Goal: Task Accomplishment & Management: Use online tool/utility

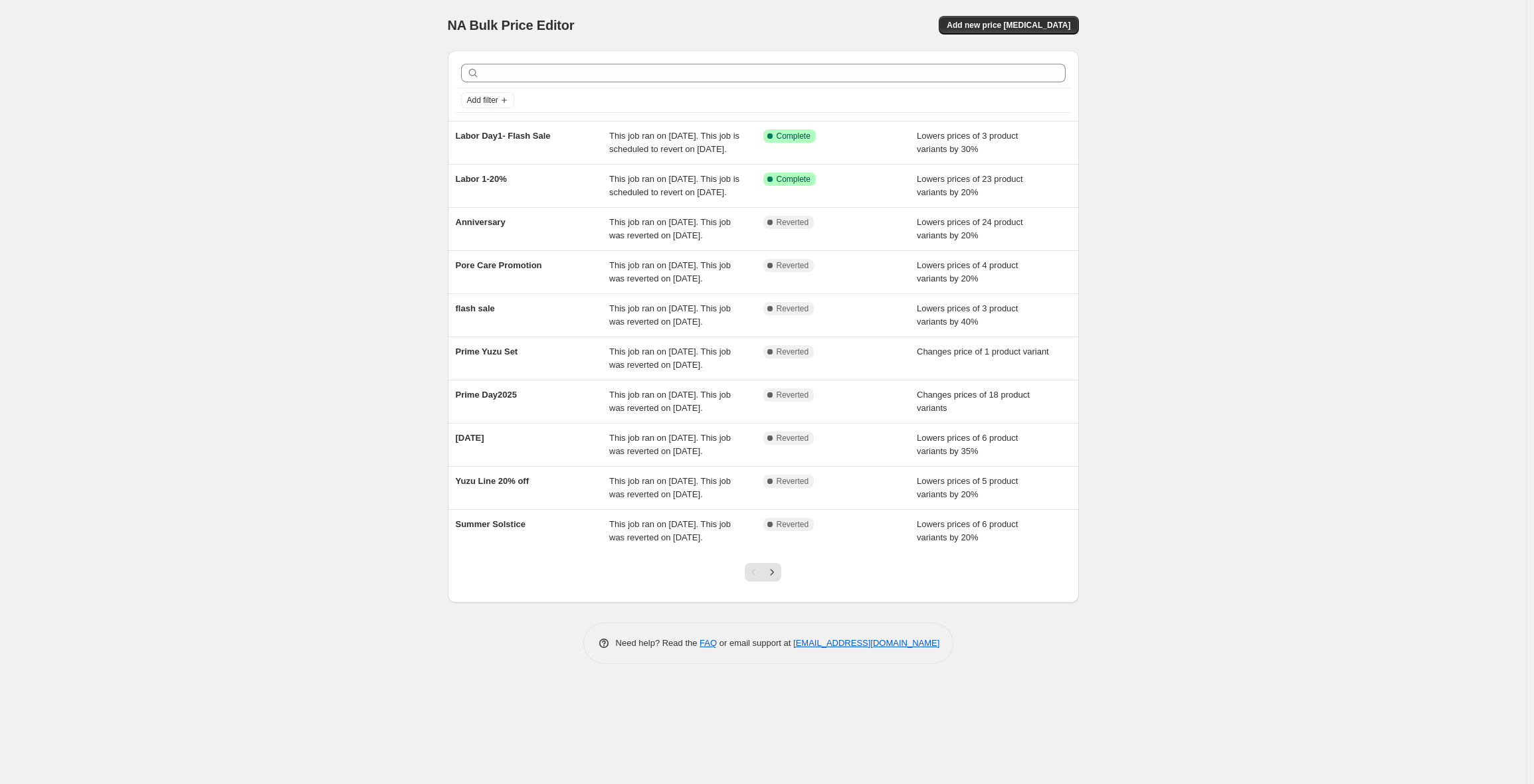
click at [996, 14] on div "NA Bulk Price Editor. This page is ready NA Bulk Price Editor Add new price [ME…" at bounding box center [763, 25] width 631 height 50
click at [998, 31] on button "Add new price [MEDICAL_DATA]" at bounding box center [1008, 25] width 140 height 19
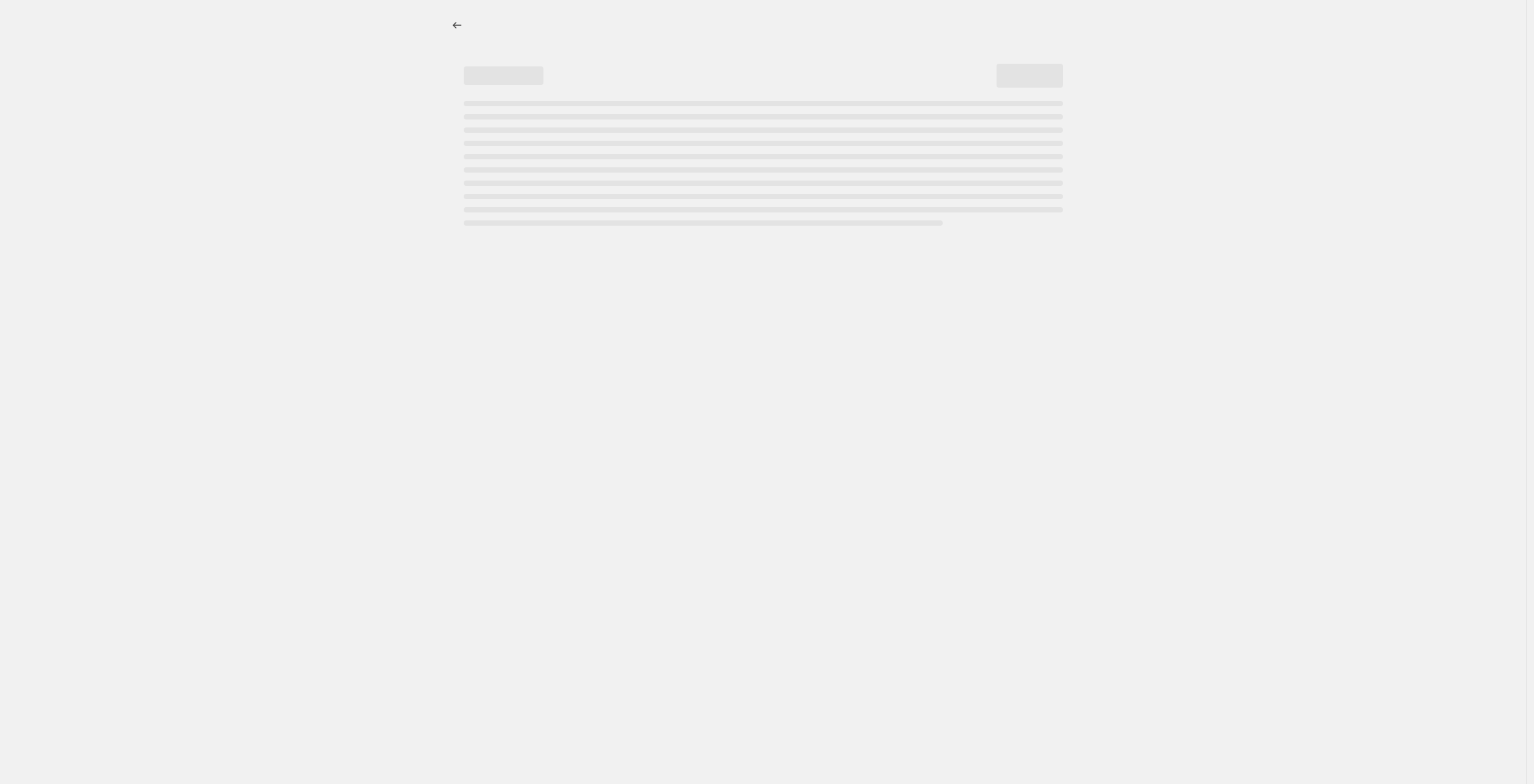
select select "percentage"
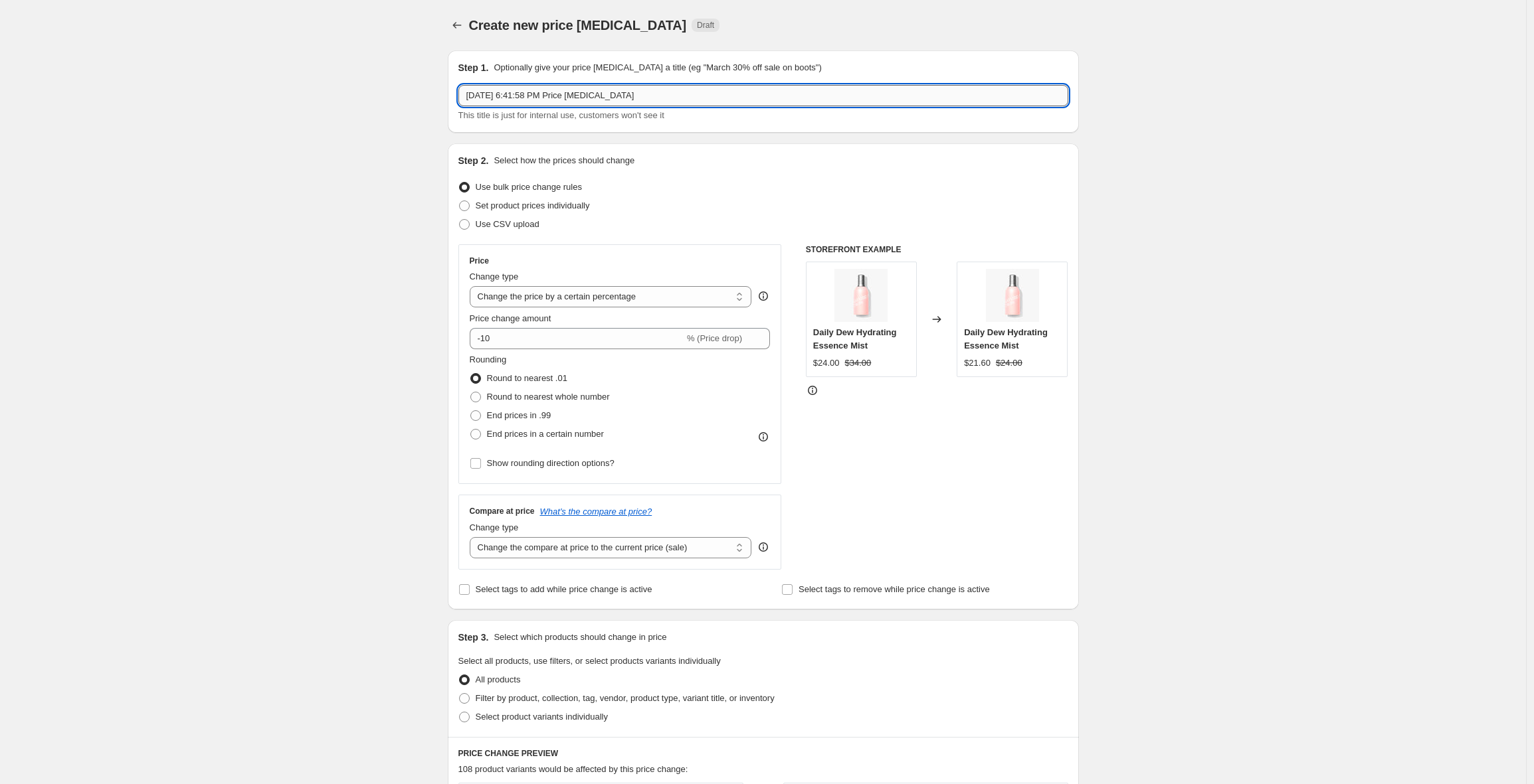
click at [583, 98] on input "[DATE] 6:41:58 PM Price [MEDICAL_DATA]" at bounding box center [763, 95] width 610 height 21
drag, startPoint x: 708, startPoint y: 95, endPoint x: 419, endPoint y: 95, distance: 289.0
click at [419, 95] on div "Create new price [MEDICAL_DATA]. This page is ready Create new price [MEDICAL_D…" at bounding box center [762, 665] width 1526 height 1331
type input "Laborday 2 - 20%"
click at [271, 321] on div "Create new price [MEDICAL_DATA]. This page is ready Create new price [MEDICAL_D…" at bounding box center [762, 665] width 1526 height 1331
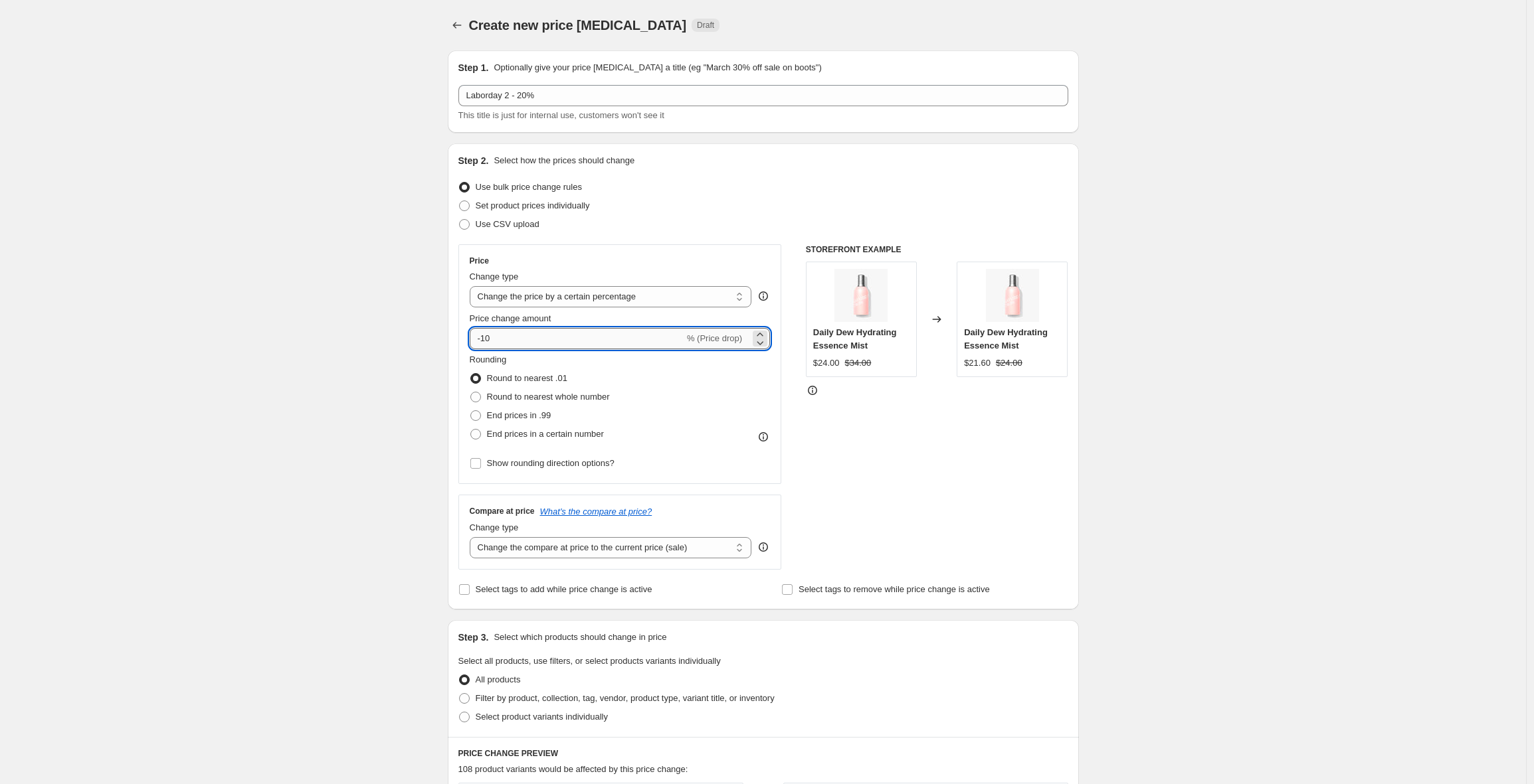
click at [526, 342] on input "-10" at bounding box center [577, 339] width 215 height 21
type input "-1"
type input "-20"
click at [416, 397] on div "Create new price [MEDICAL_DATA]. This page is ready Create new price [MEDICAL_D…" at bounding box center [762, 665] width 1526 height 1331
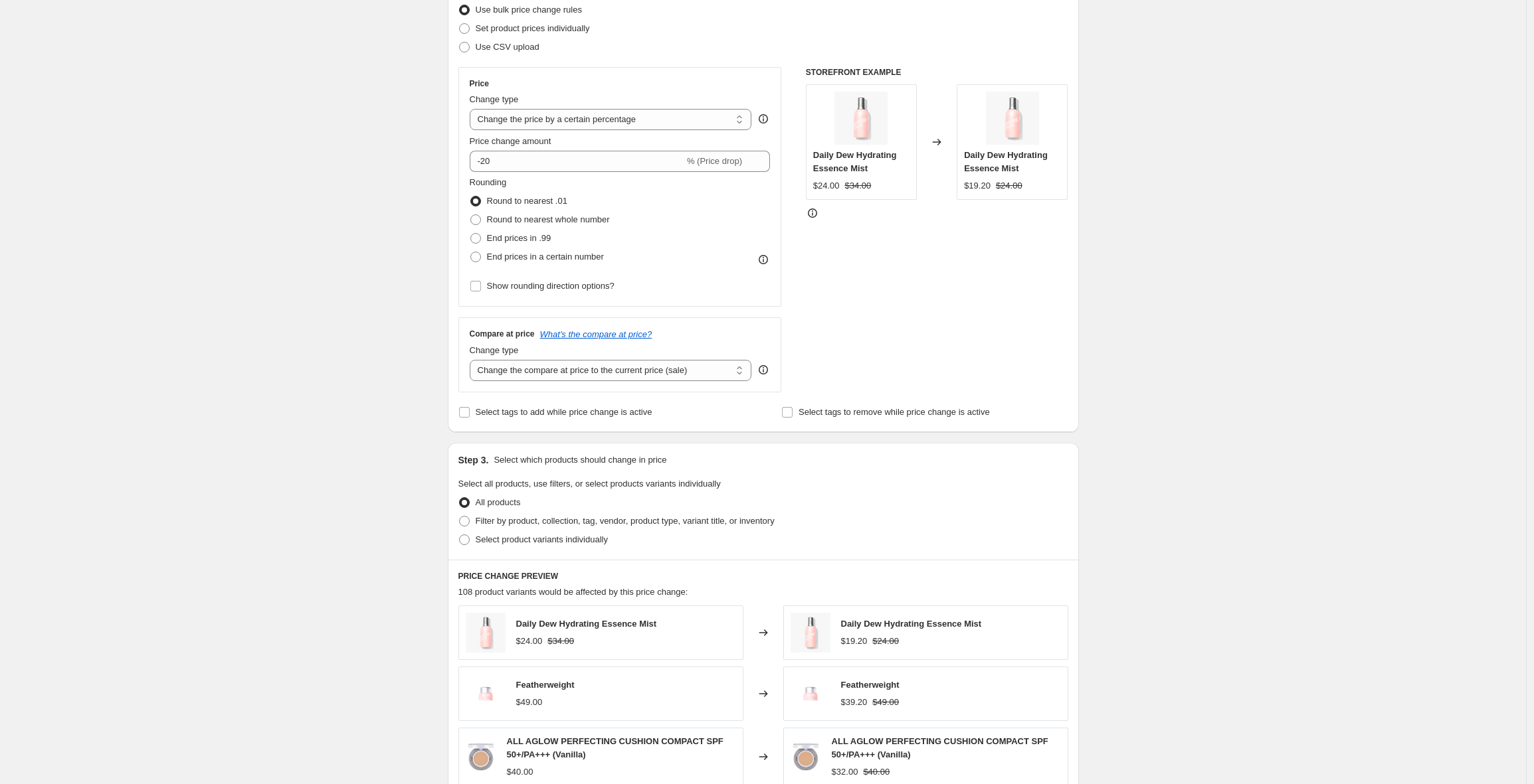
scroll to position [246, 0]
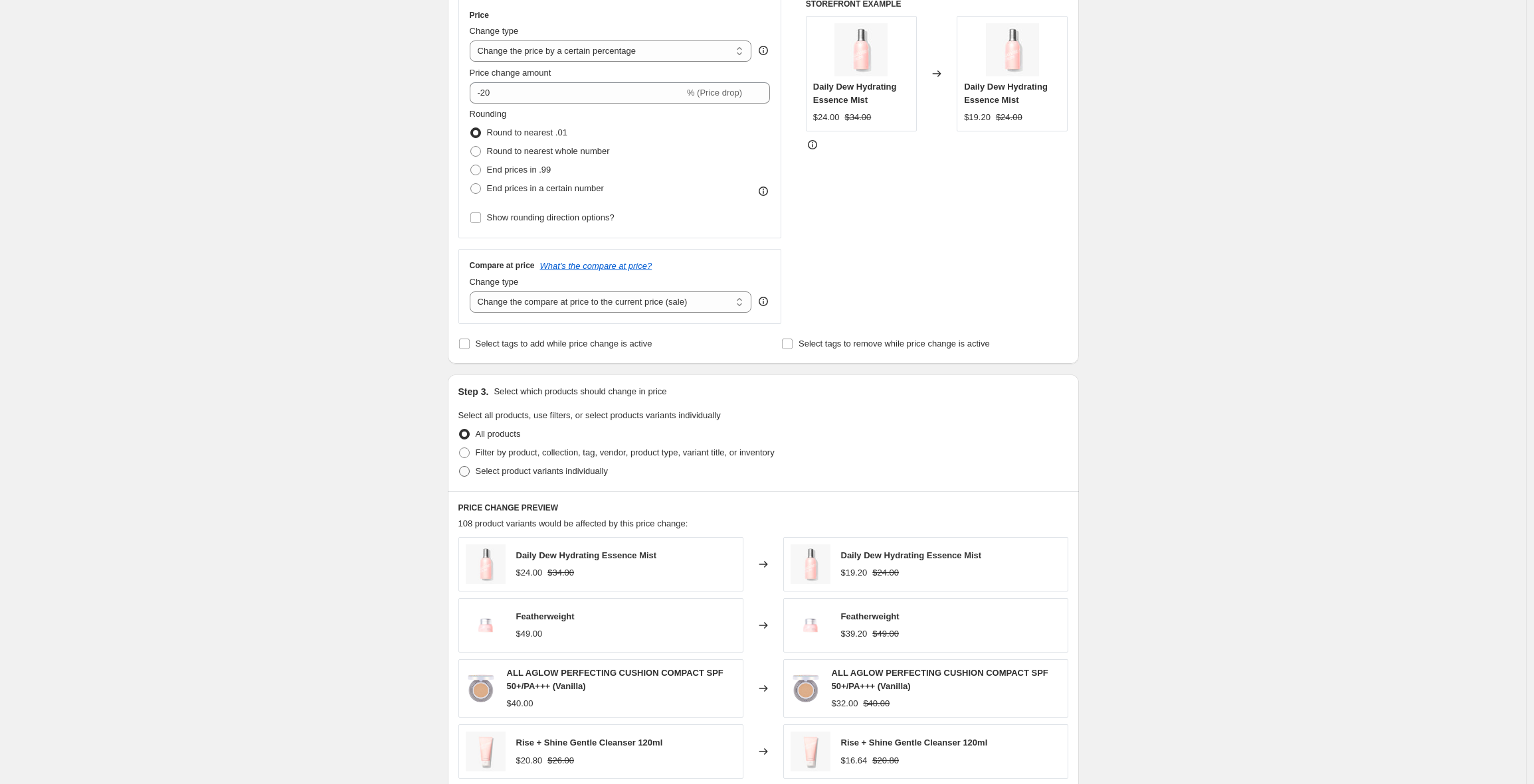
click at [531, 477] on span "Select product variants individually" at bounding box center [542, 472] width 132 height 14
click at [460, 467] on input "Select product variants individually" at bounding box center [459, 466] width 1 height 1
radio input "true"
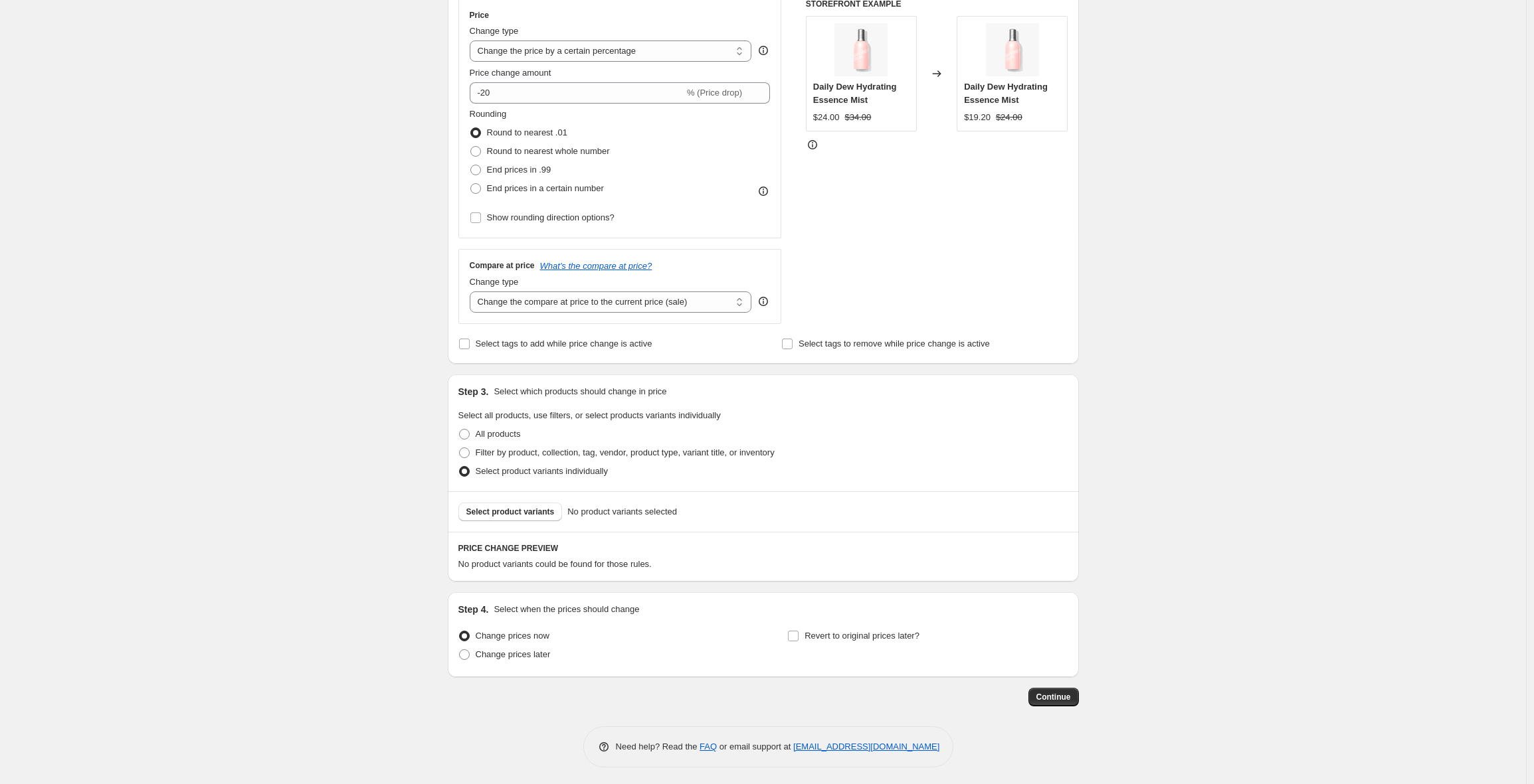
scroll to position [249, 0]
click at [530, 508] on span "Select product variants" at bounding box center [511, 508] width 89 height 11
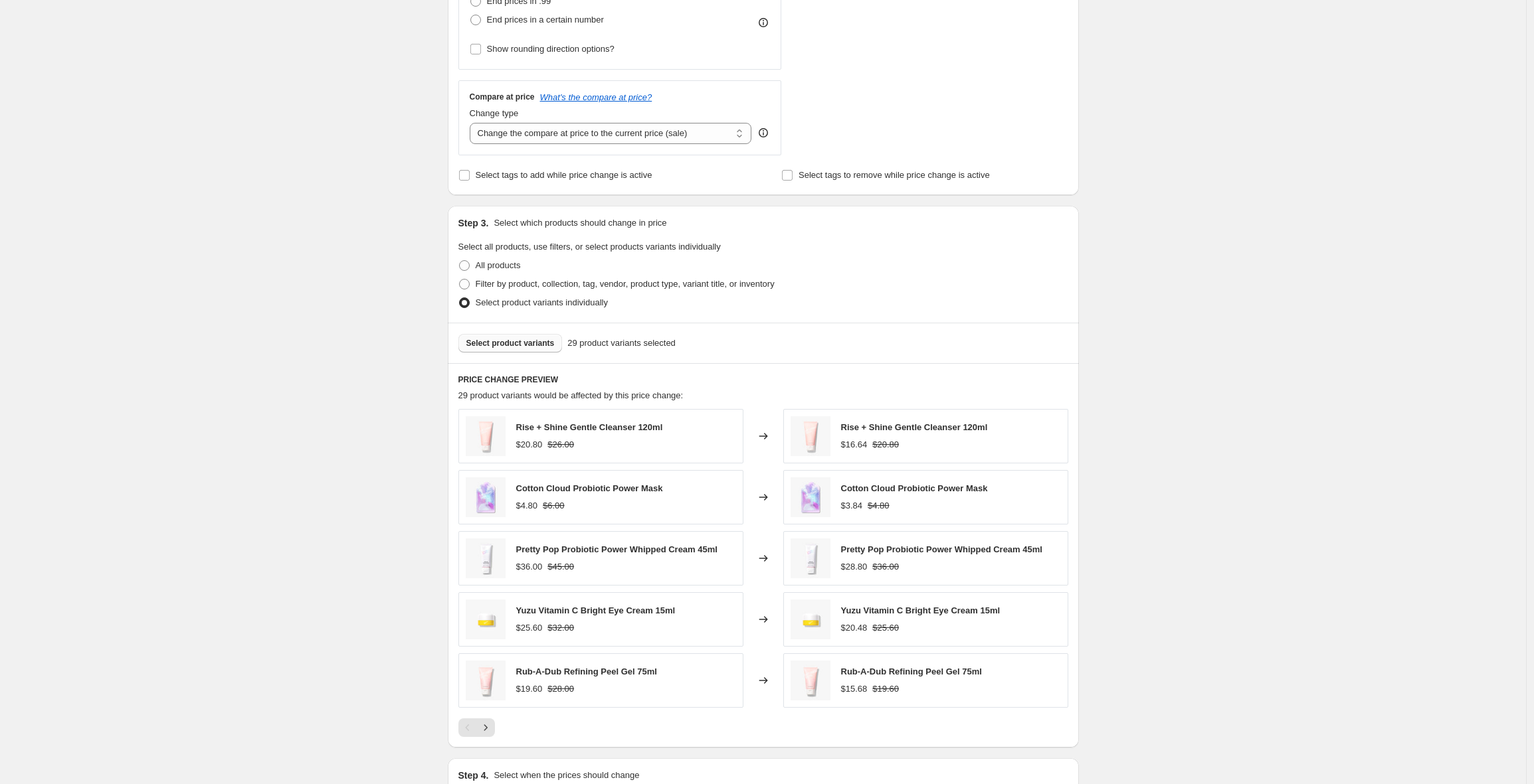
scroll to position [583, 0]
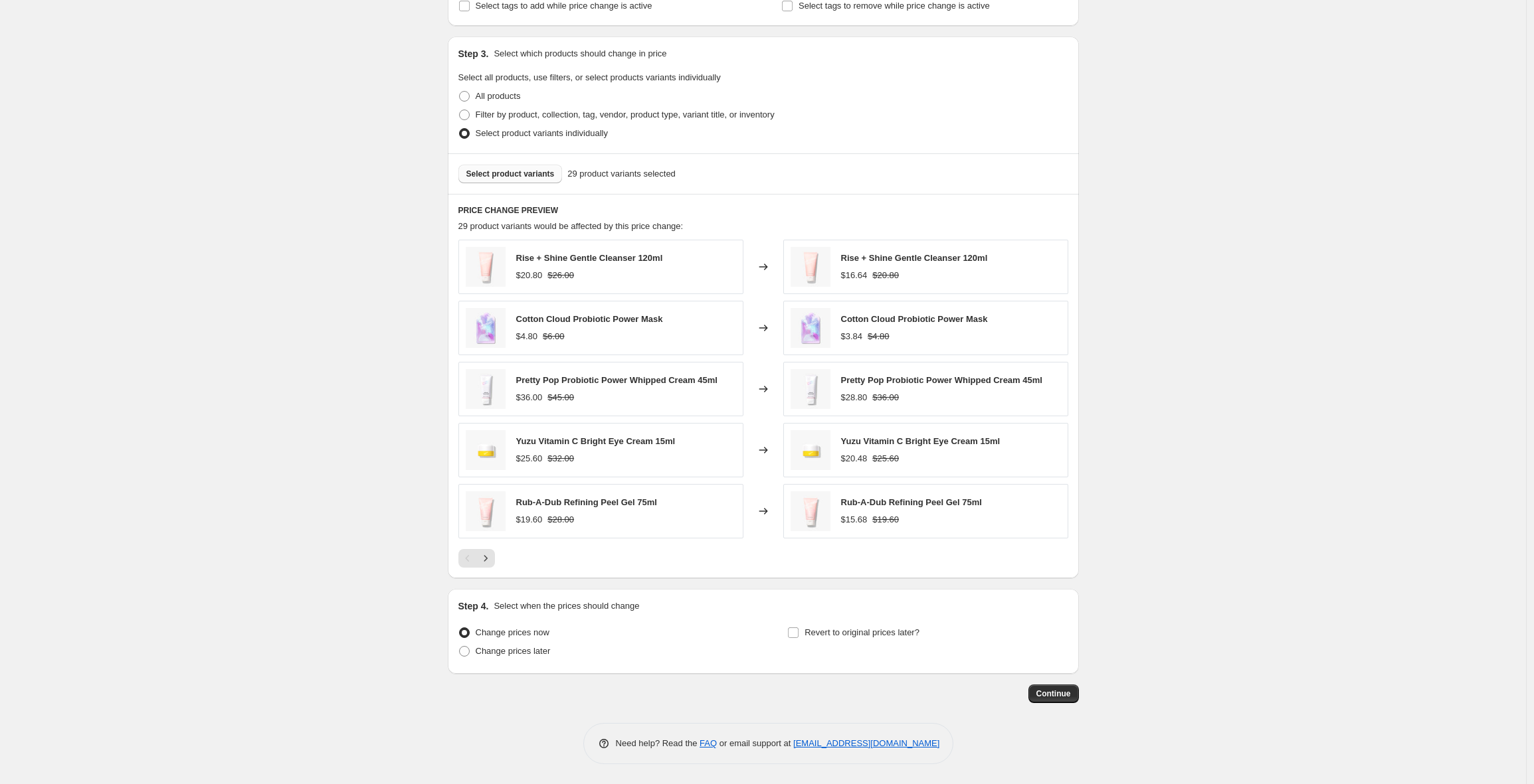
drag, startPoint x: 1050, startPoint y: 693, endPoint x: 577, endPoint y: 657, distance: 474.4
click at [642, 662] on div "Step 1. Optionally give your price [MEDICAL_DATA] a title (eg "March 30% off sa…" at bounding box center [758, 80] width 642 height 1247
click at [545, 652] on span "Change prices later" at bounding box center [513, 650] width 75 height 10
click at [460, 647] on input "Change prices later" at bounding box center [459, 646] width 1 height 1
radio input "true"
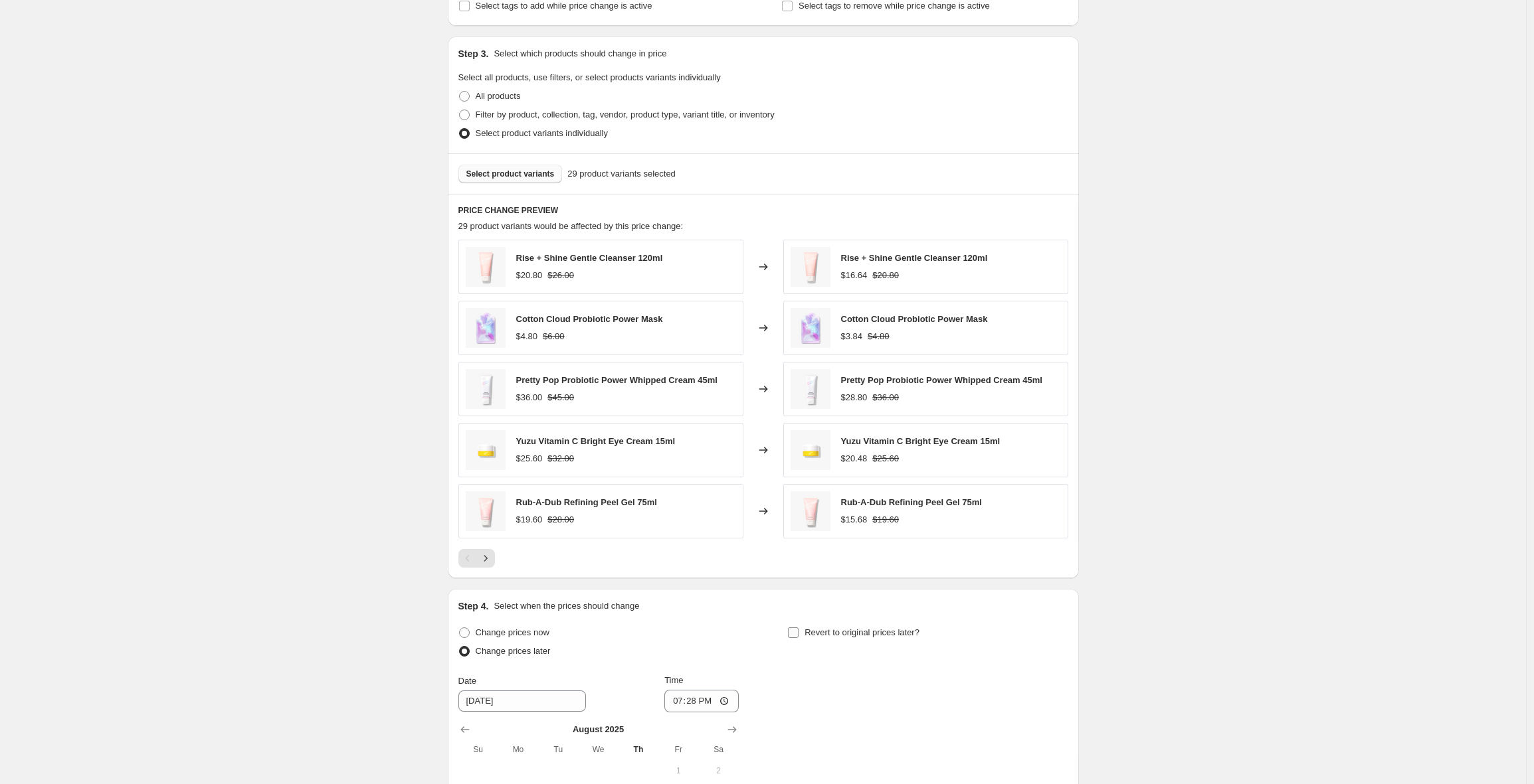
click at [860, 638] on span "Revert to original prices later?" at bounding box center [862, 633] width 115 height 14
click at [799, 638] on input "Revert to original prices later?" at bounding box center [793, 633] width 11 height 11
checkbox input "true"
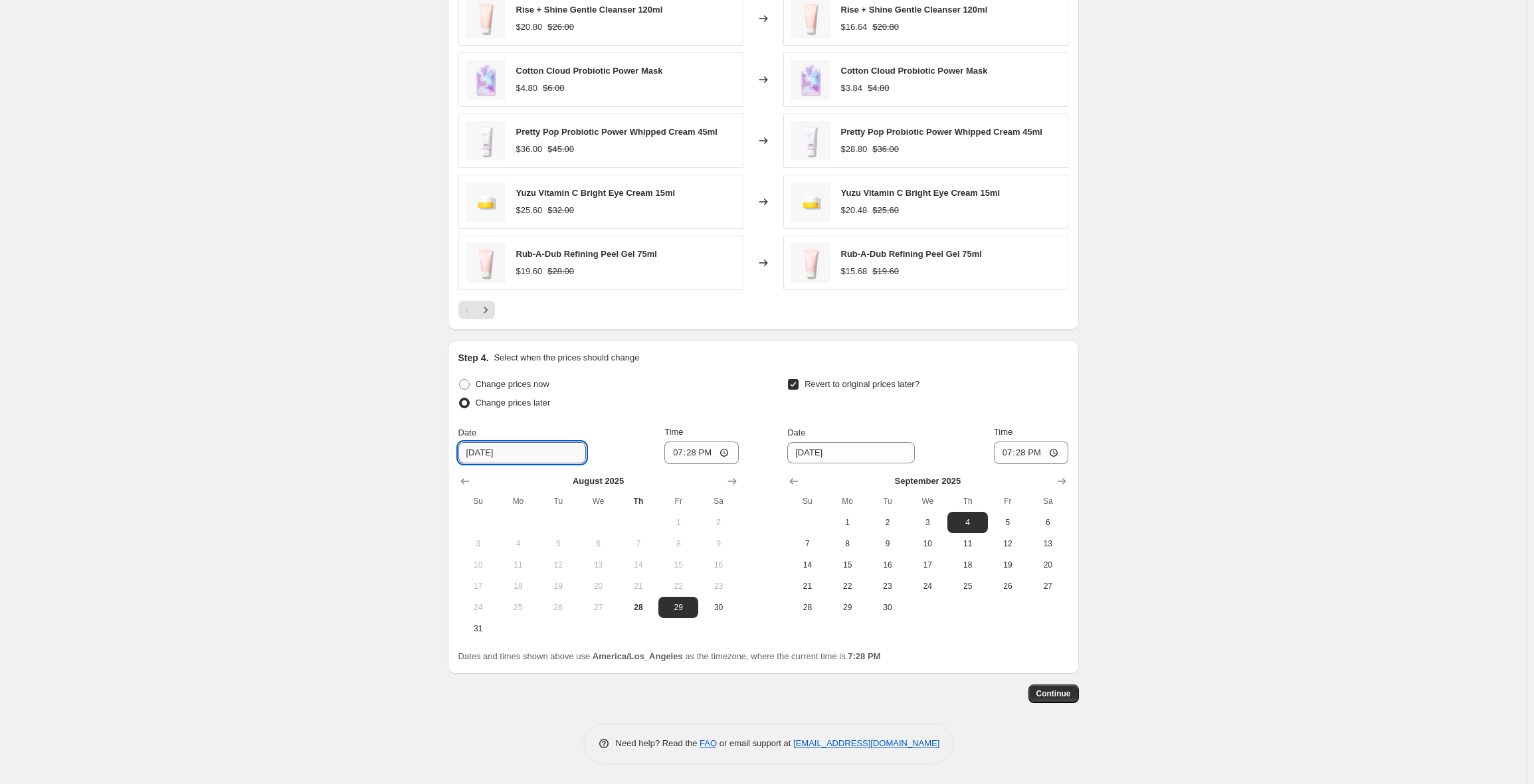
click at [484, 455] on input "[DATE]" at bounding box center [522, 453] width 128 height 21
click at [488, 453] on input "[DATE]" at bounding box center [522, 453] width 128 height 21
type input "[DATE]"
click at [708, 460] on input "19:28" at bounding box center [701, 453] width 74 height 23
click at [696, 453] on input "00:28" at bounding box center [701, 453] width 74 height 23
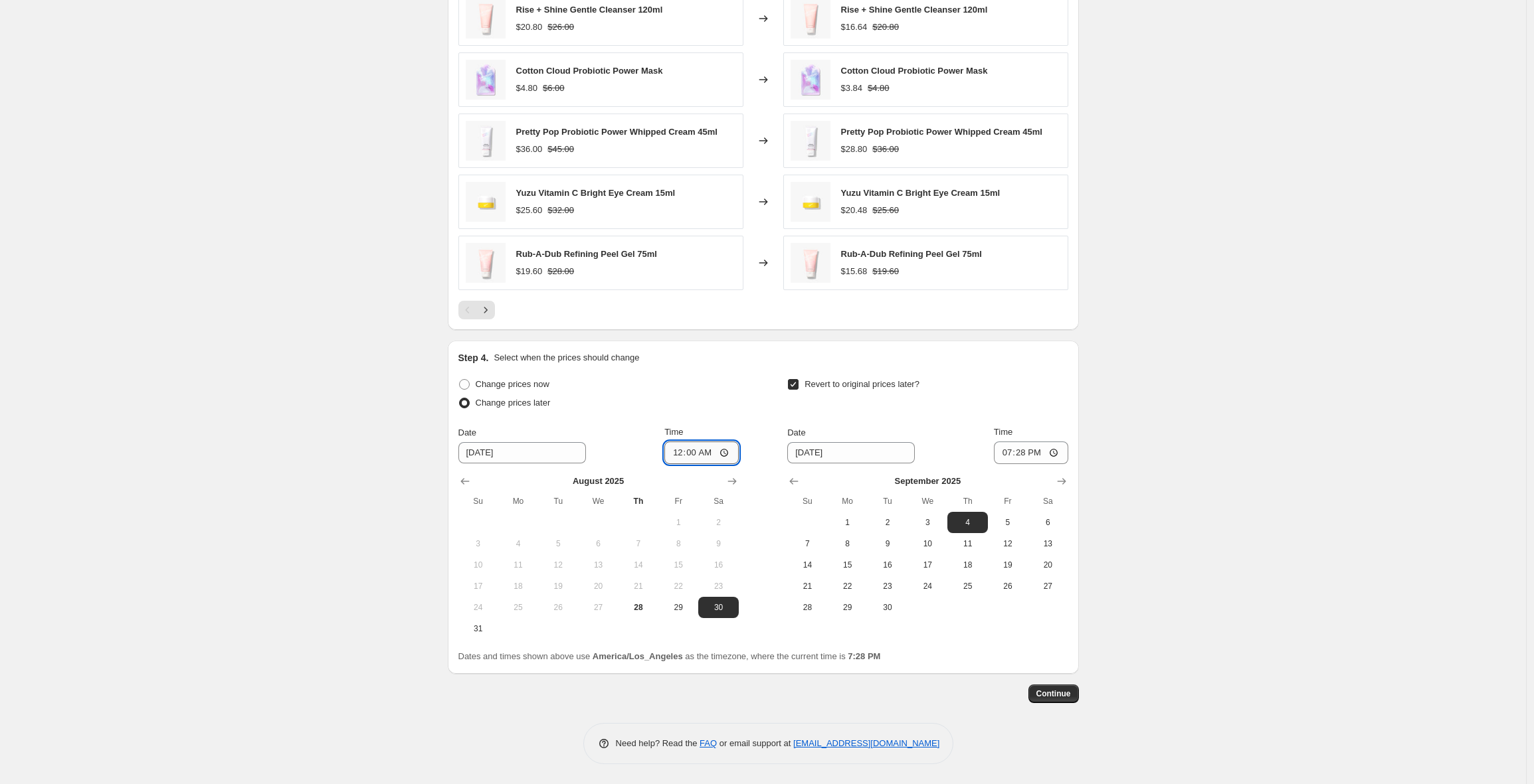
type input "00:01"
click at [813, 446] on input "[DATE]" at bounding box center [851, 453] width 128 height 21
type input "[DATE]"
click at [1025, 446] on input "19:28" at bounding box center [1031, 453] width 74 height 23
click at [1020, 451] on input "23:28" at bounding box center [1031, 453] width 74 height 23
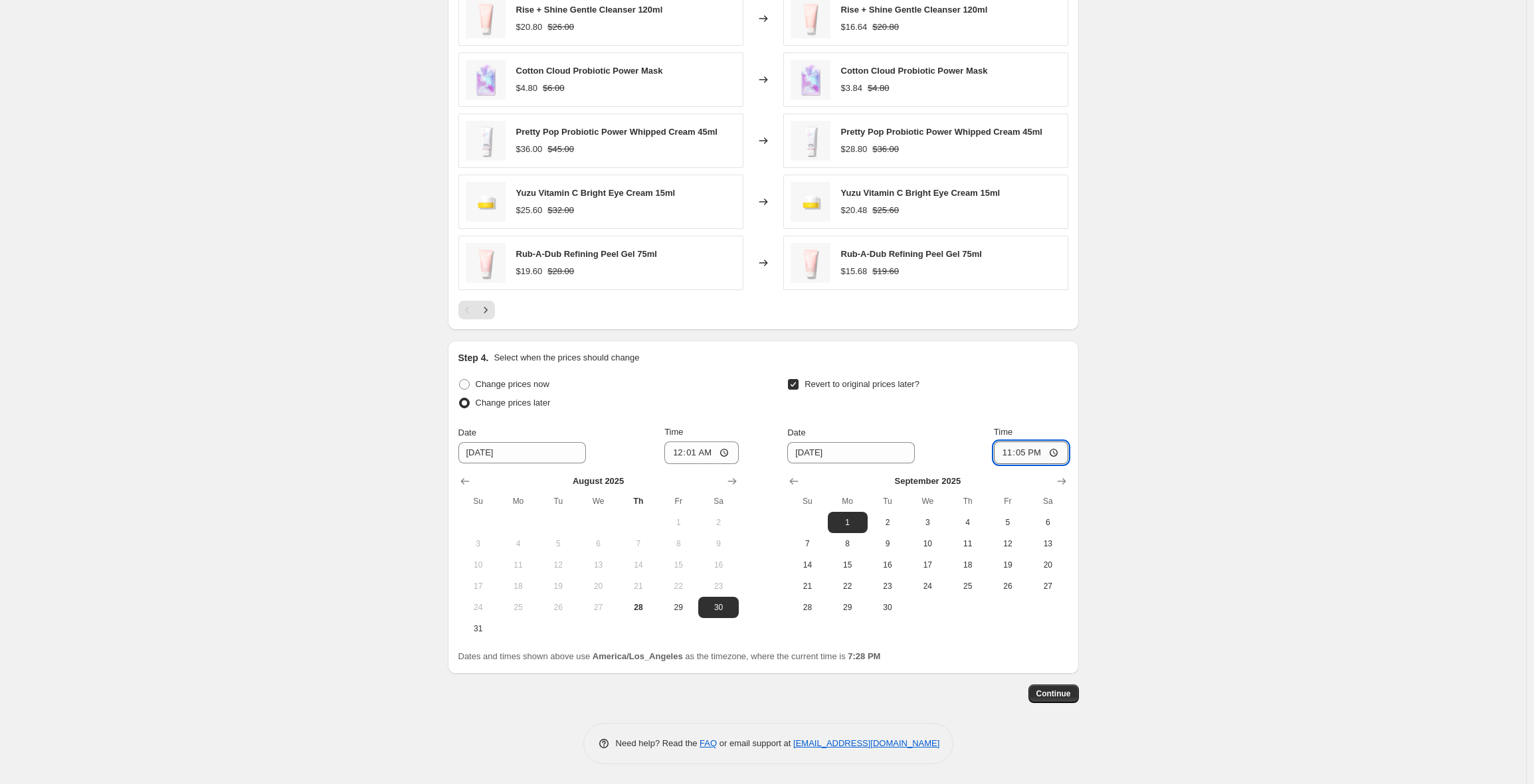
type input "23:59"
click at [1058, 692] on span "Continue" at bounding box center [1053, 694] width 35 height 11
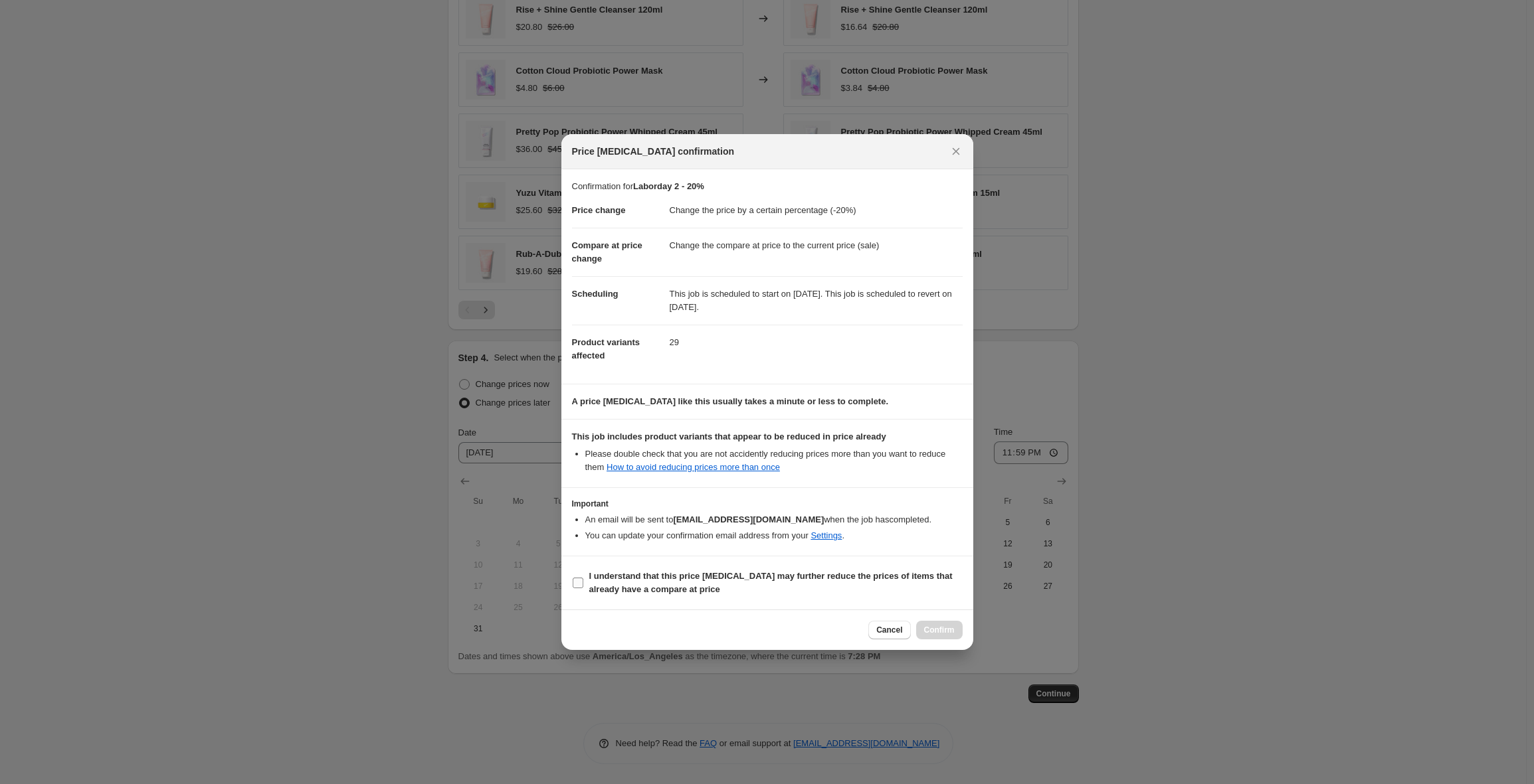
click at [688, 582] on span "I understand that this price [MEDICAL_DATA] may further reduce the prices of it…" at bounding box center [775, 583] width 373 height 26
click at [583, 582] on input "I understand that this price [MEDICAL_DATA] may further reduce the prices of it…" at bounding box center [578, 583] width 11 height 11
checkbox input "true"
click at [939, 631] on span "Confirm" at bounding box center [939, 630] width 31 height 11
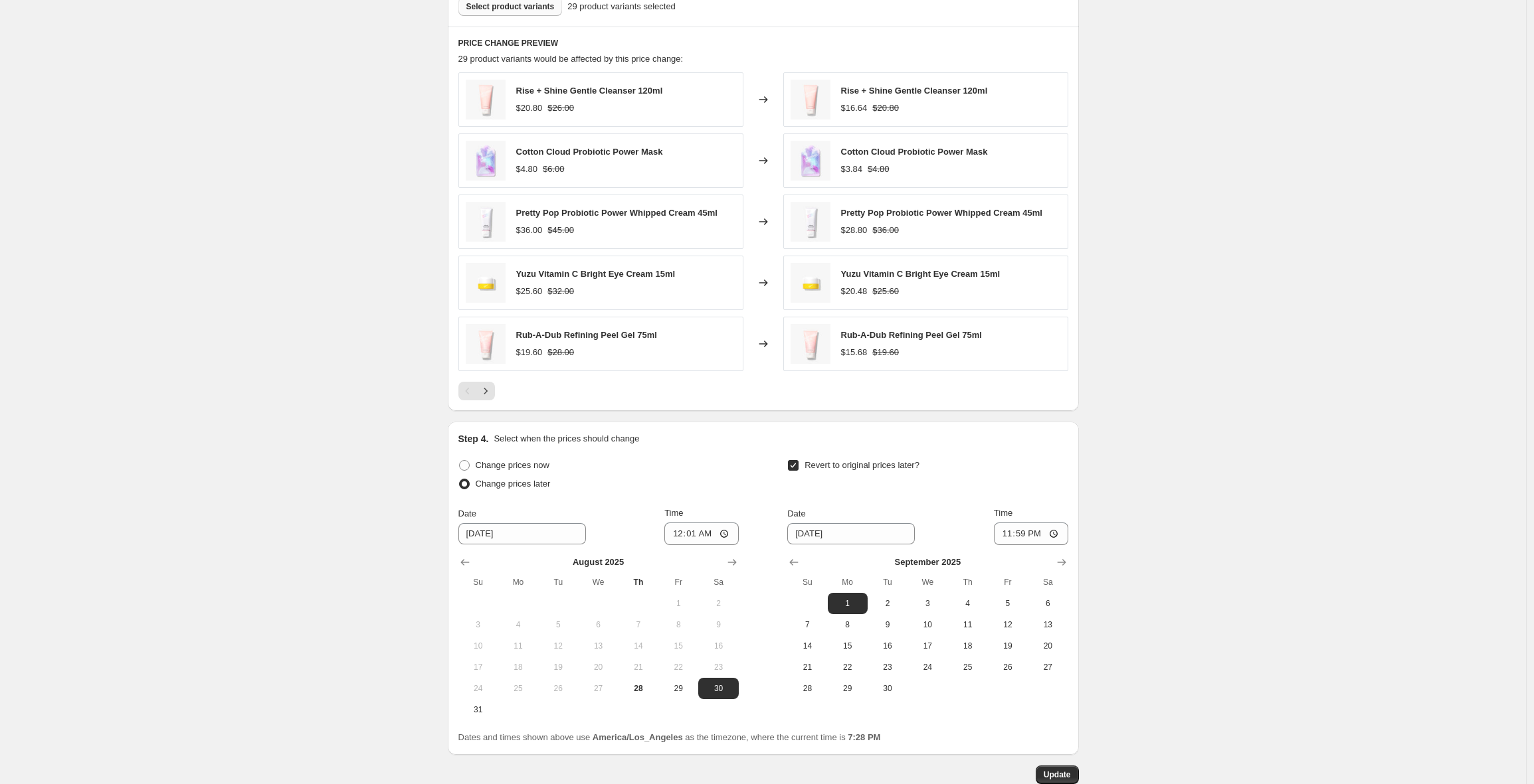
scroll to position [913, 0]
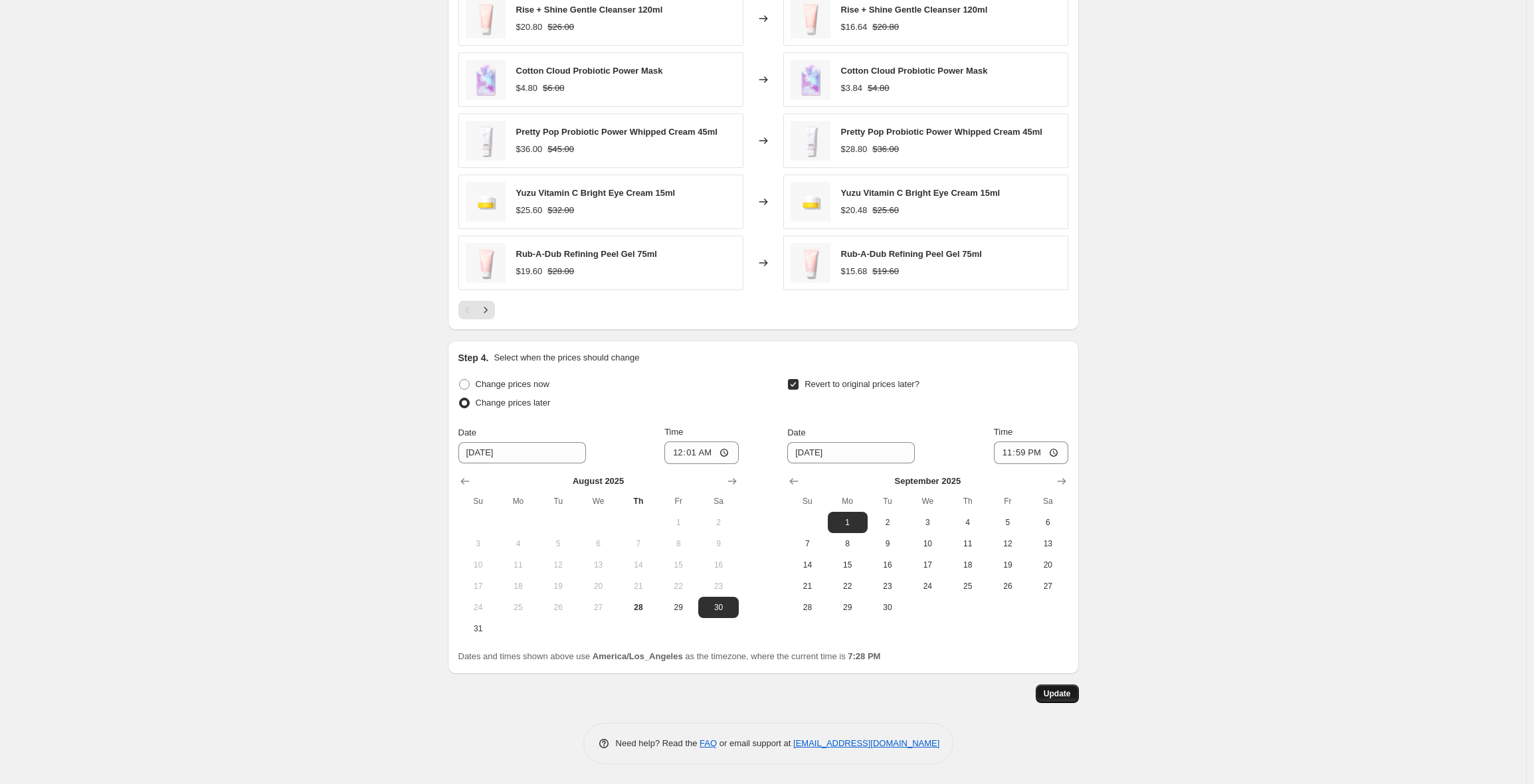
click at [1051, 693] on span "Update" at bounding box center [1057, 694] width 27 height 11
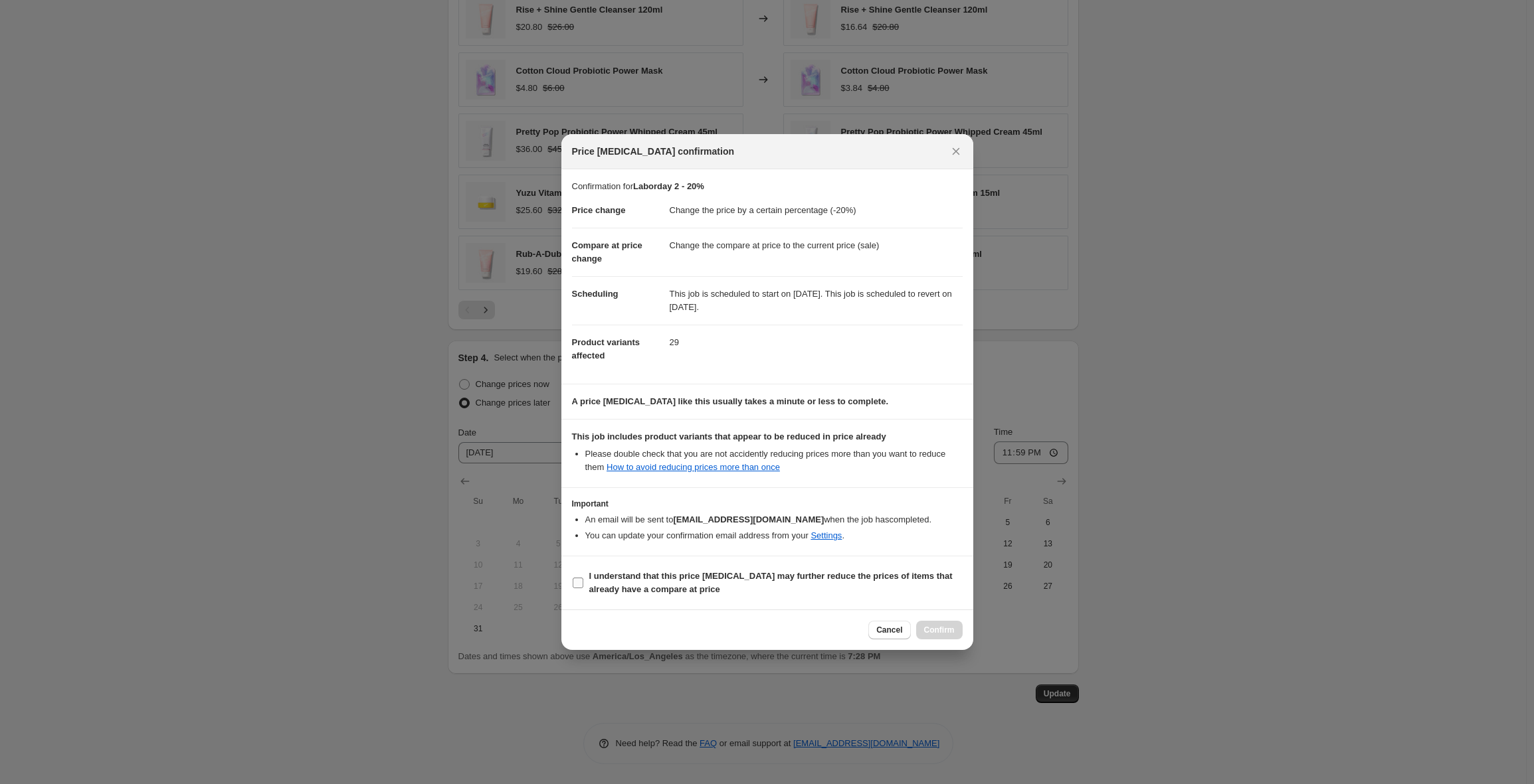
click at [626, 588] on b "I understand that this price [MEDICAL_DATA] may further reduce the prices of it…" at bounding box center [771, 582] width 364 height 23
click at [583, 588] on input "I understand that this price [MEDICAL_DATA] may further reduce the prices of it…" at bounding box center [578, 583] width 11 height 11
checkbox input "true"
click at [924, 632] on span "Confirm" at bounding box center [939, 630] width 31 height 11
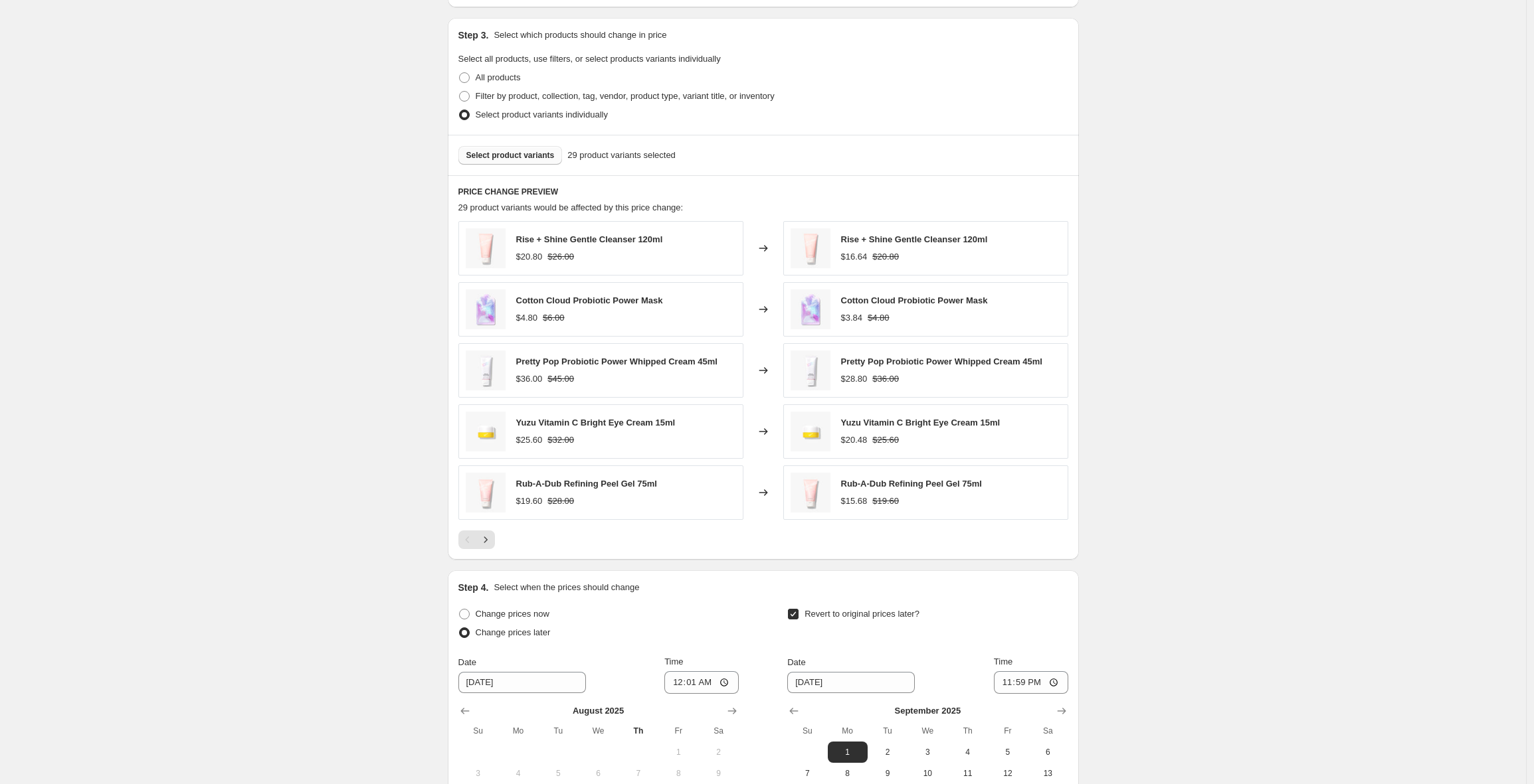
scroll to position [0, 0]
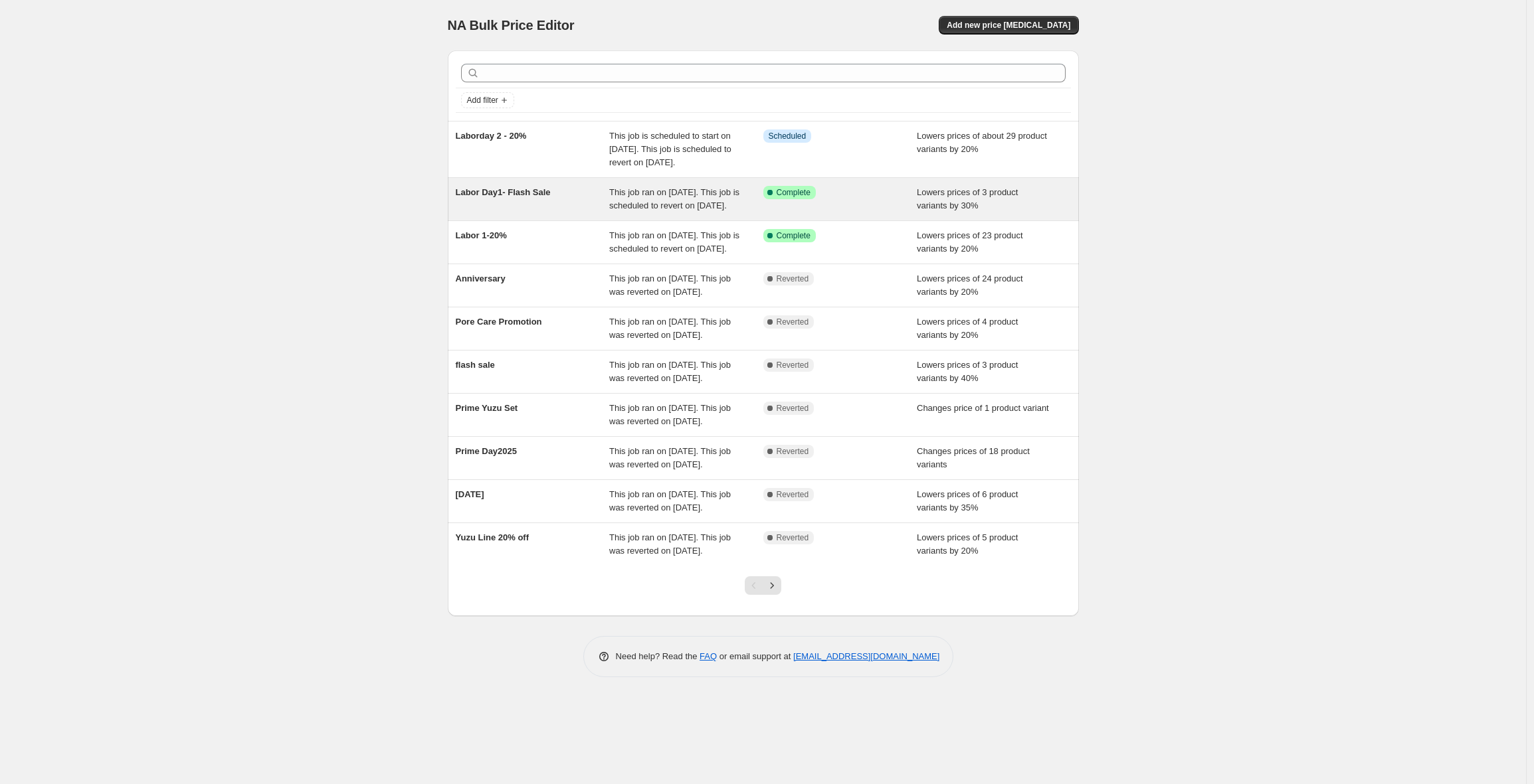
click at [707, 213] on div "This job ran on [DATE]. This job is scheduled to revert on [DATE]." at bounding box center [686, 199] width 154 height 26
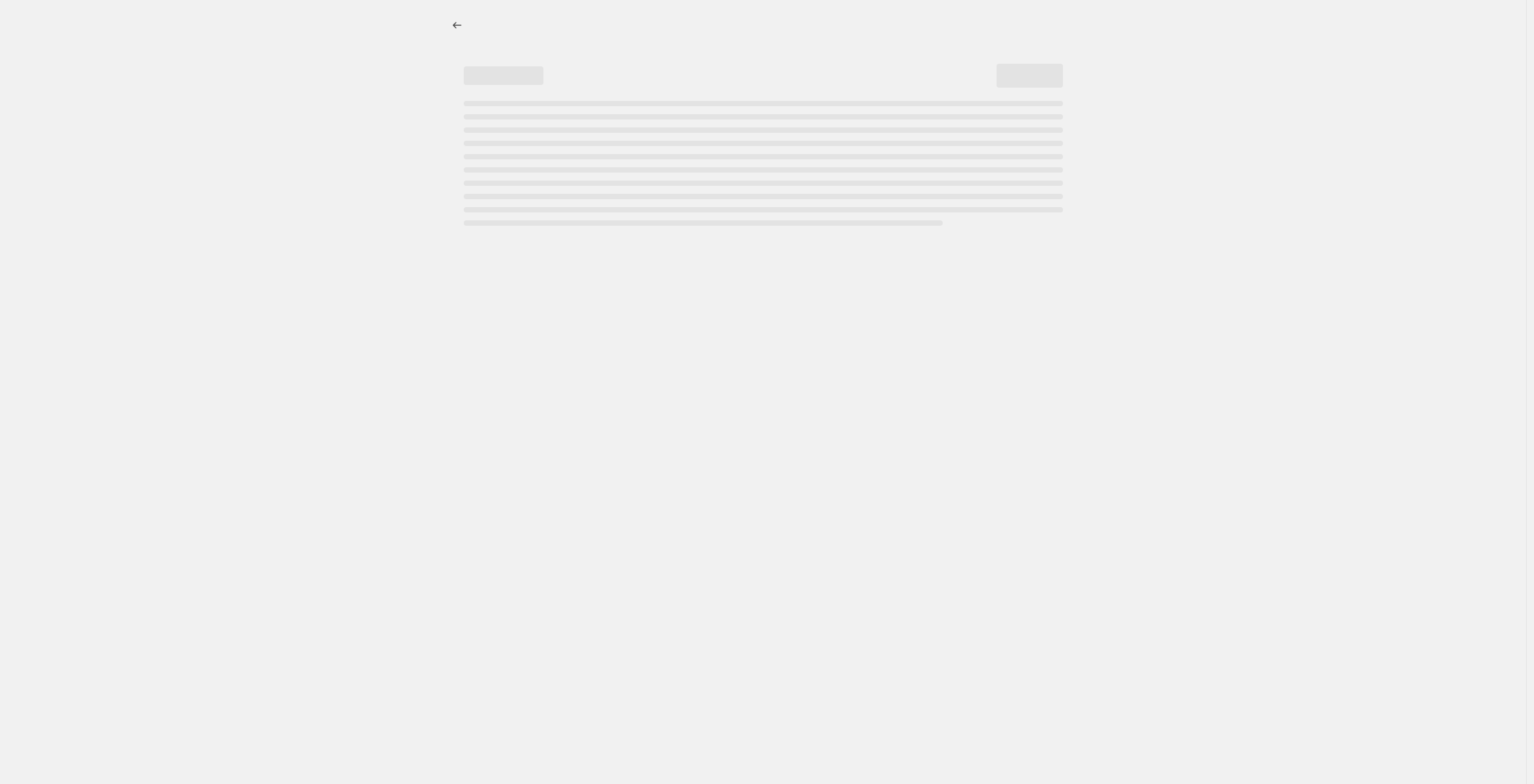
select select "percentage"
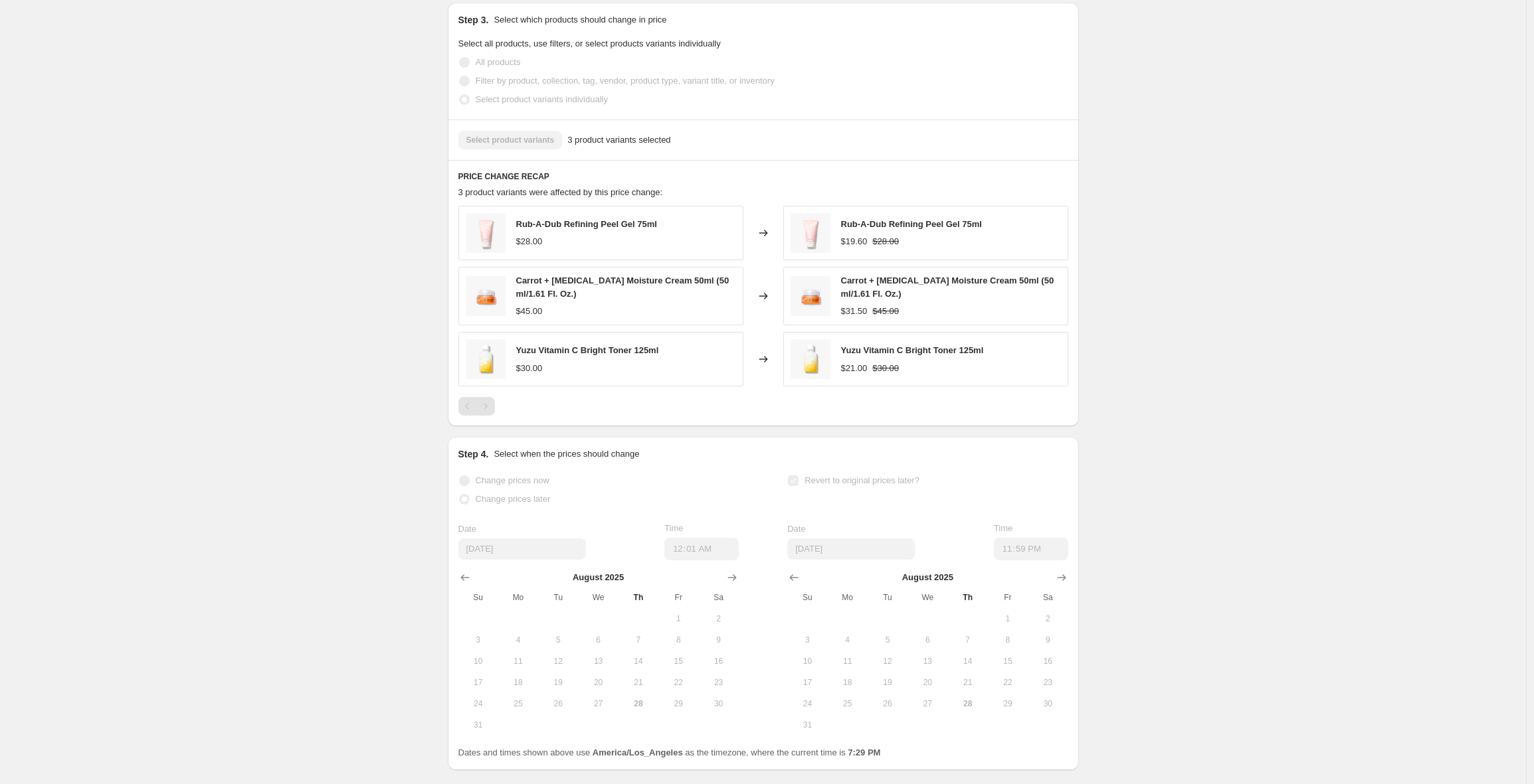
scroll to position [824, 0]
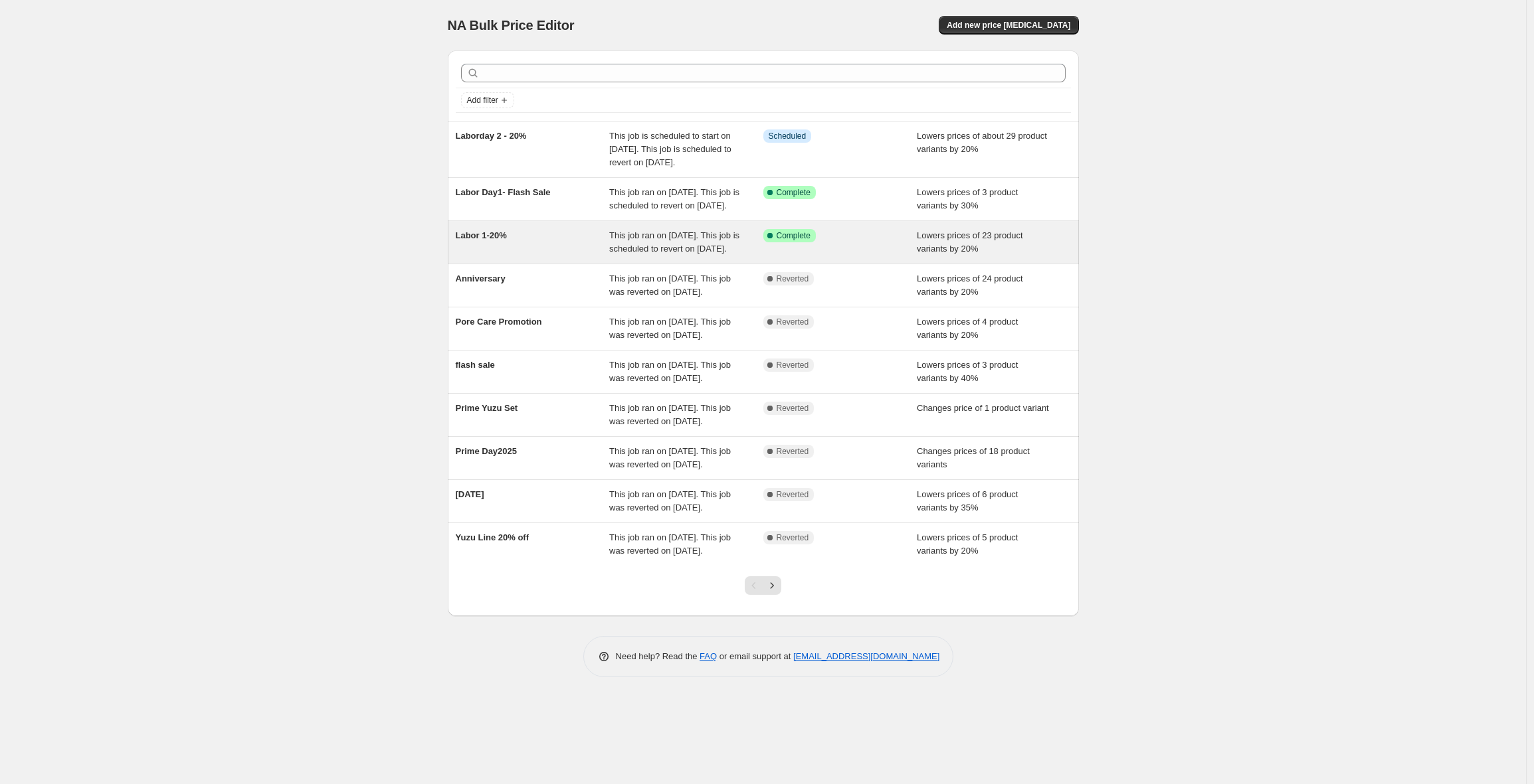
click at [672, 255] on div "This job ran on [DATE]. This job is scheduled to revert on [DATE]." at bounding box center [686, 242] width 154 height 26
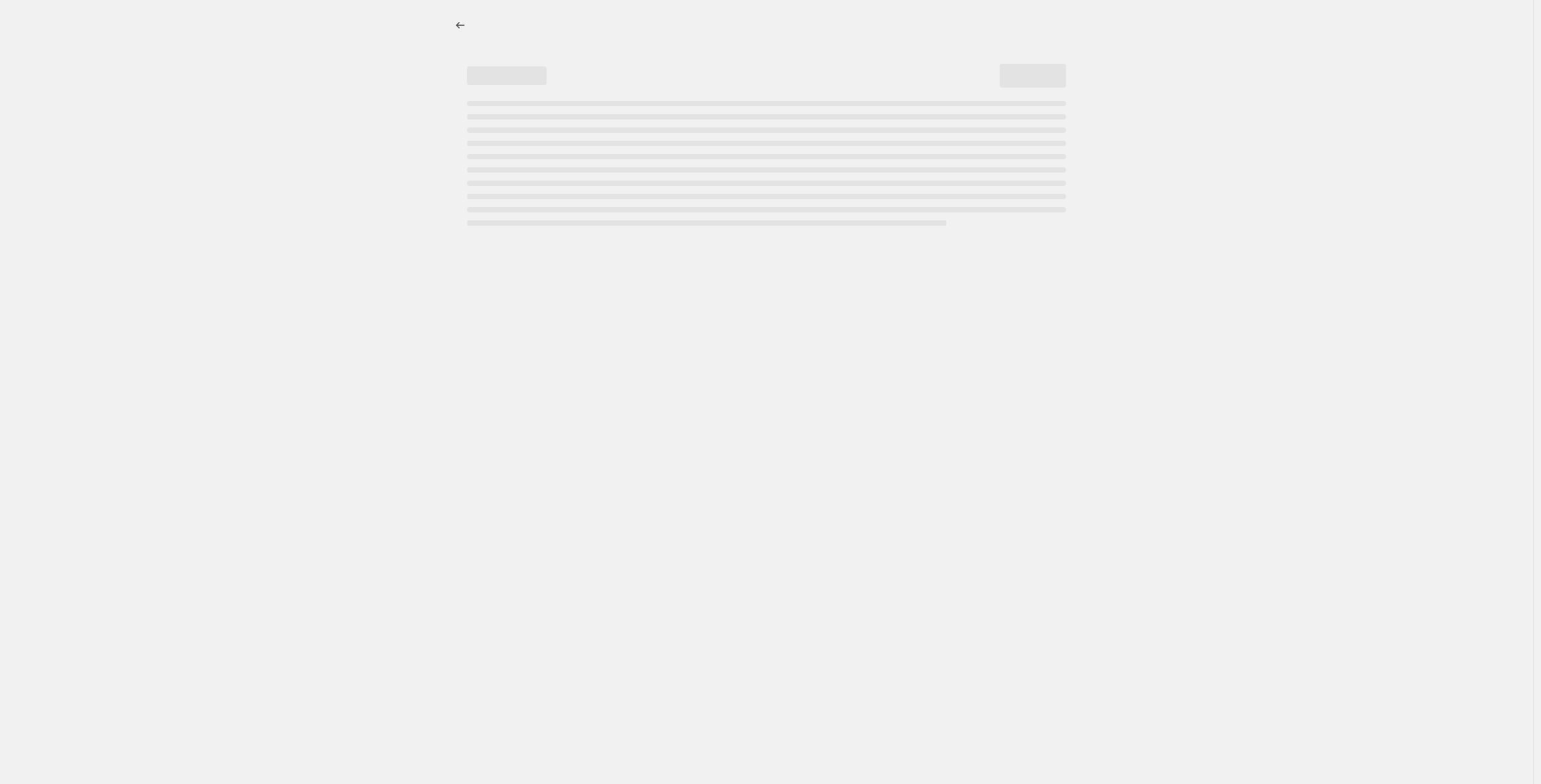
select select "percentage"
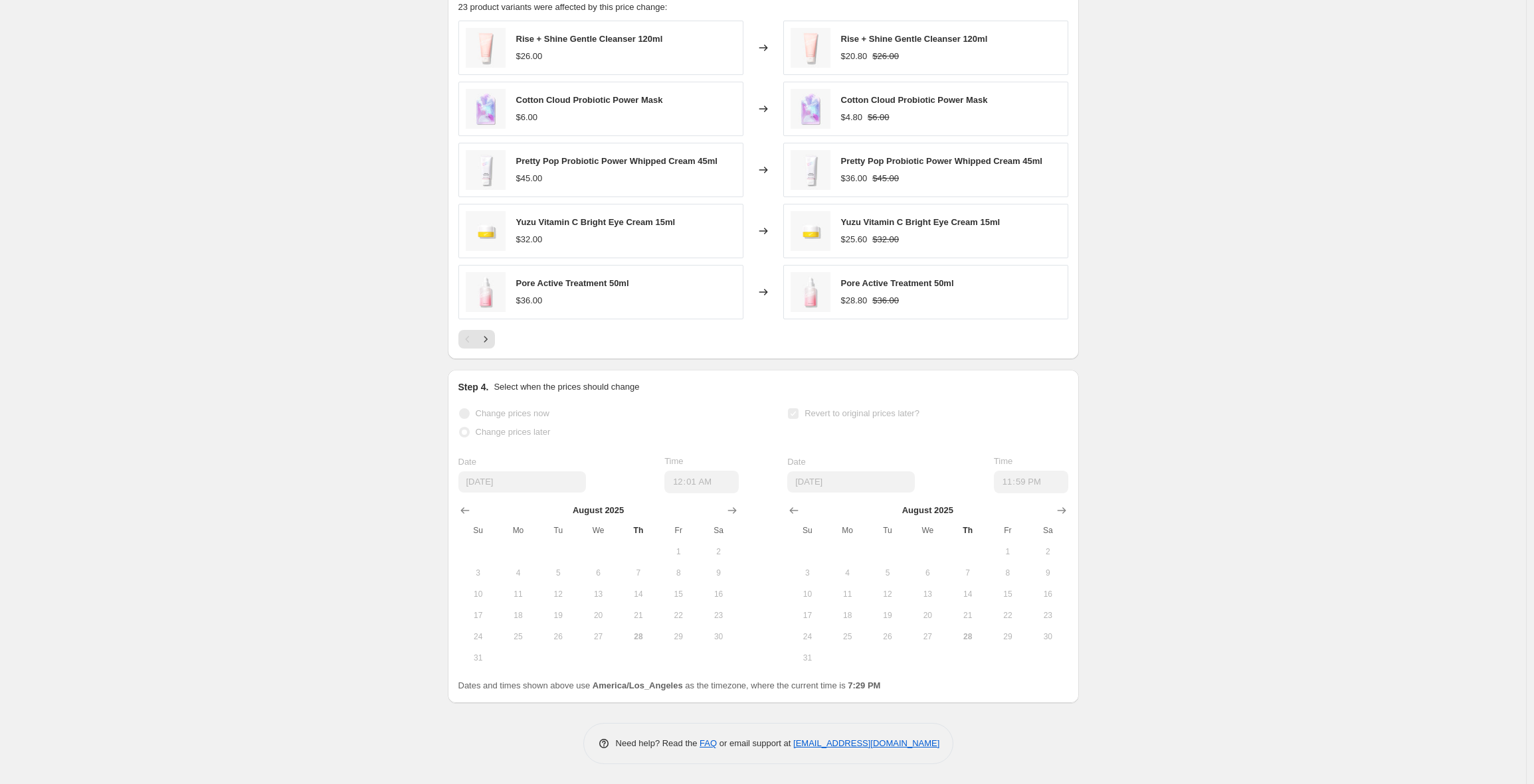
scroll to position [683, 0]
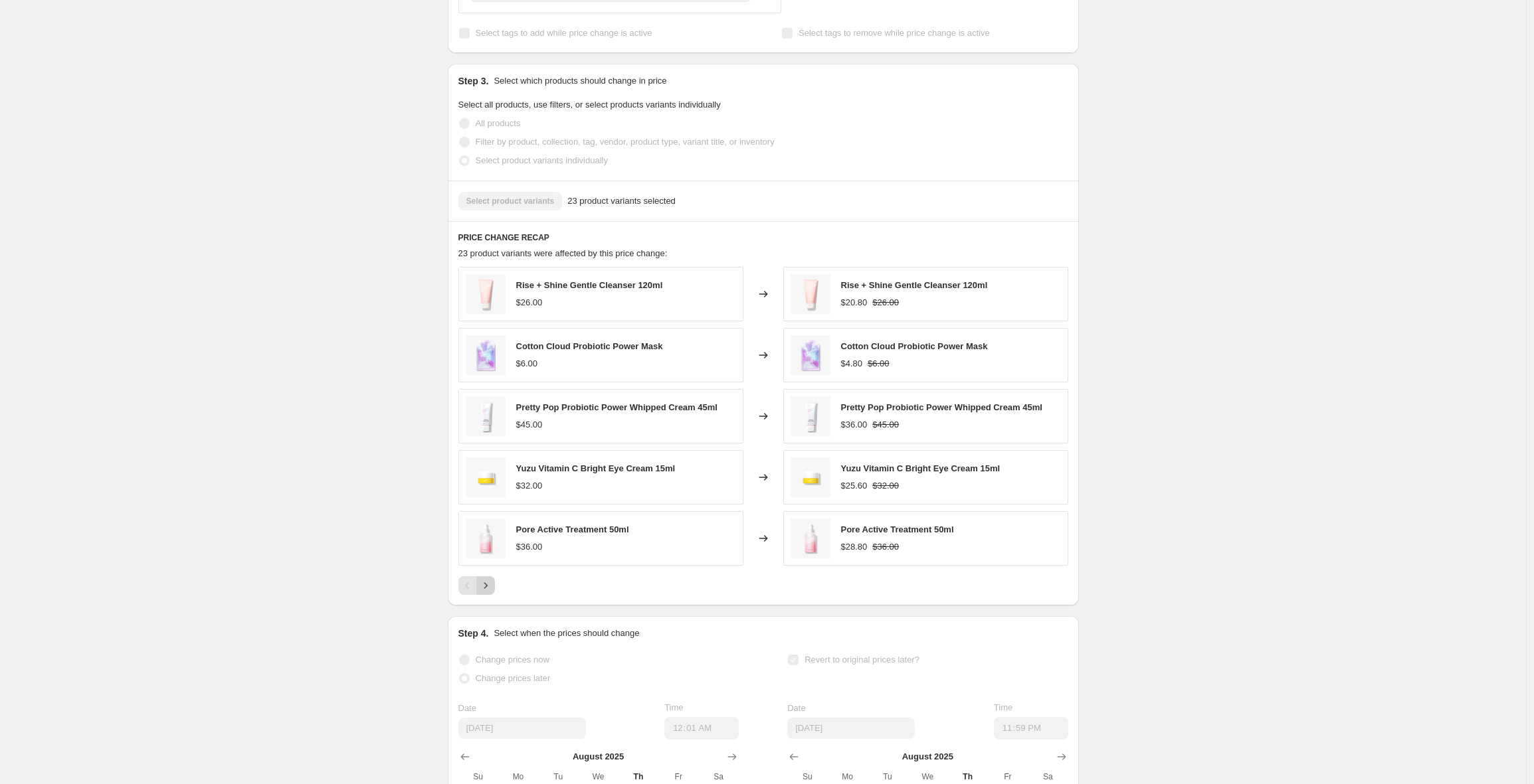
click at [492, 593] on icon "Next" at bounding box center [486, 586] width 14 height 14
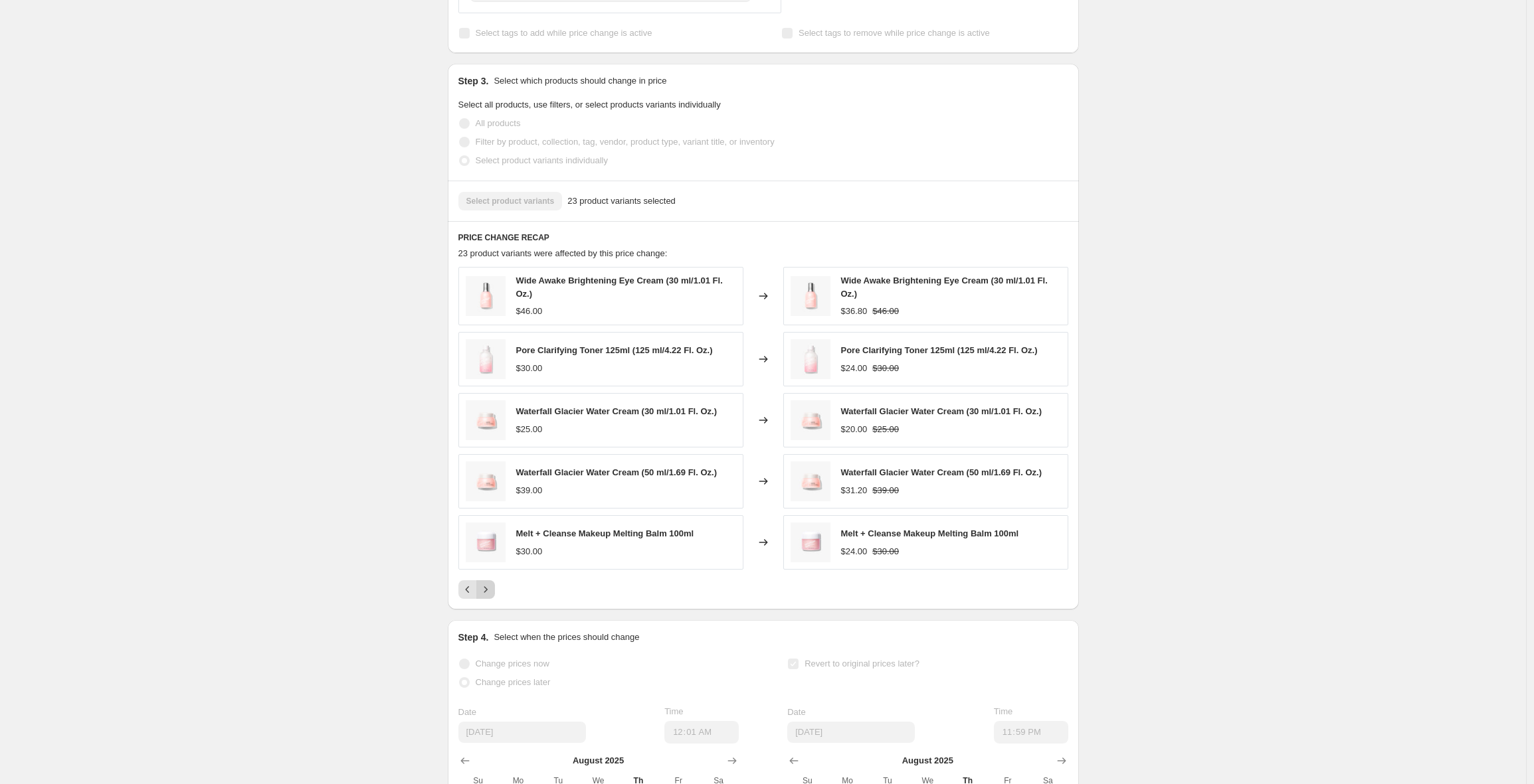
click at [485, 599] on button "Next" at bounding box center [485, 590] width 19 height 19
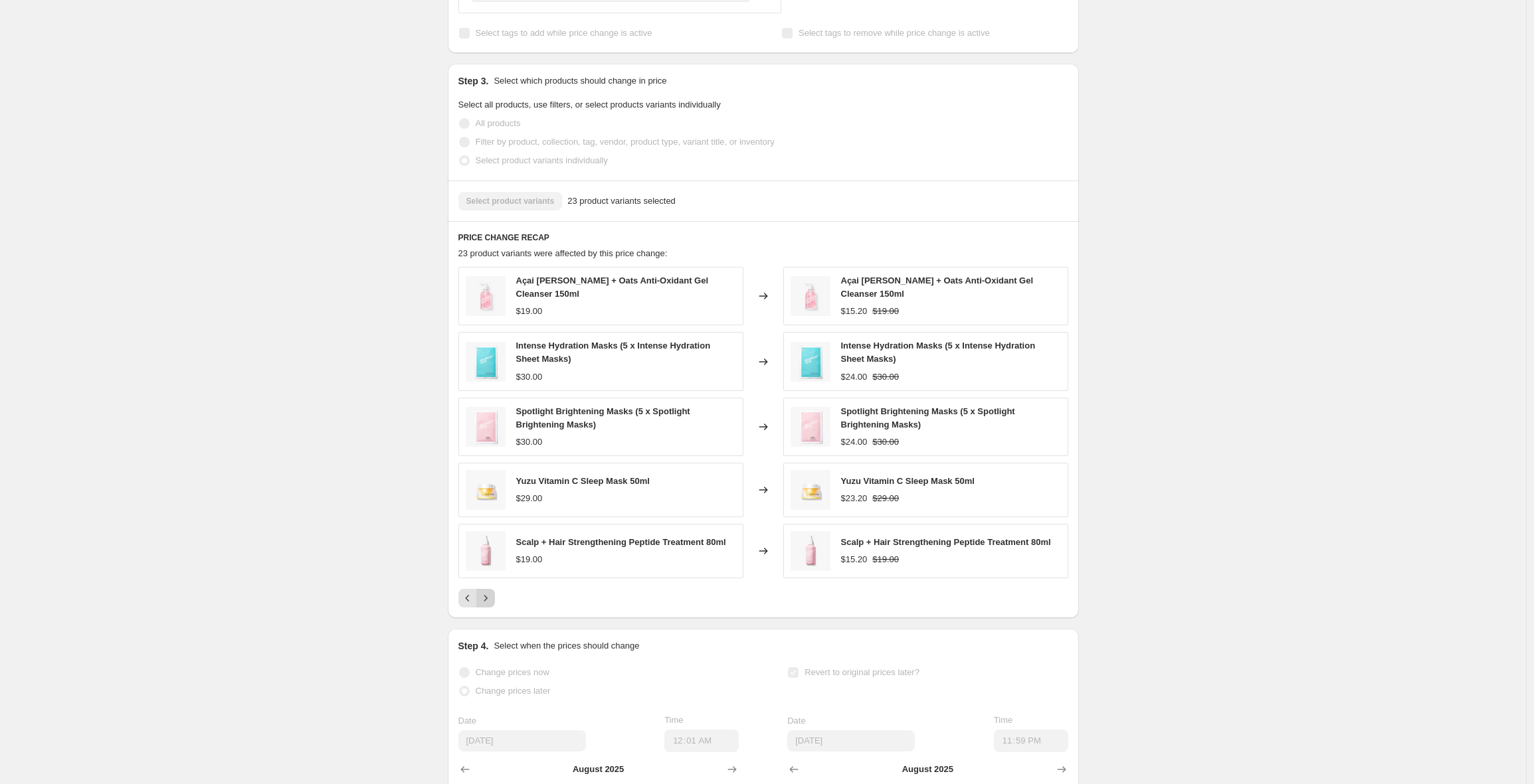
click at [486, 605] on icon "Next" at bounding box center [486, 599] width 14 height 14
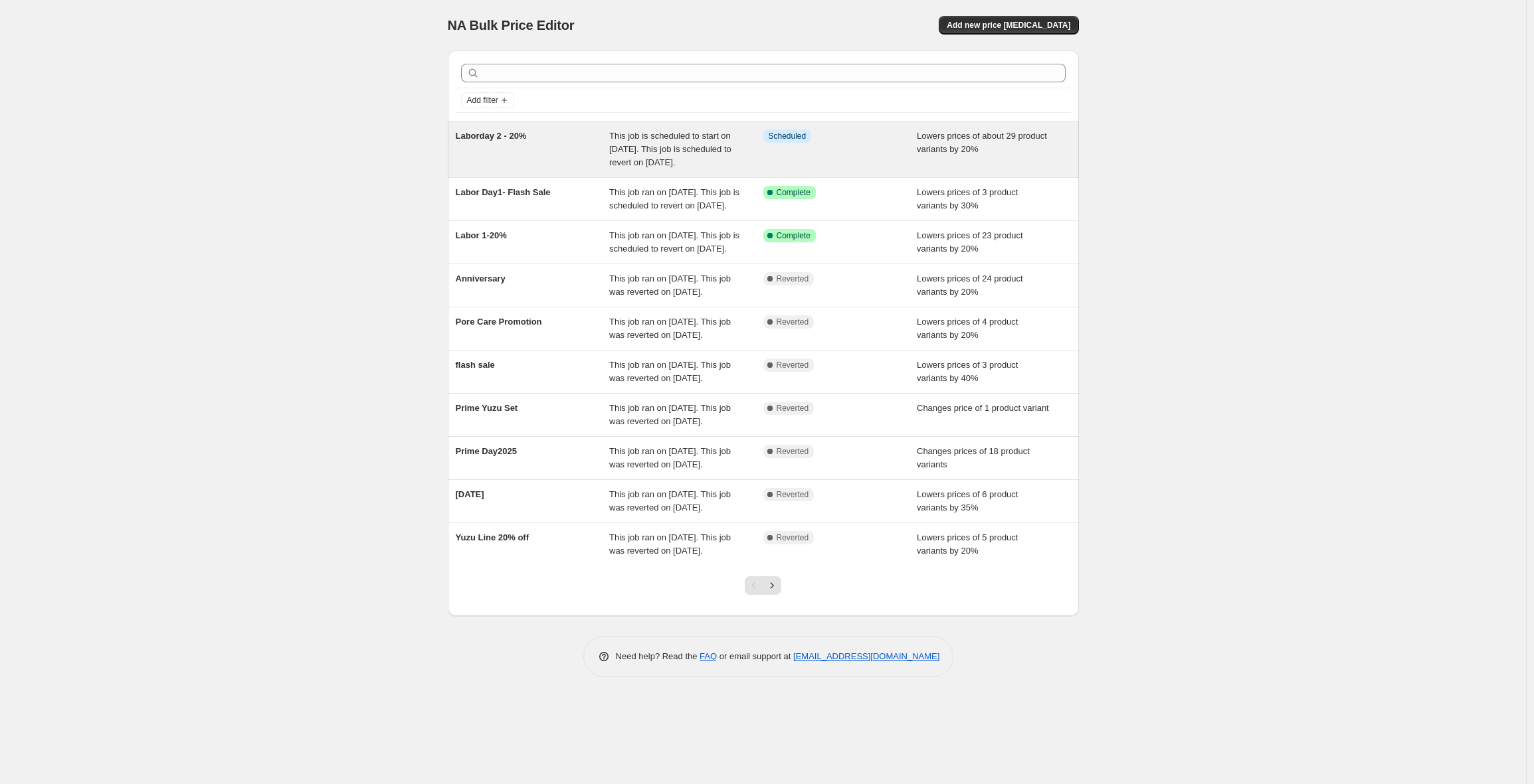
click at [651, 153] on span "This job is scheduled to start on [DATE]. This job is scheduled to revert on [D…" at bounding box center [670, 149] width 122 height 37
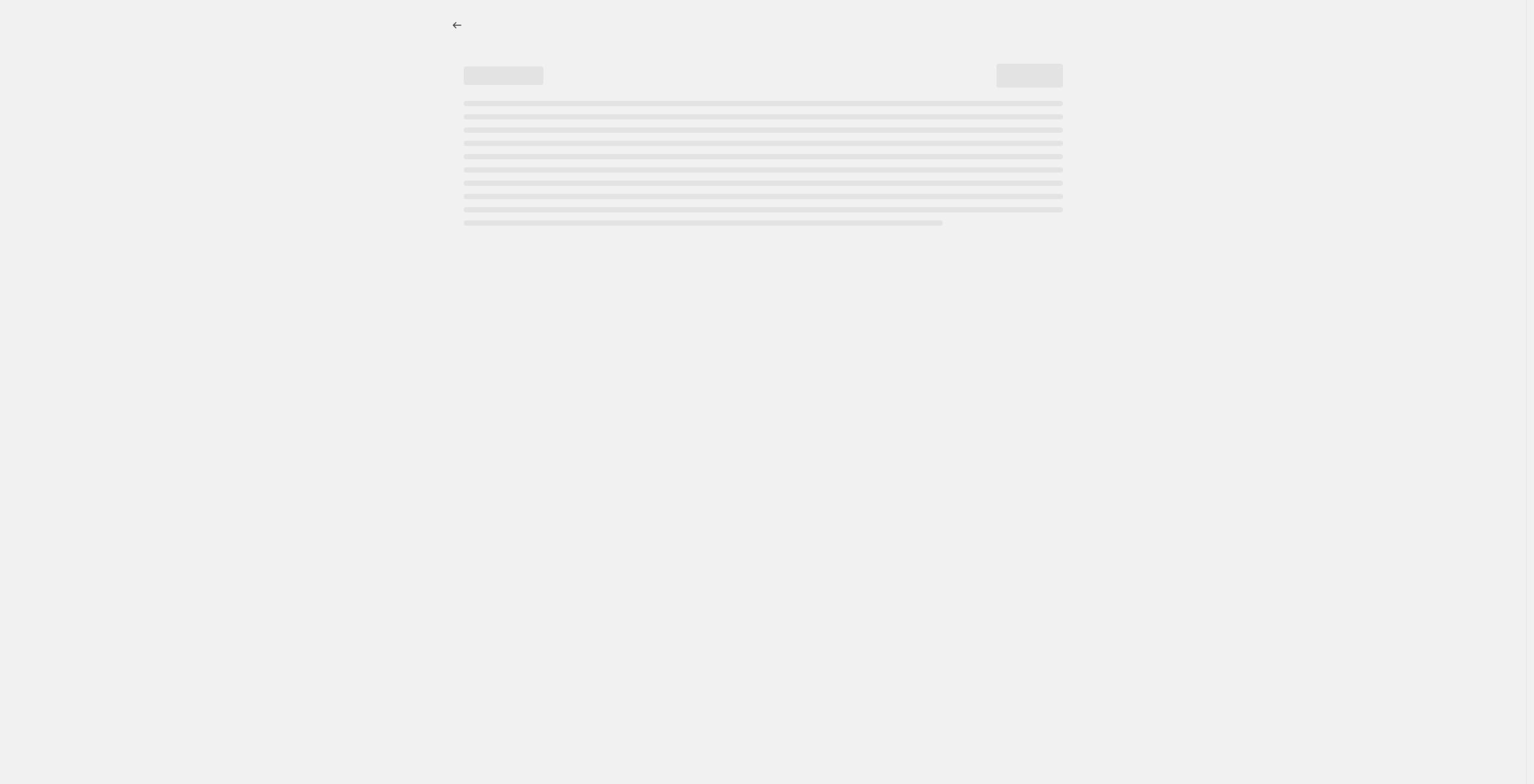
select select "percentage"
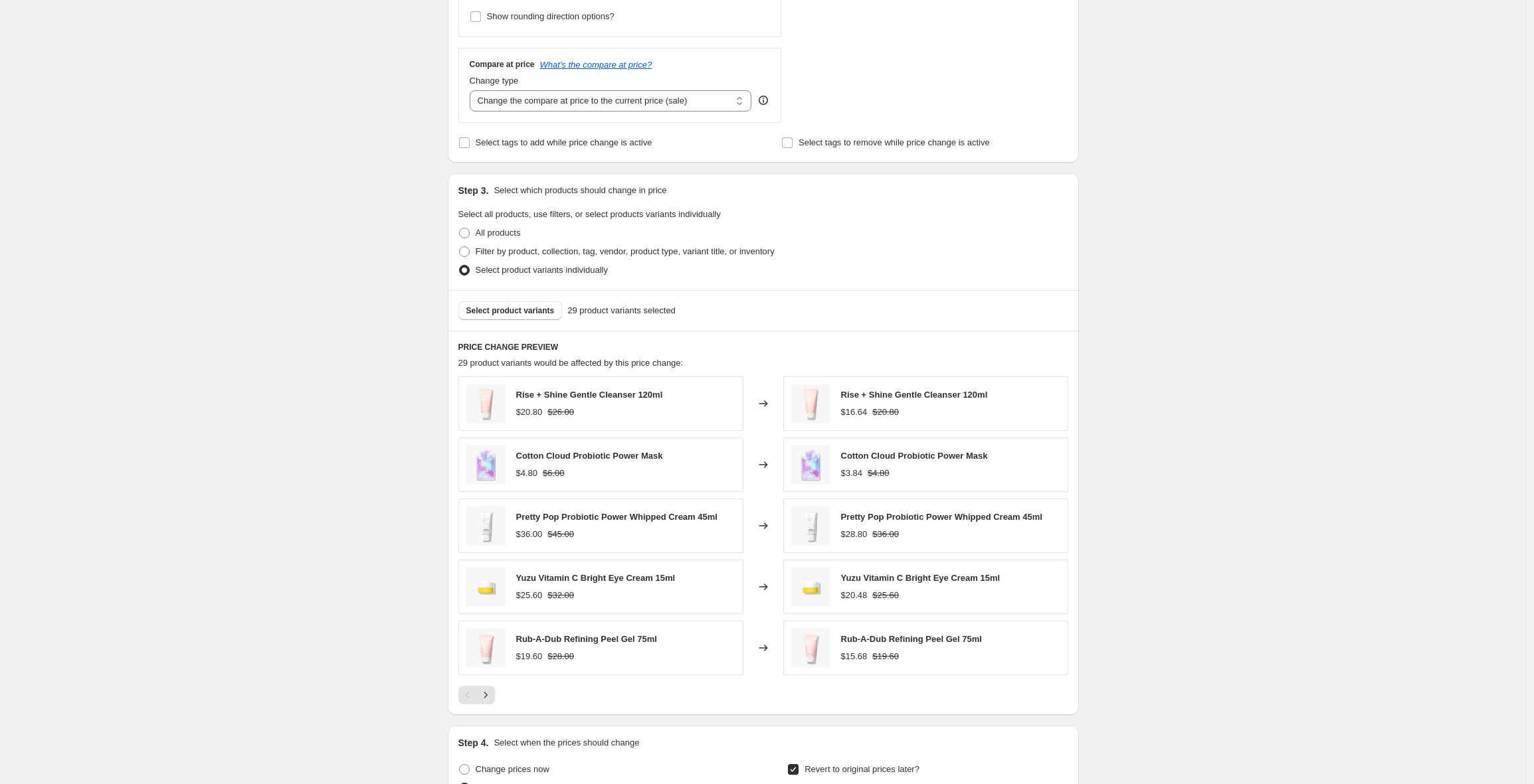
scroll to position [573, 0]
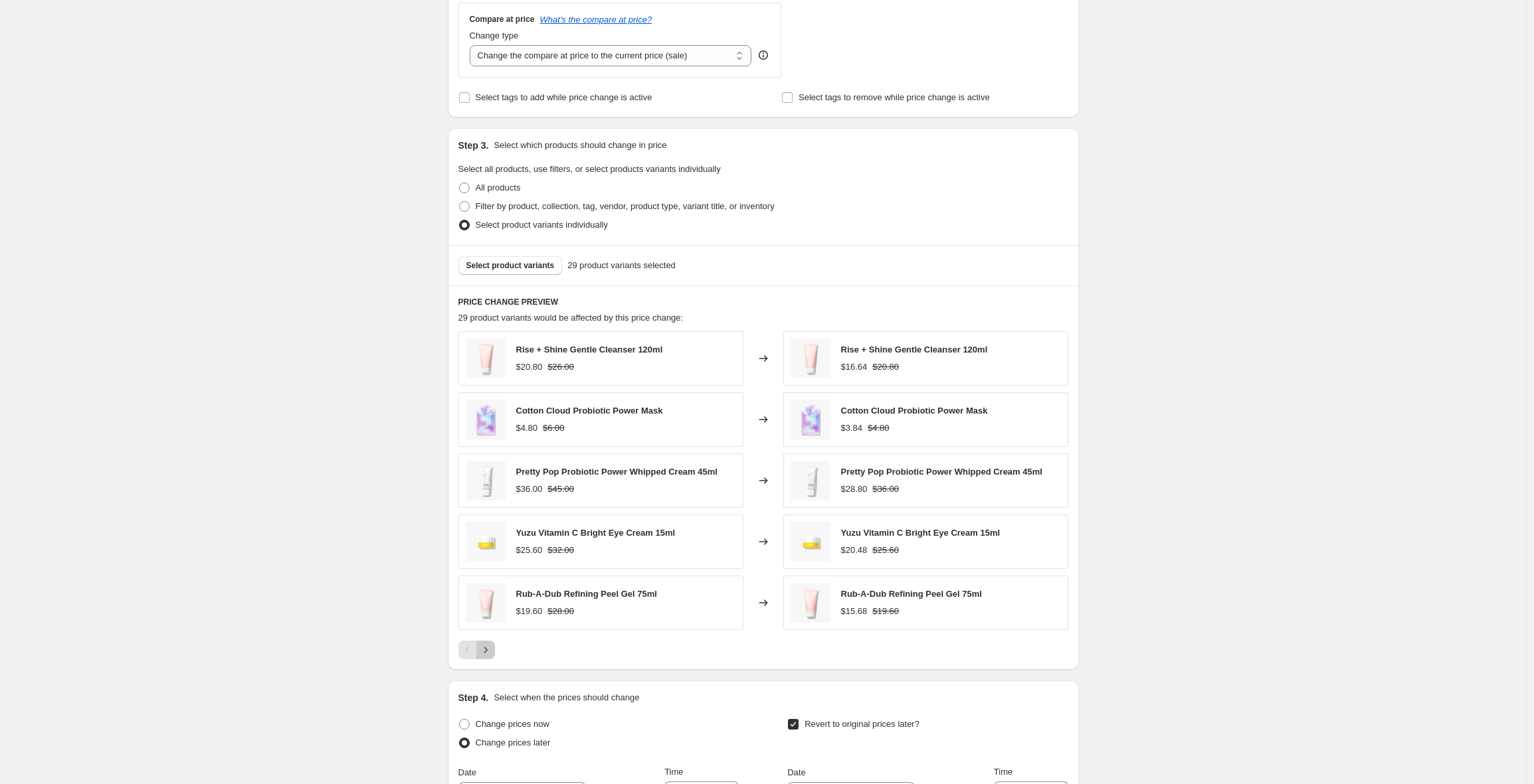
click at [491, 645] on icon "Next" at bounding box center [486, 650] width 14 height 14
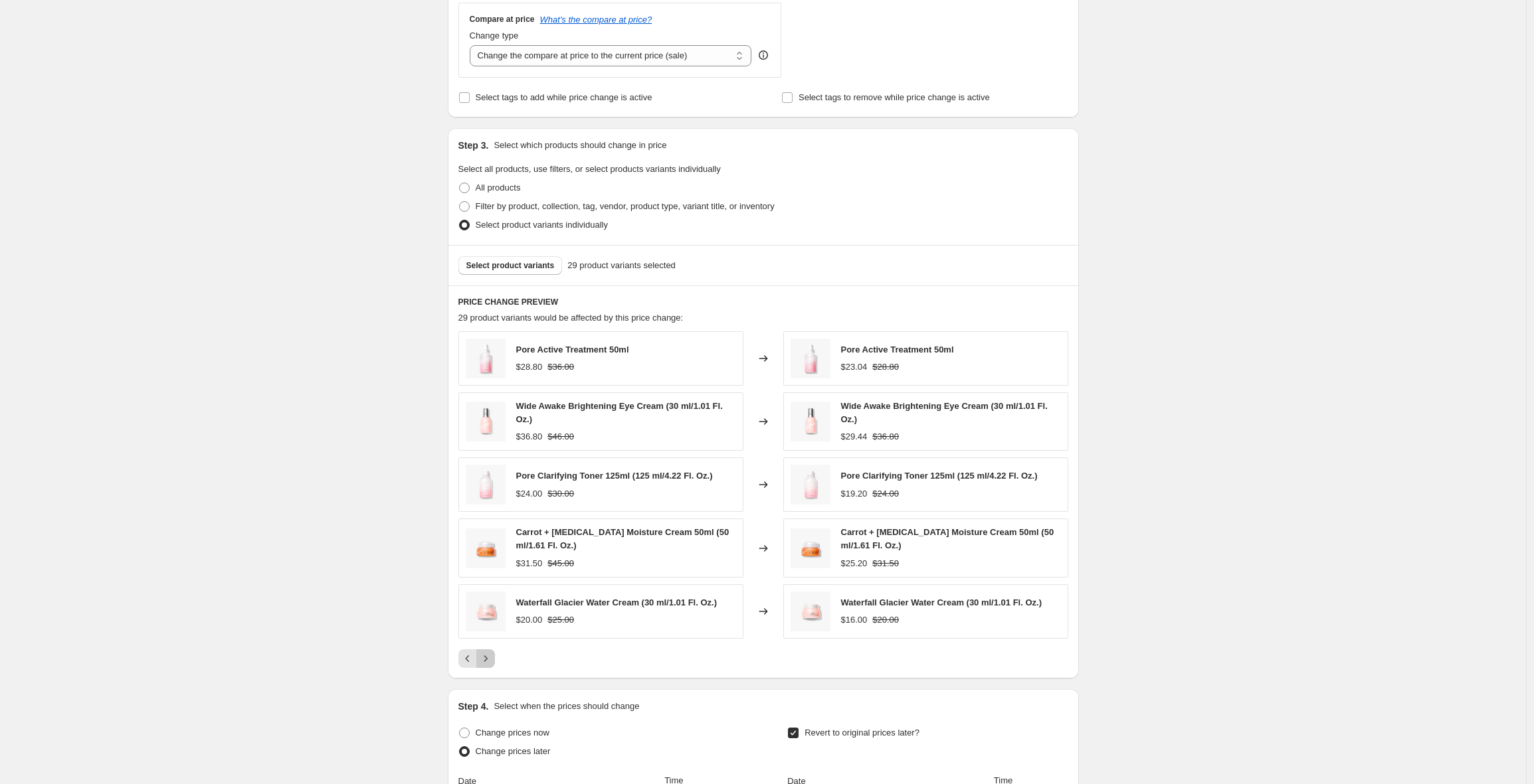
click at [487, 657] on icon "Next" at bounding box center [485, 659] width 3 height 6
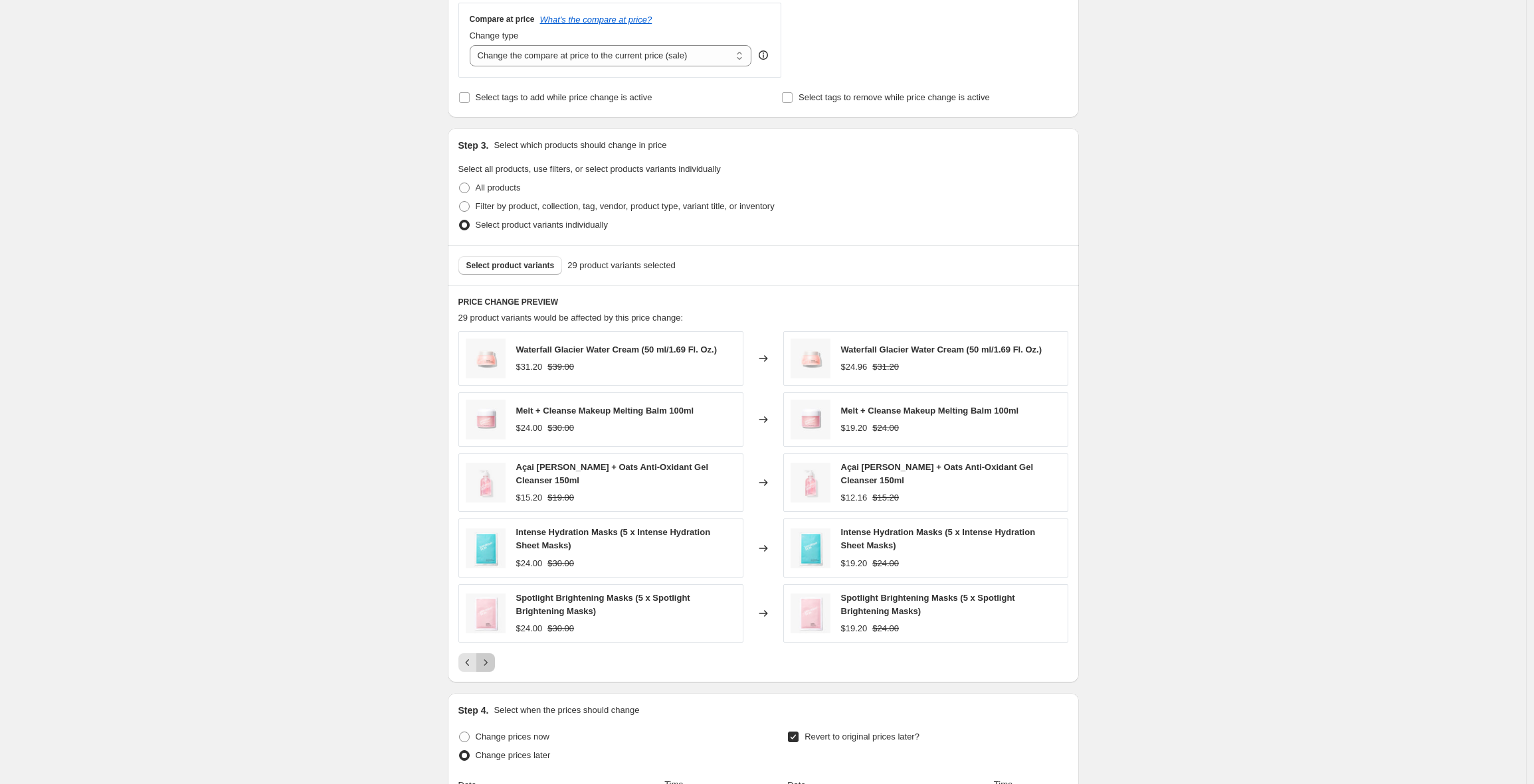
click at [487, 659] on icon "Next" at bounding box center [485, 662] width 3 height 6
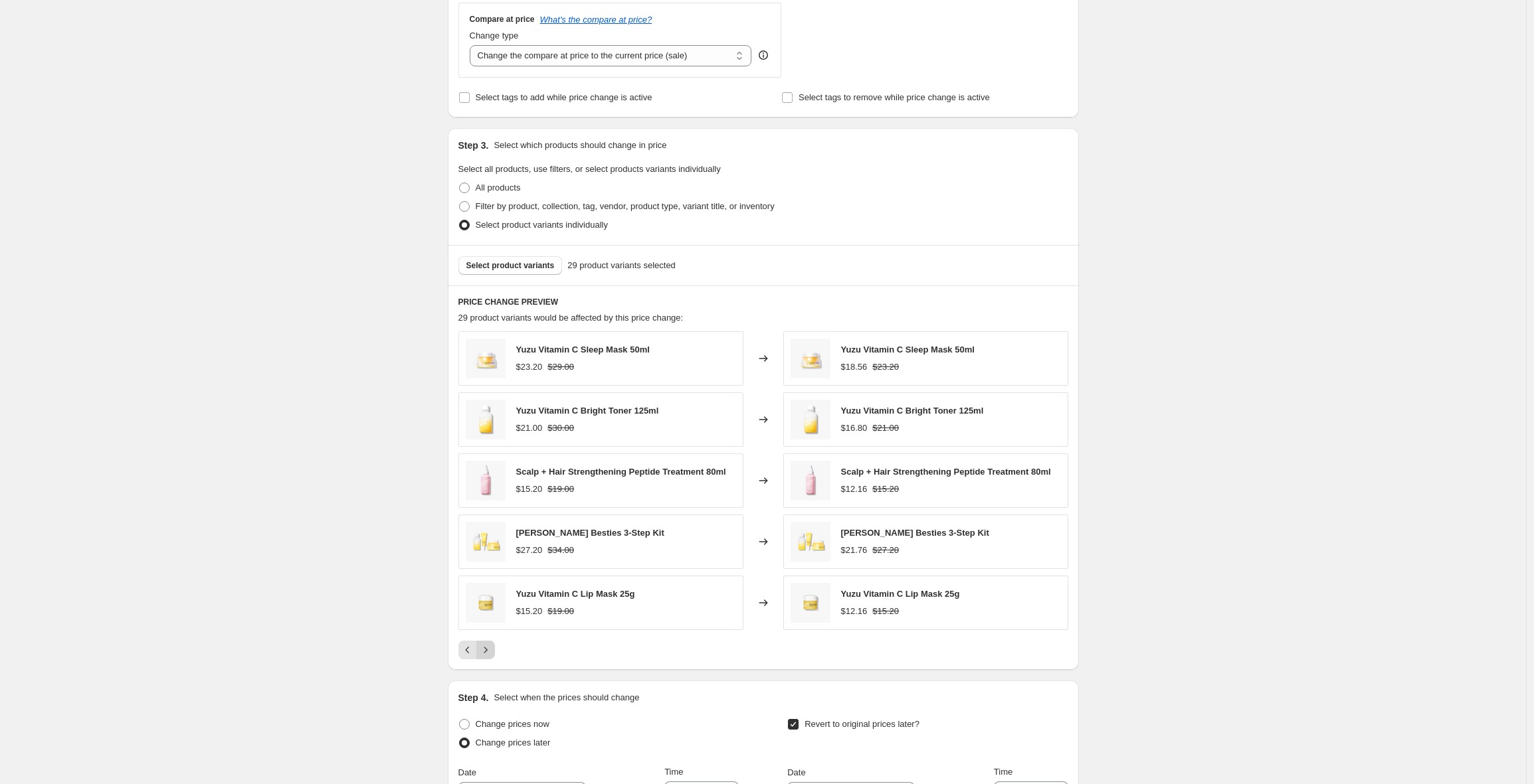
click at [489, 657] on button "Next" at bounding box center [485, 650] width 19 height 19
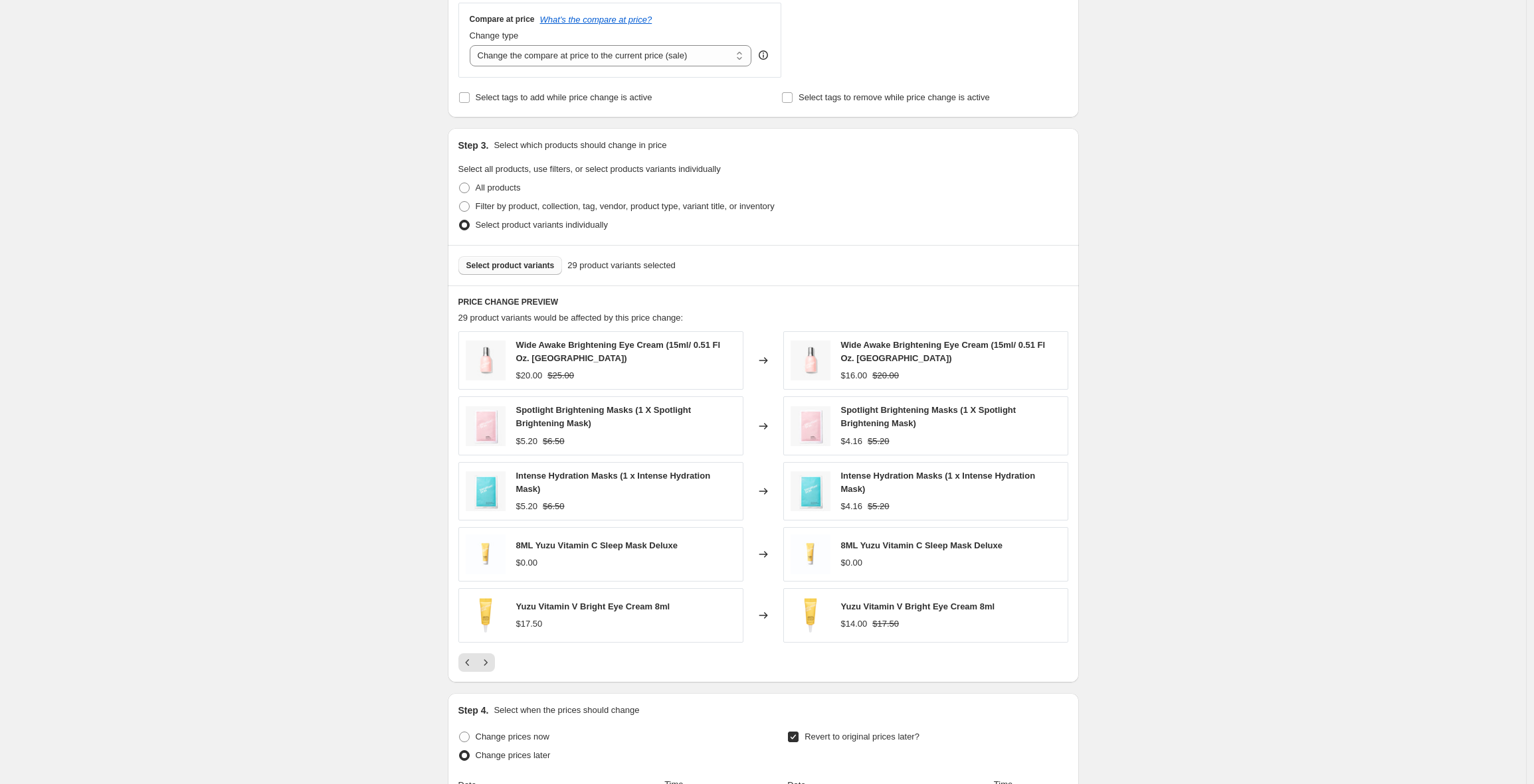
click at [483, 266] on span "Select product variants" at bounding box center [511, 266] width 89 height 11
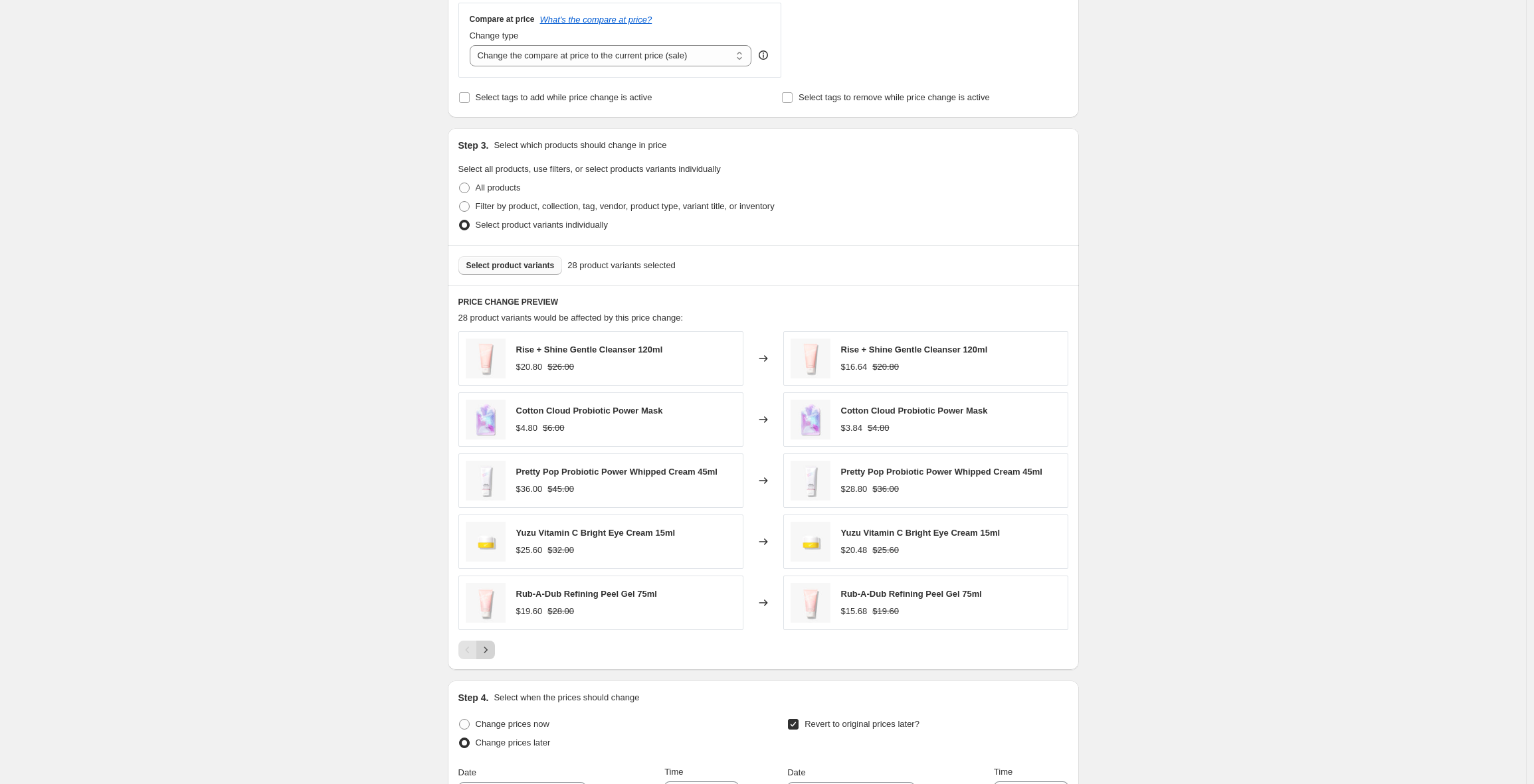
click at [489, 654] on icon "Next" at bounding box center [486, 650] width 14 height 14
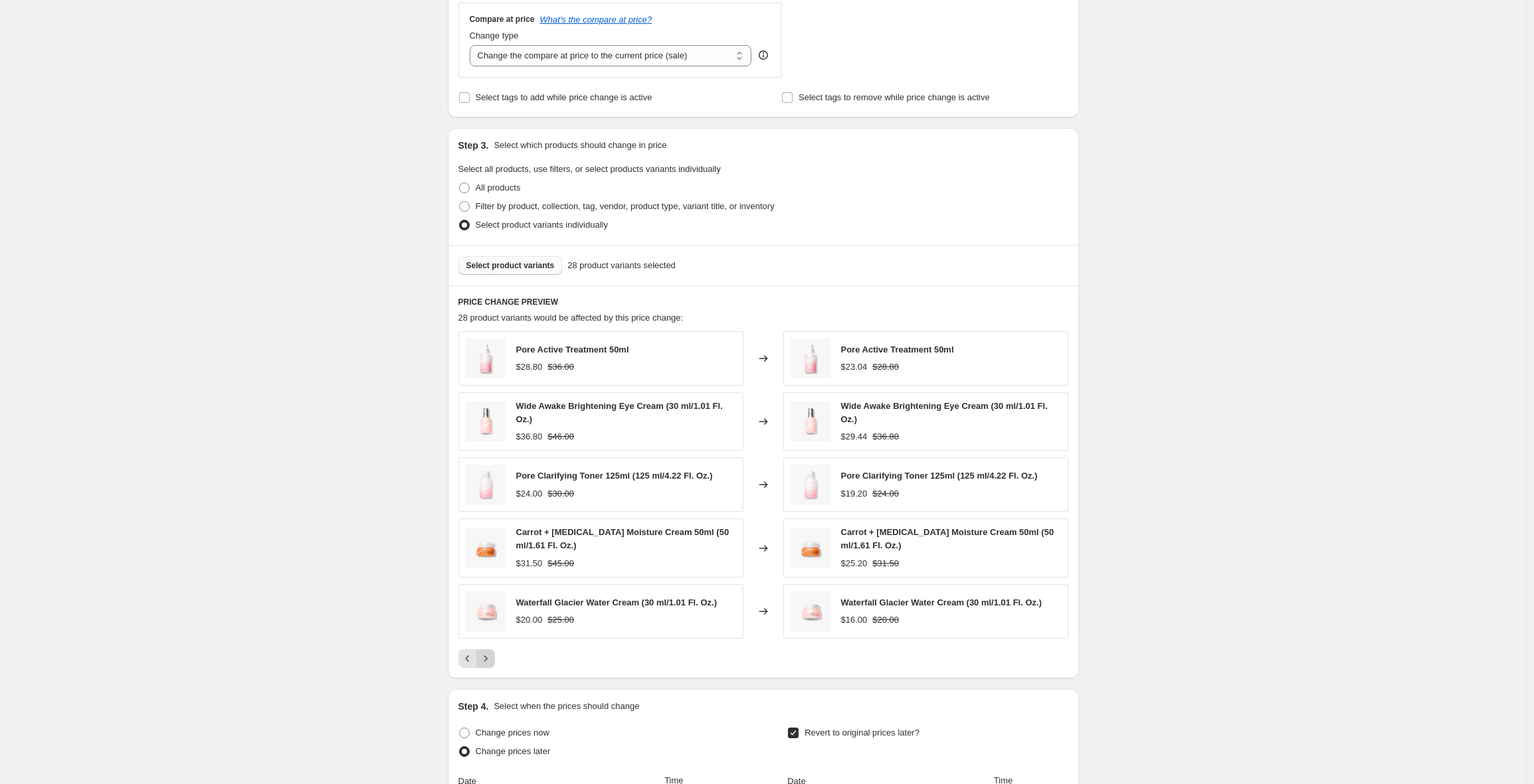
click at [489, 653] on icon "Next" at bounding box center [486, 659] width 14 height 14
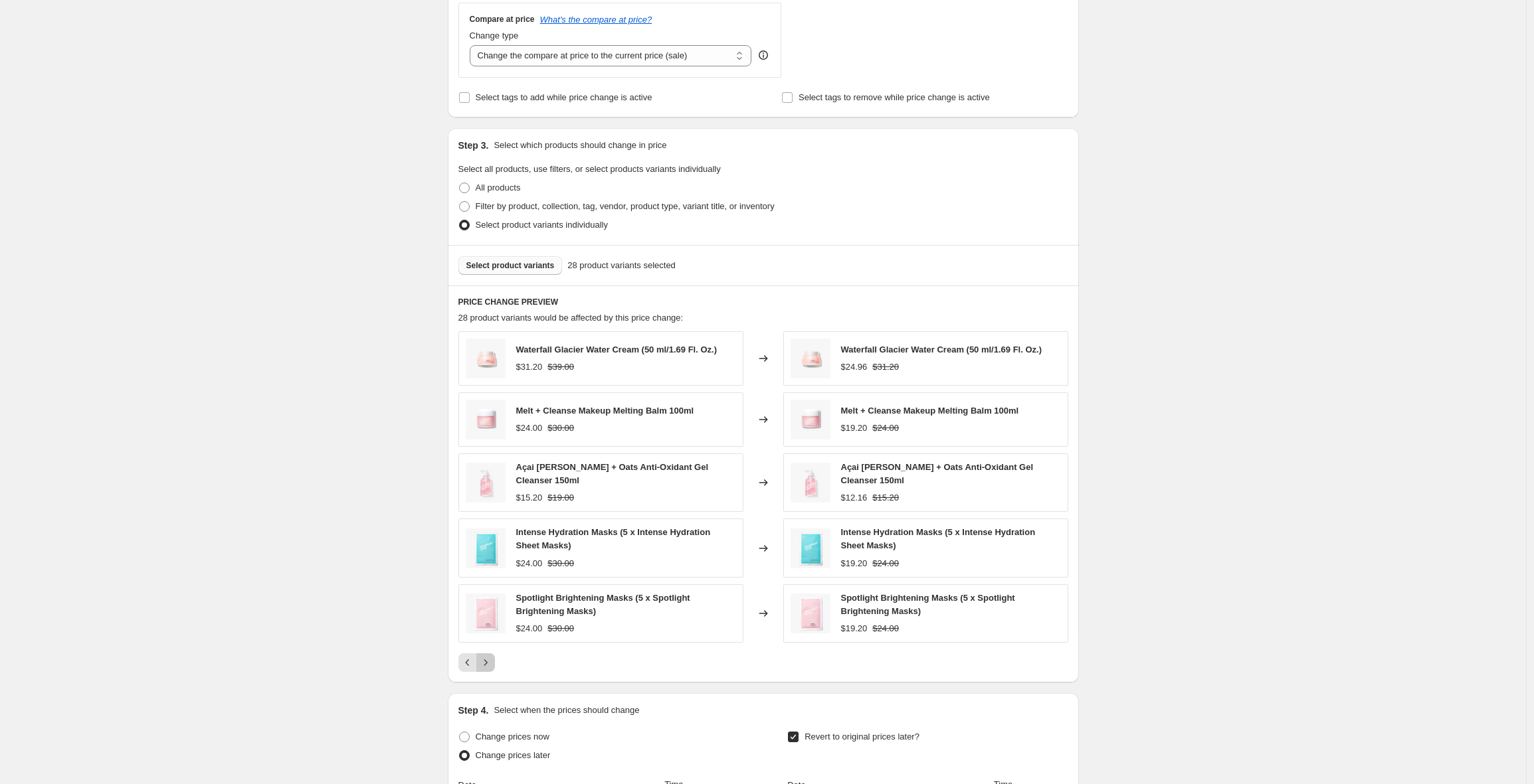
click at [491, 660] on icon "Next" at bounding box center [486, 663] width 14 height 14
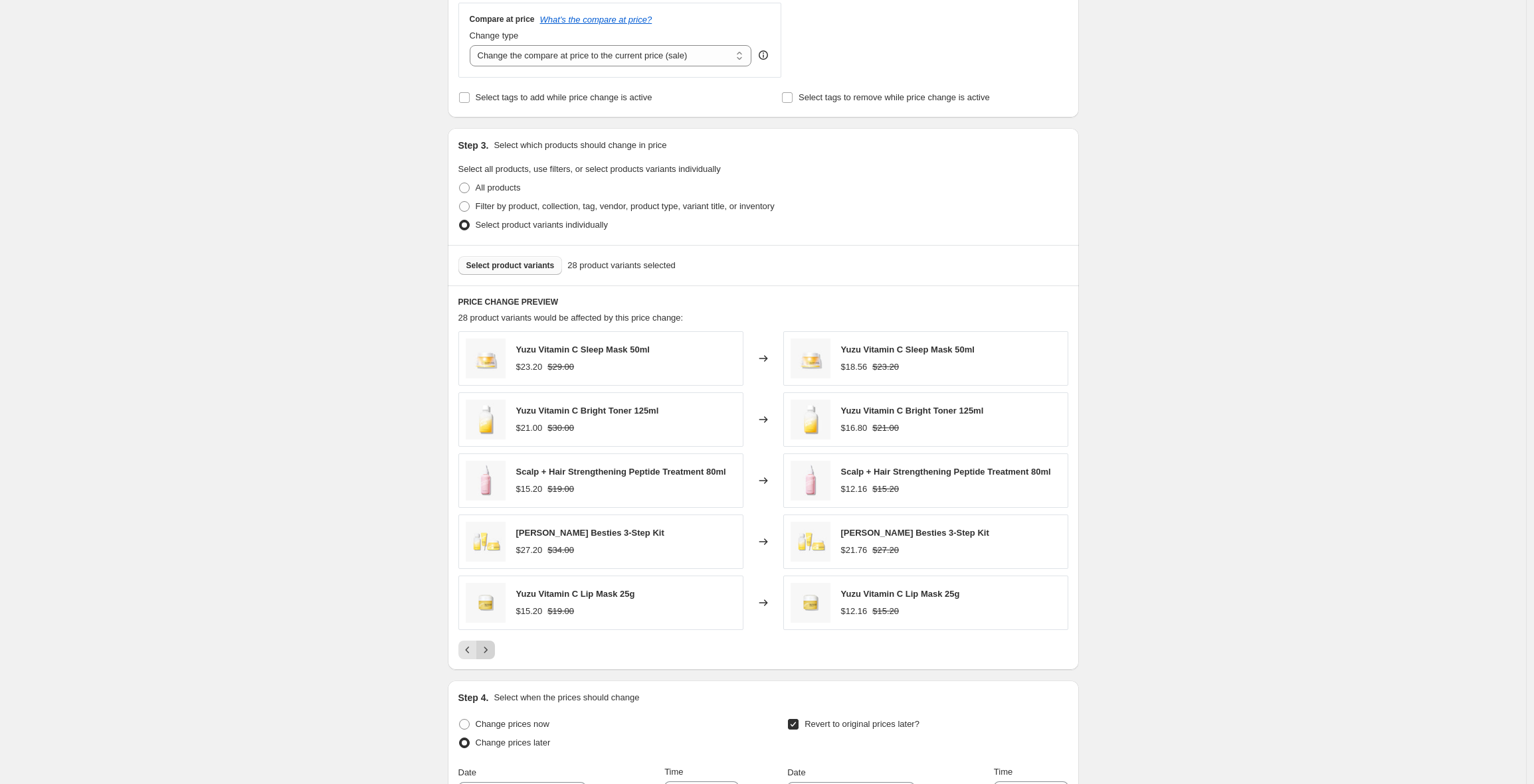
click at [492, 653] on icon "Next" at bounding box center [486, 650] width 14 height 14
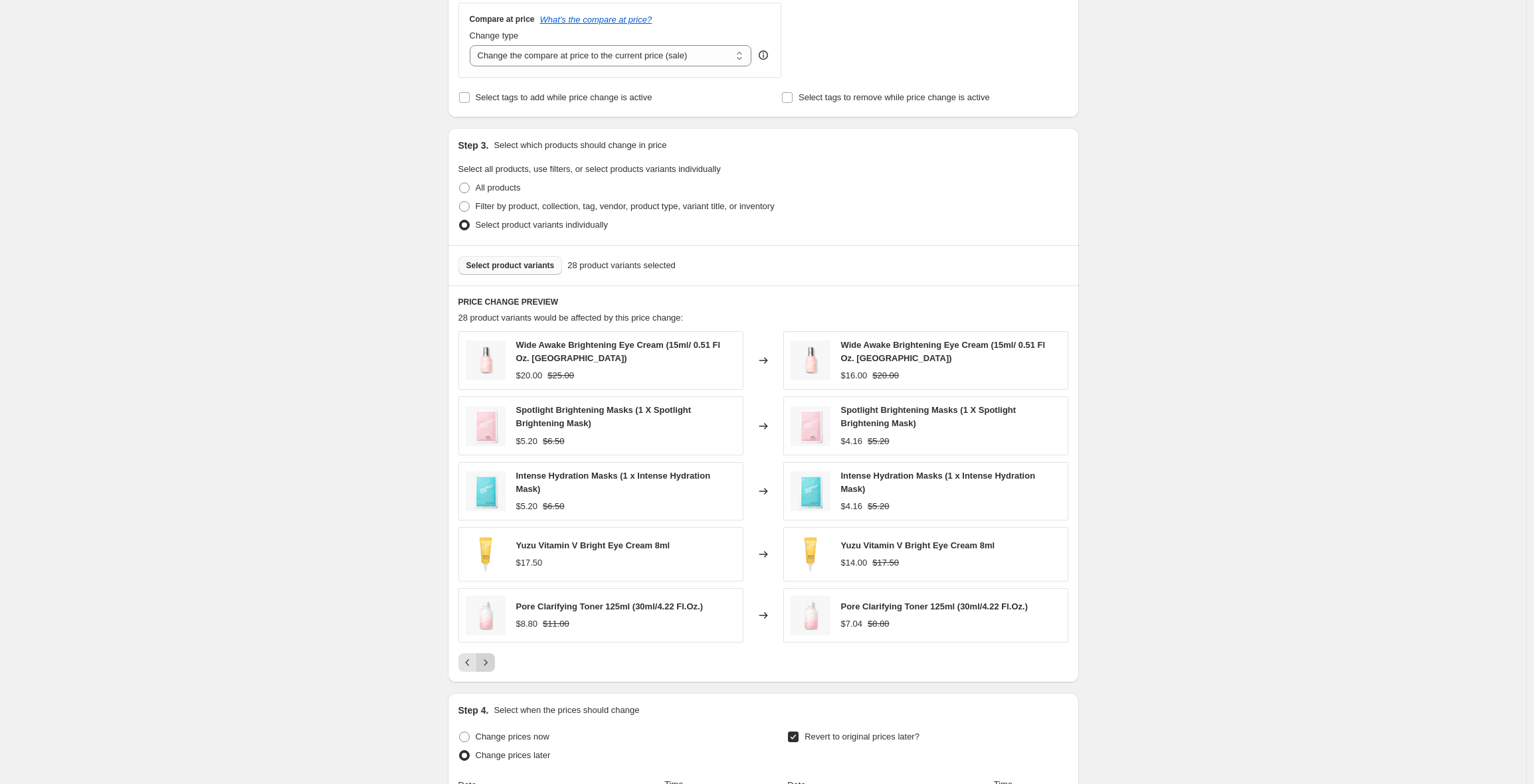
click at [487, 663] on icon "Next" at bounding box center [485, 662] width 3 height 6
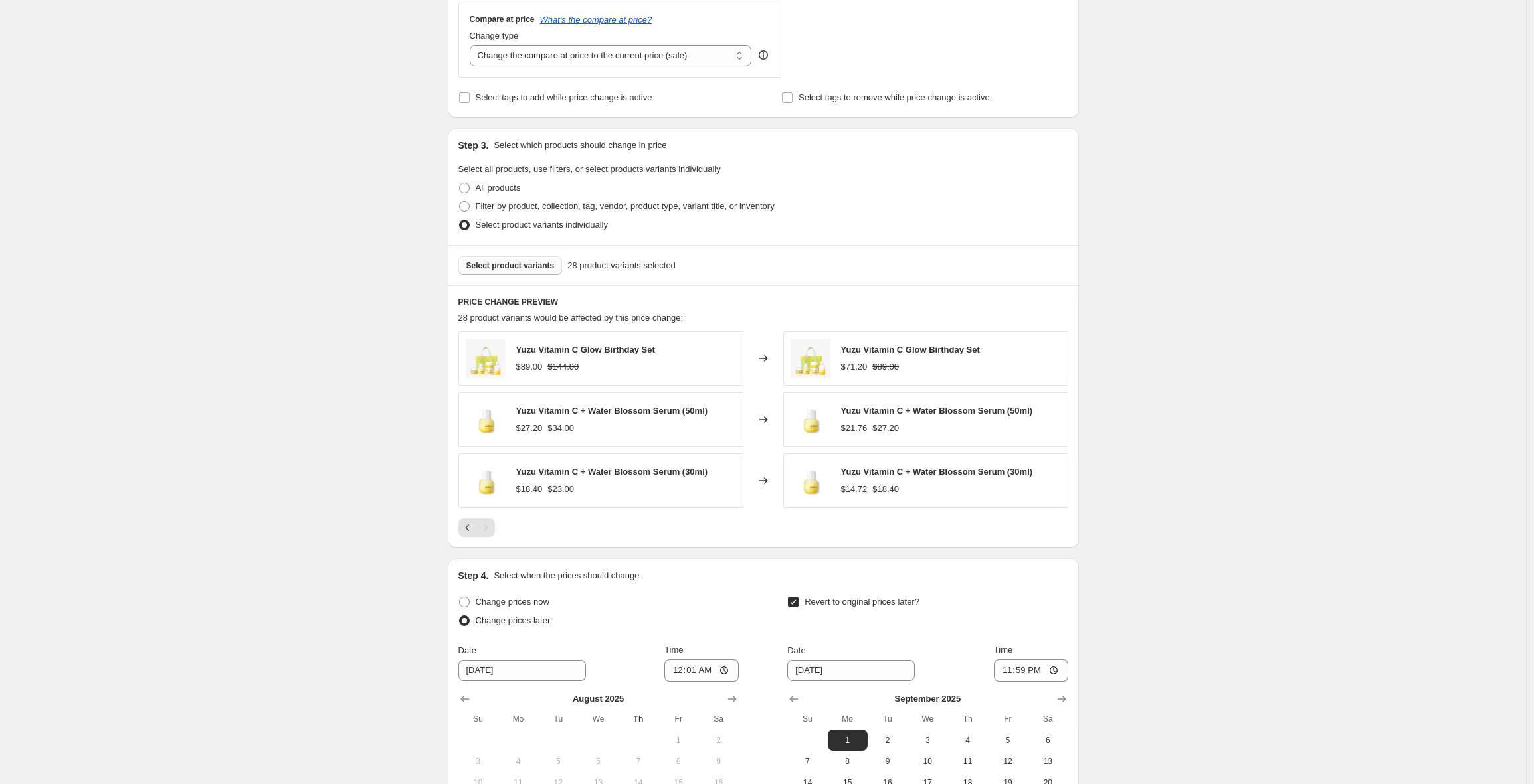
click at [325, 472] on div "Laborday 2 - 20%. This page is ready Laborday 2 - 20% Info Scheduled Copy to ne…" at bounding box center [762, 214] width 1526 height 1575
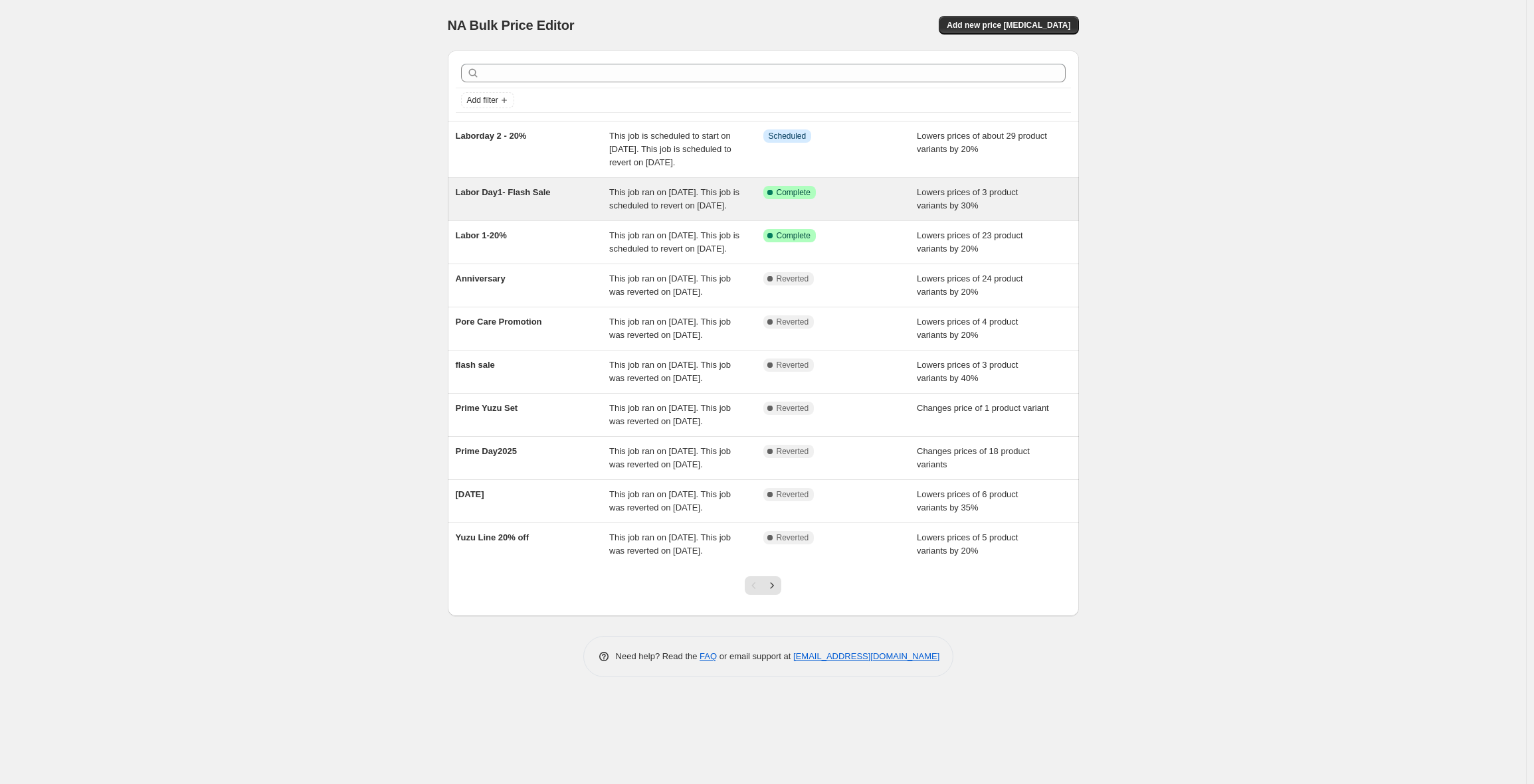
click at [663, 213] on div "This job ran on [DATE]. This job is scheduled to revert on [DATE]." at bounding box center [686, 199] width 154 height 26
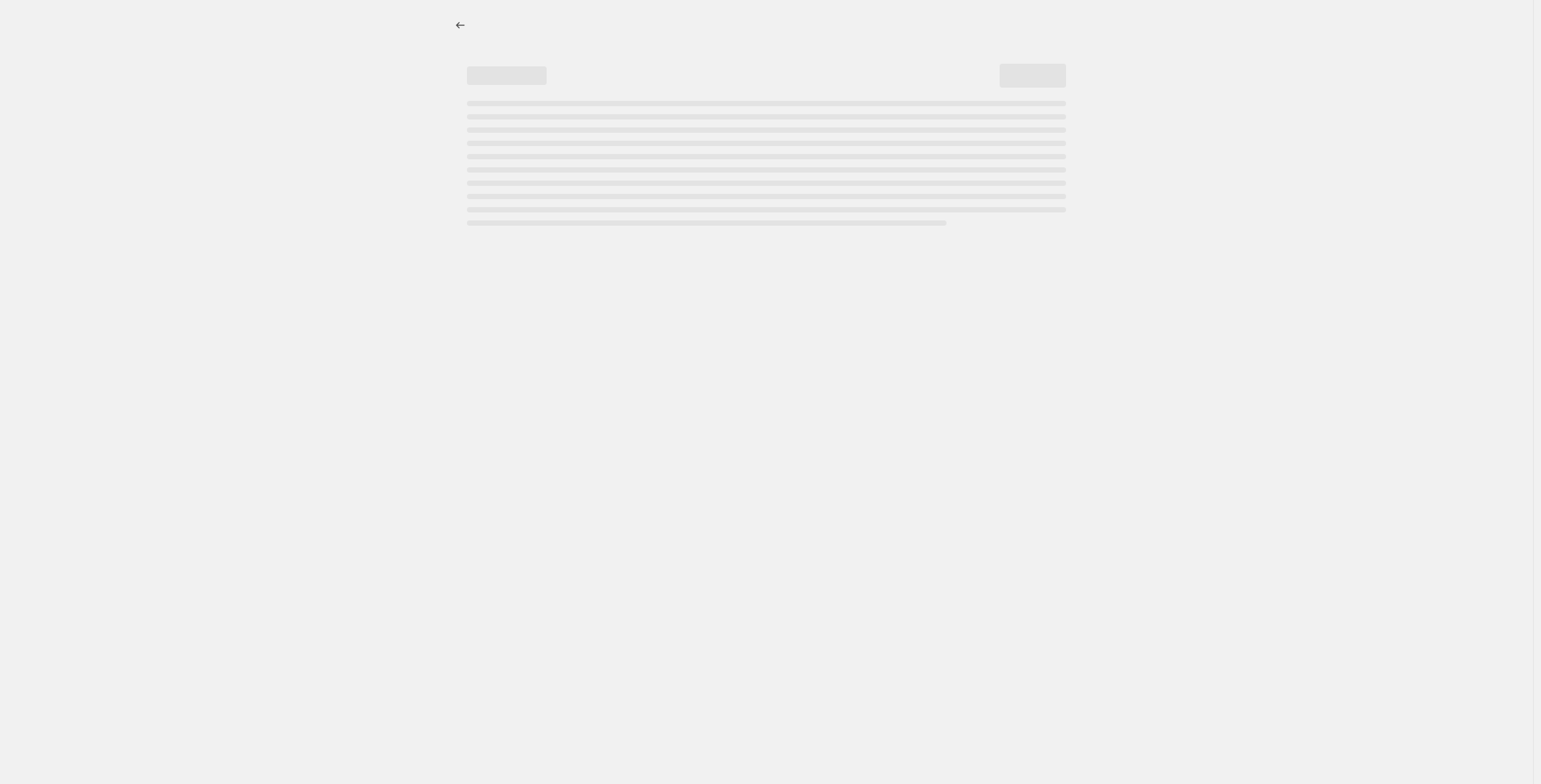
select select "percentage"
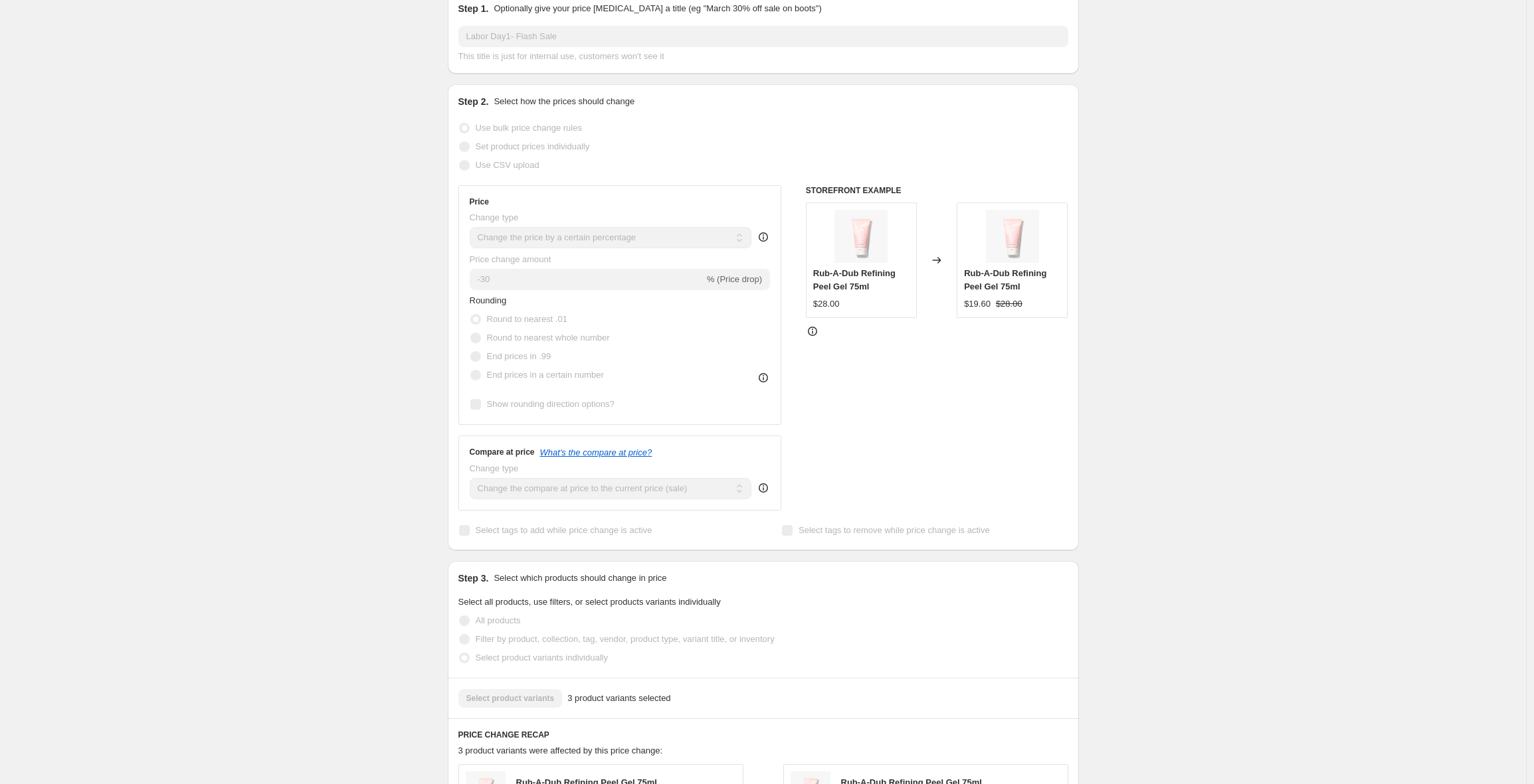
scroll to position [40, 0]
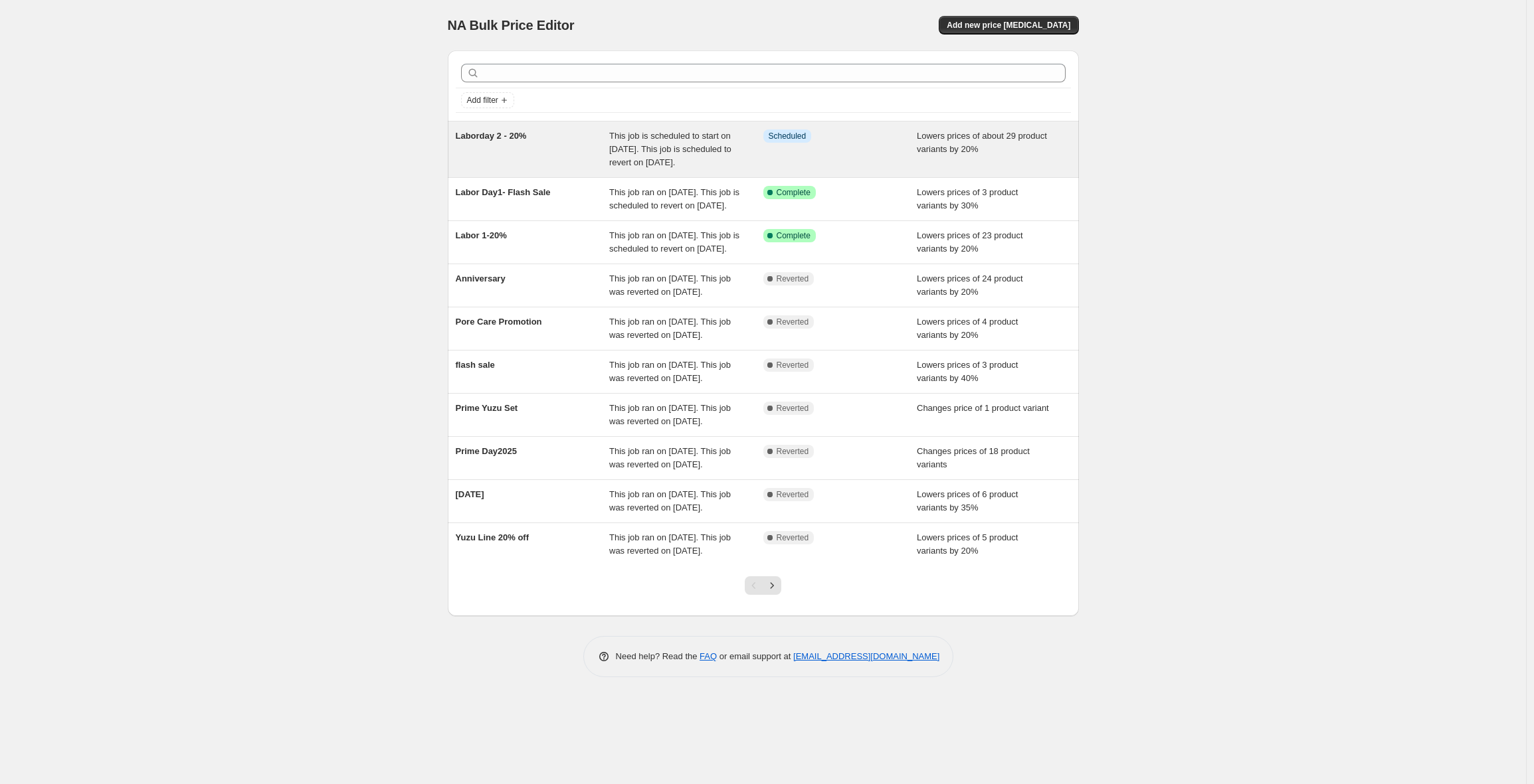
click at [541, 164] on div "Laborday 2 - 20%" at bounding box center [533, 149] width 154 height 40
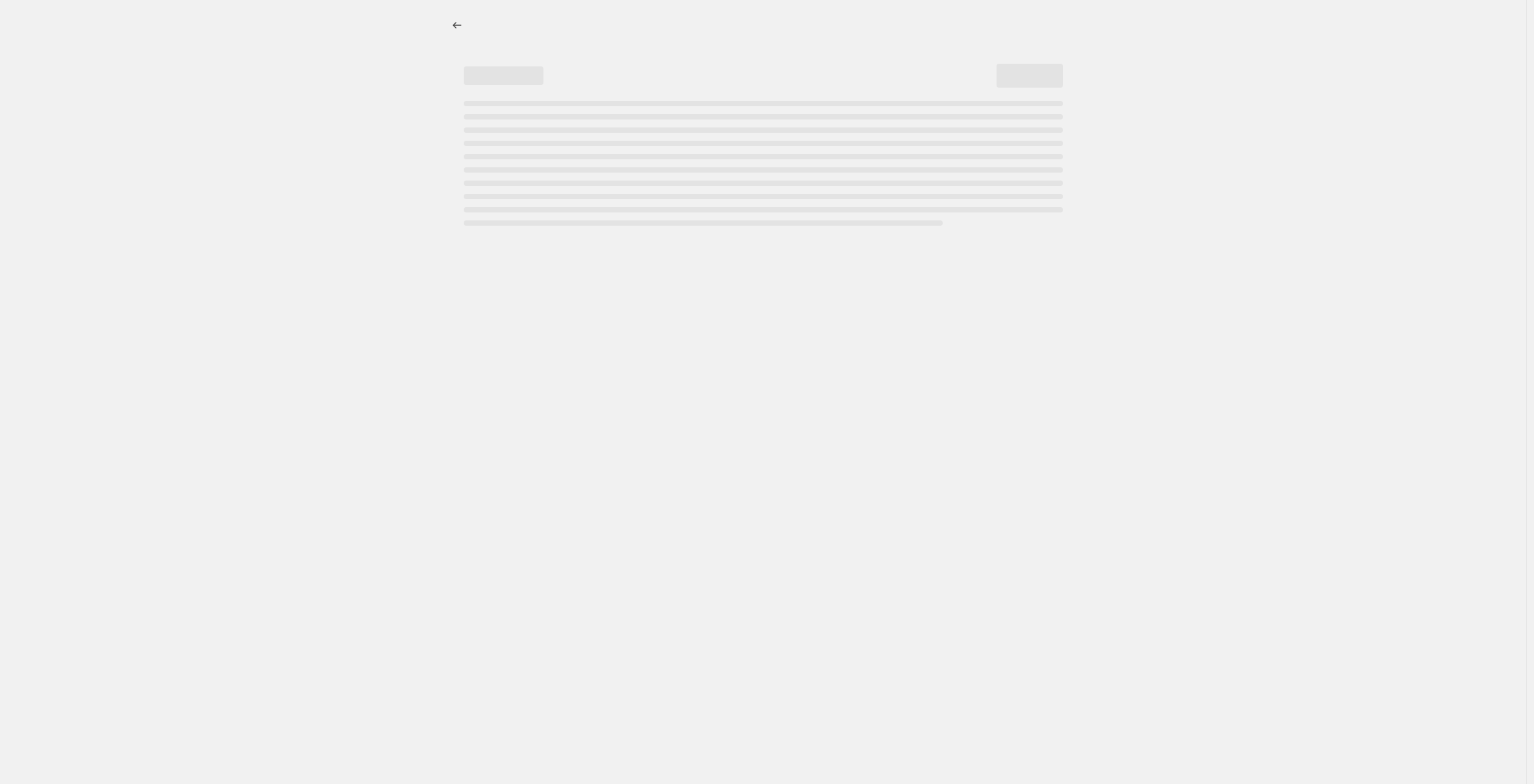
select select "percentage"
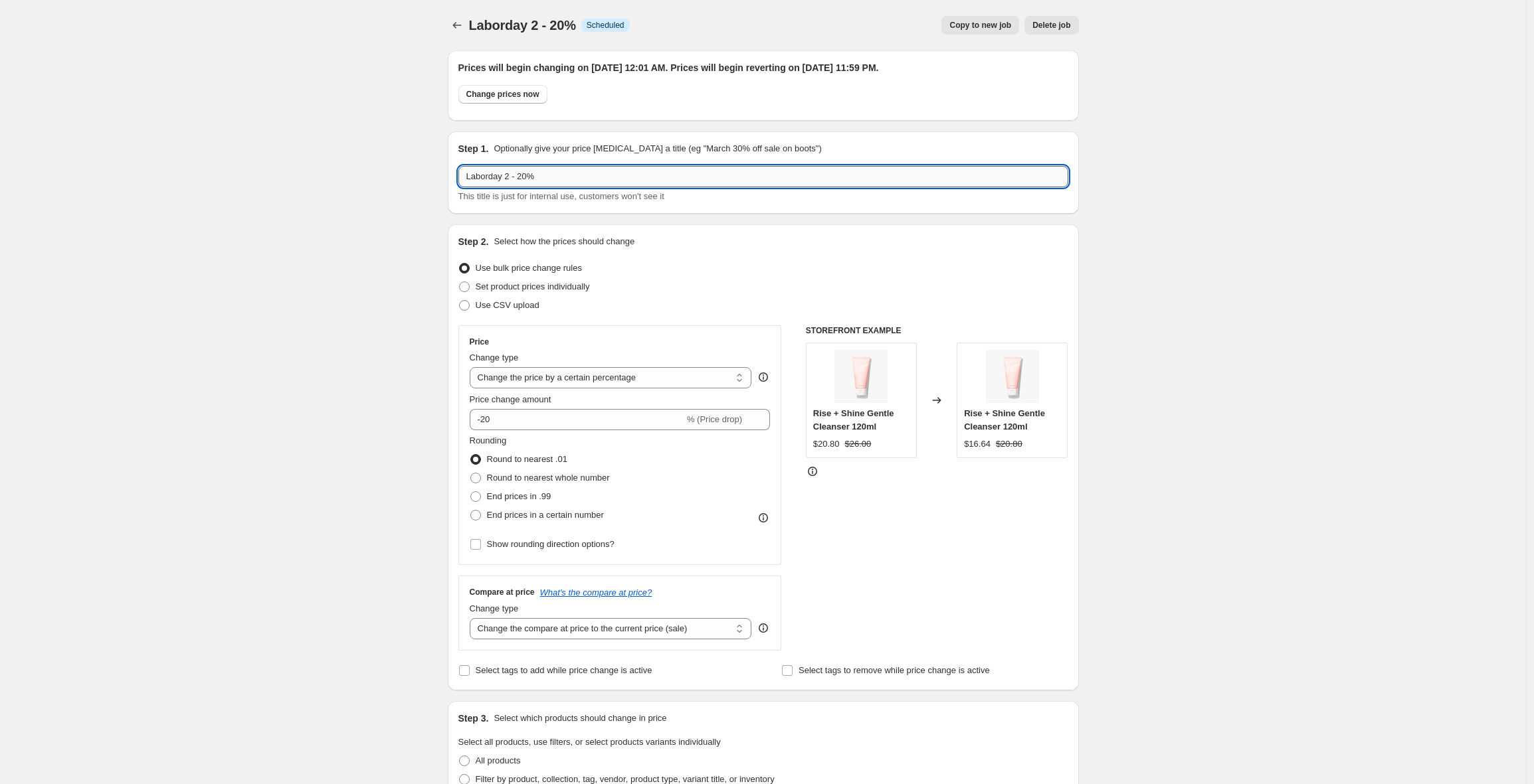
click at [525, 180] on input "Laborday 2 - 20%" at bounding box center [763, 176] width 610 height 21
type input "Laborday 2 -20%"
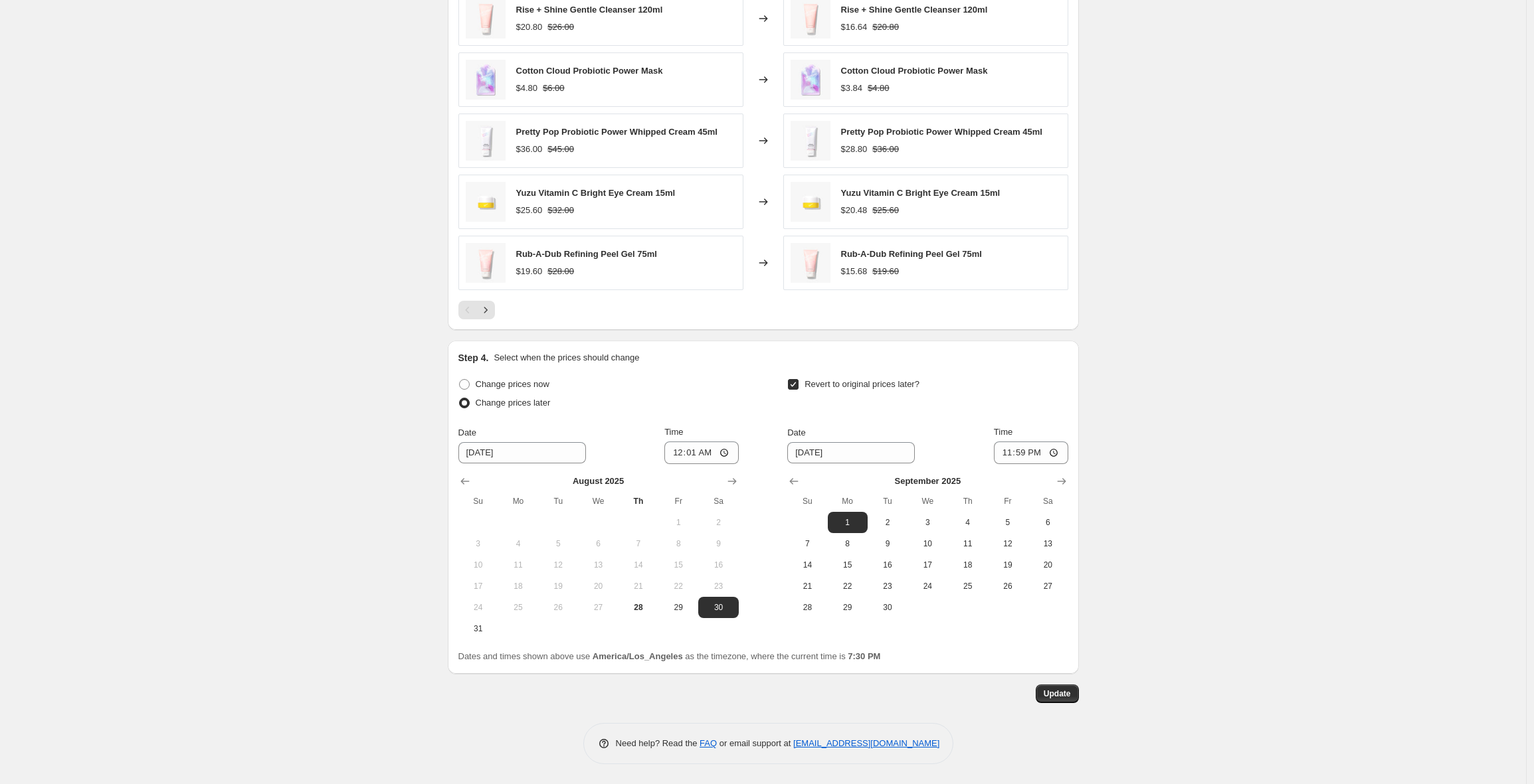
click at [1053, 690] on span "Update" at bounding box center [1057, 694] width 27 height 11
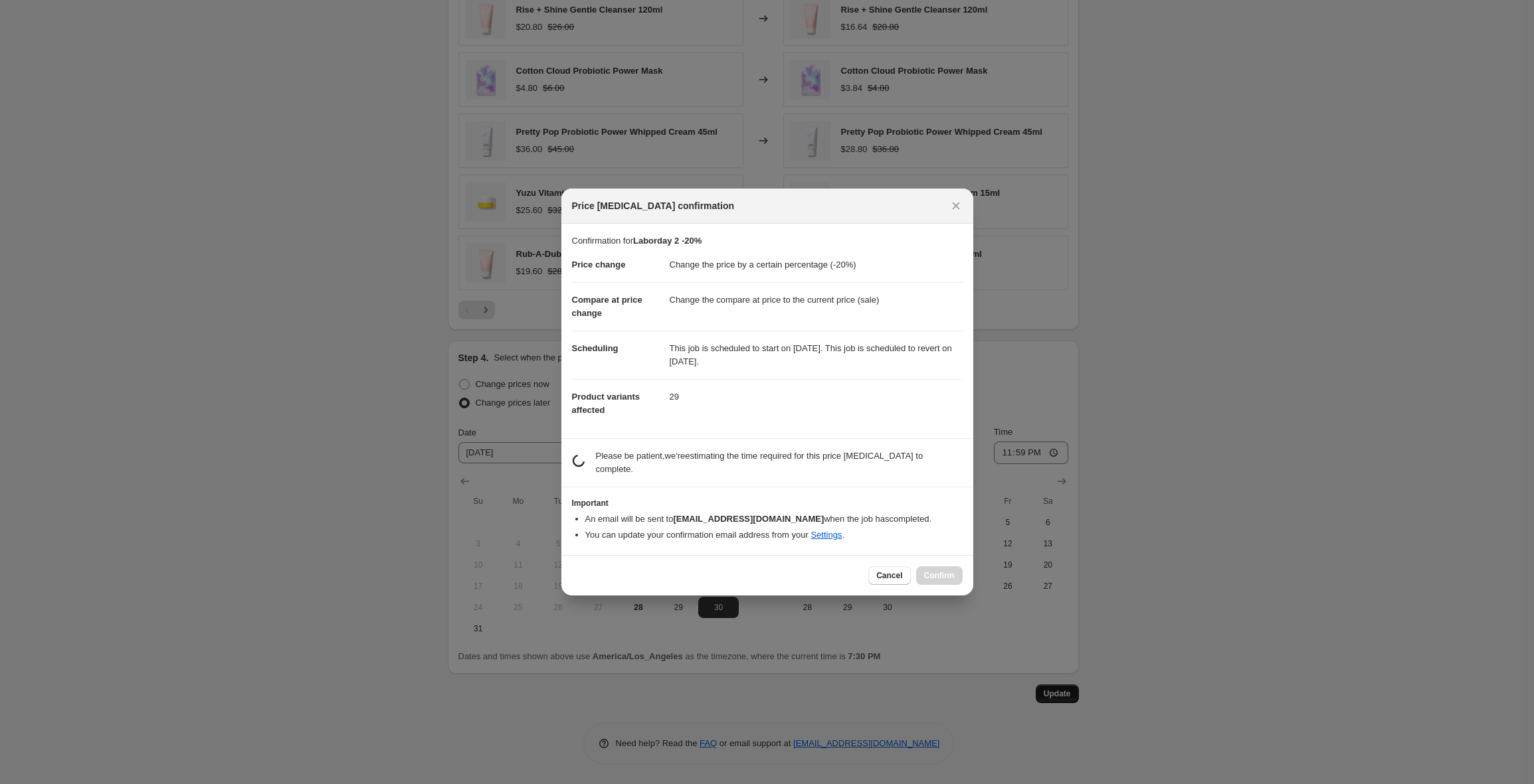
scroll to position [0, 0]
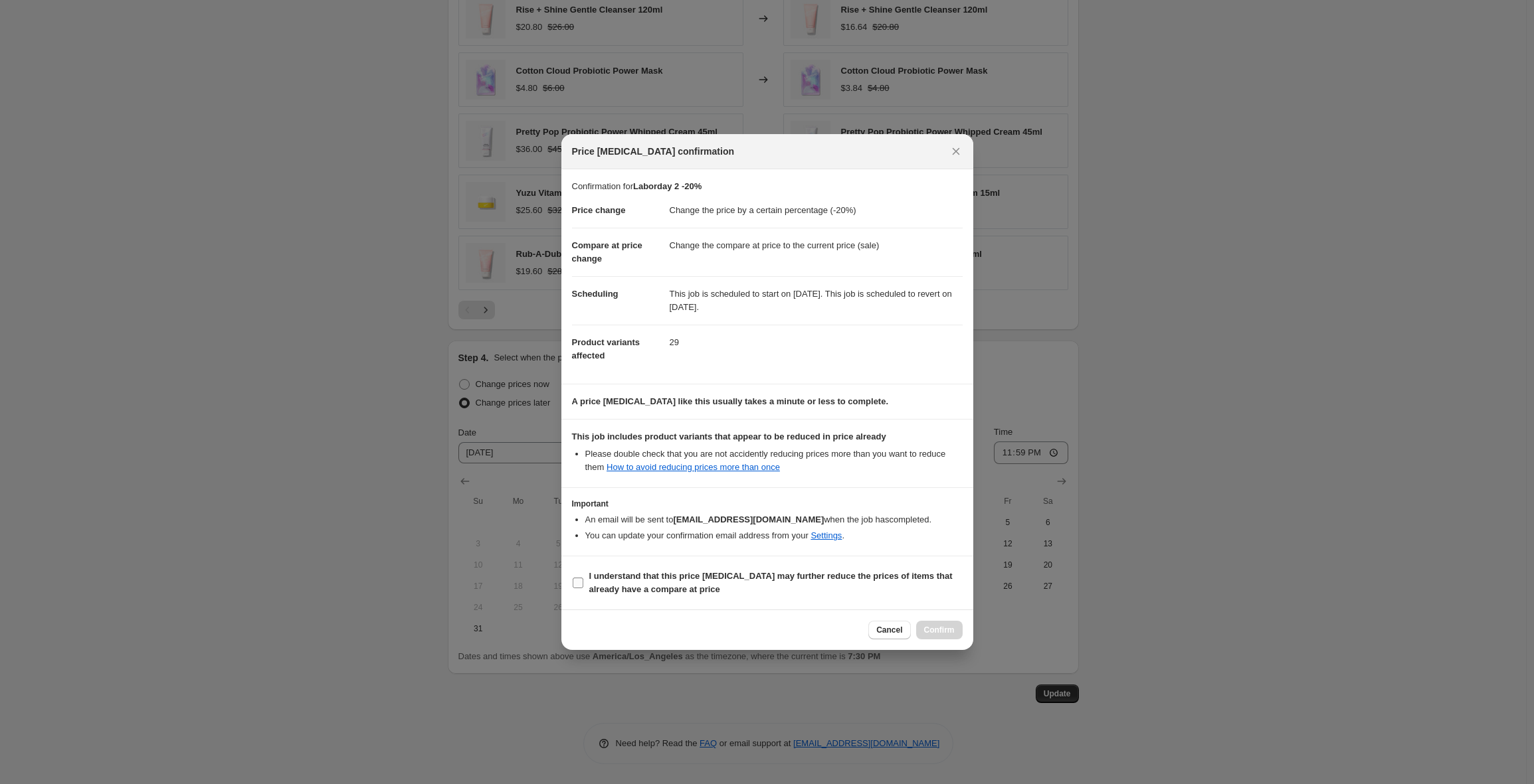
click at [577, 586] on input "I understand that this price [MEDICAL_DATA] may further reduce the prices of it…" at bounding box center [578, 583] width 11 height 11
checkbox input "true"
click at [920, 626] on button "Confirm" at bounding box center [939, 630] width 47 height 19
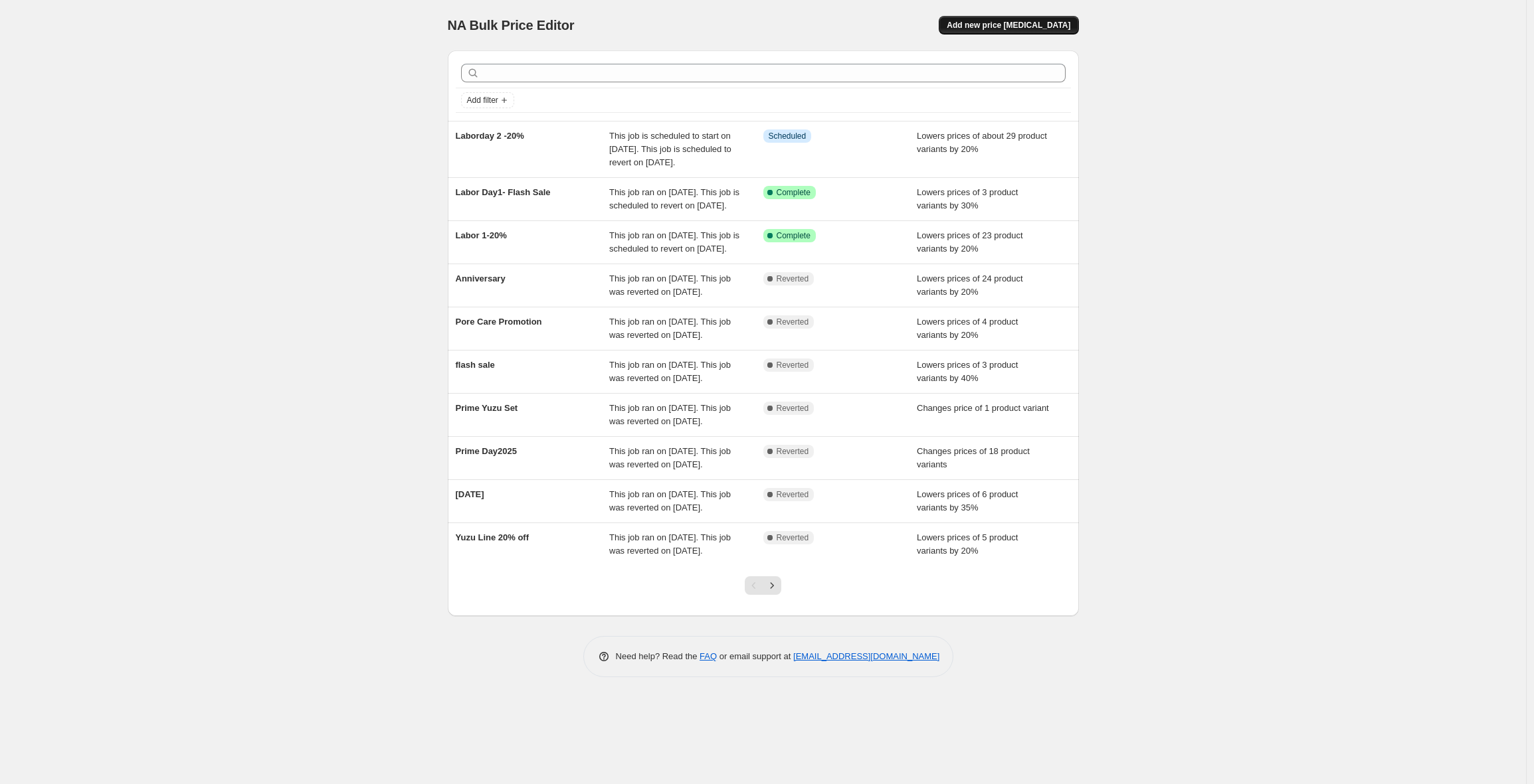
click at [1025, 29] on span "Add new price [MEDICAL_DATA]" at bounding box center [1008, 26] width 123 height 11
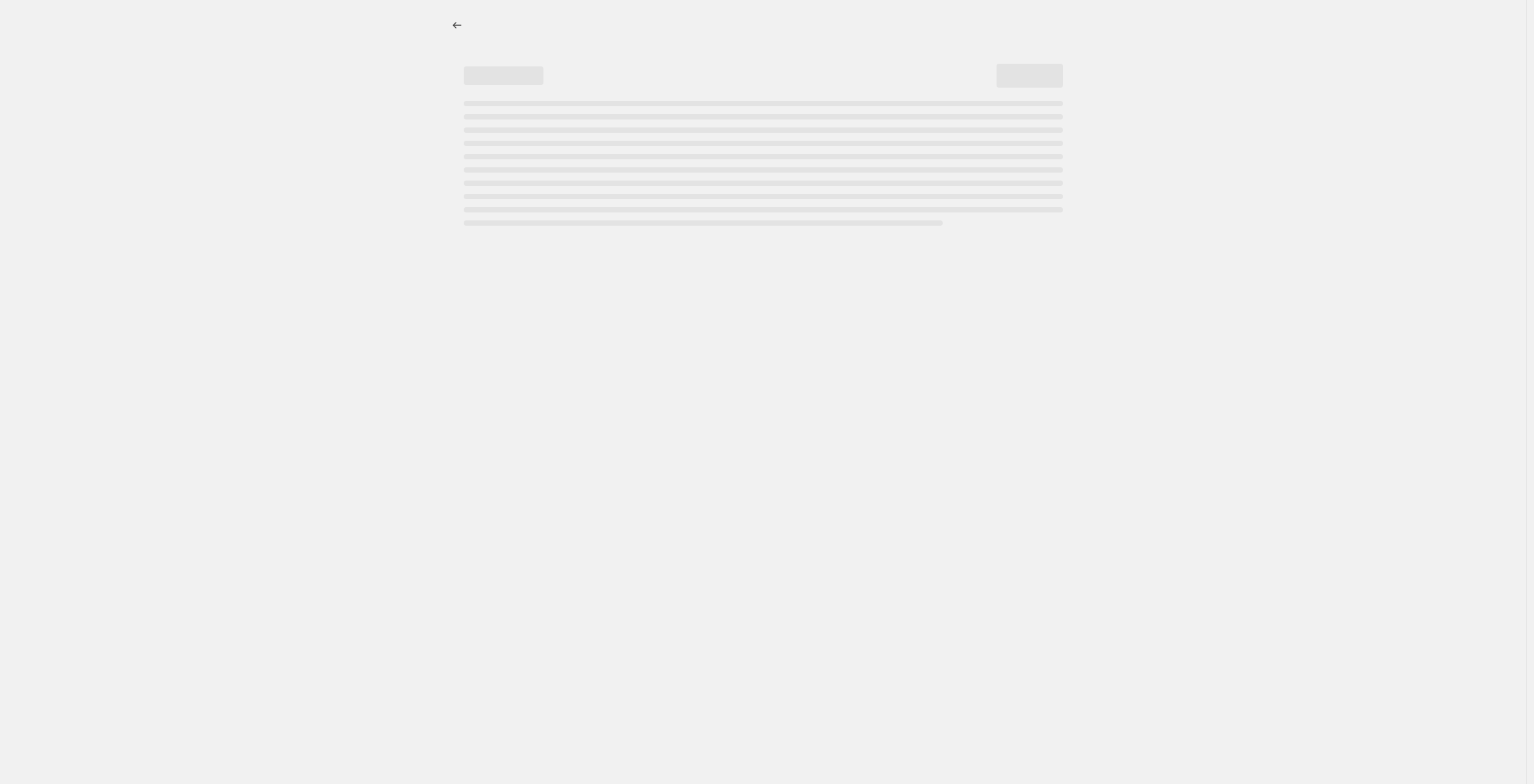
select select "percentage"
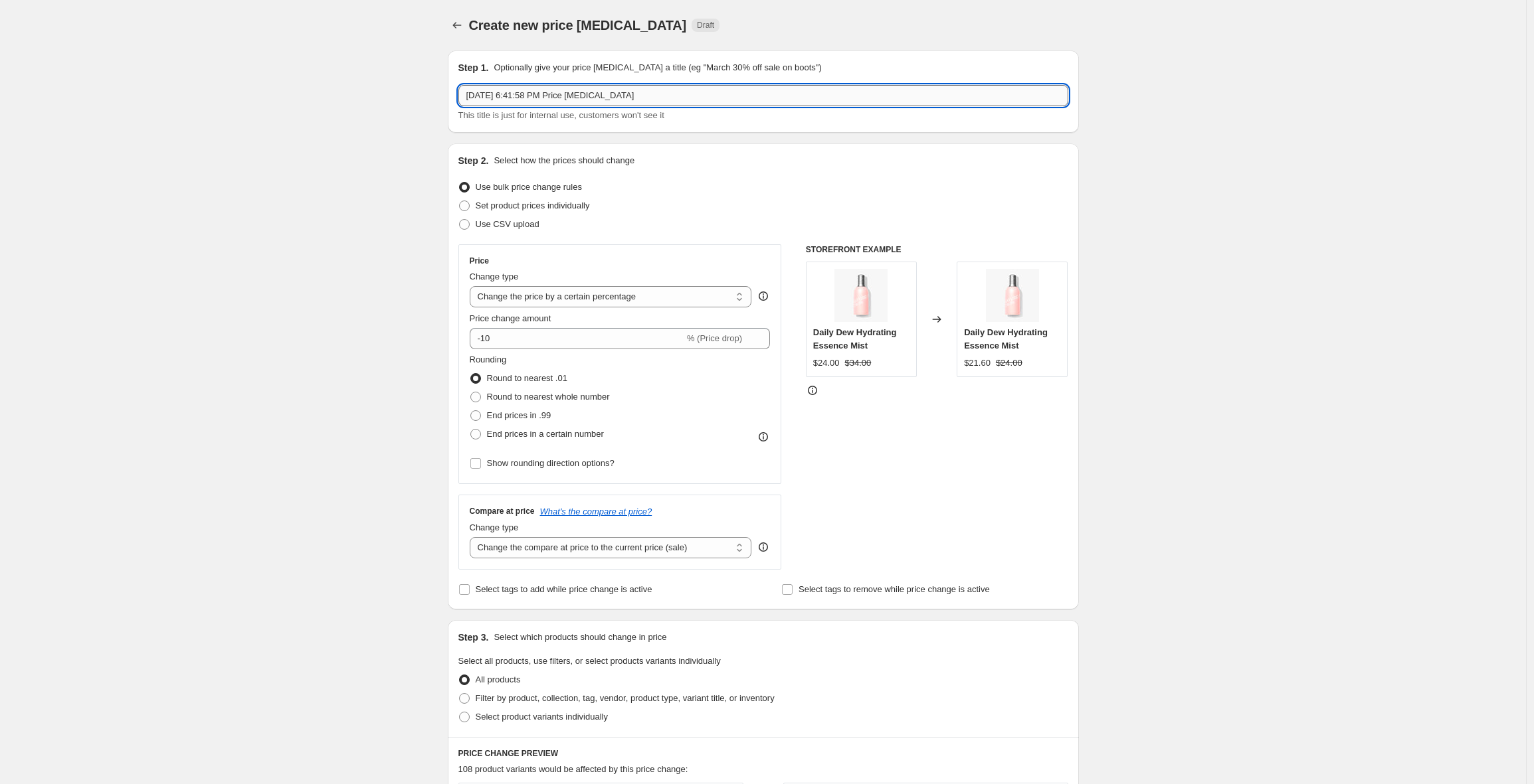
click at [567, 99] on input "[DATE] 6:41:58 PM Price [MEDICAL_DATA]" at bounding box center [763, 95] width 610 height 21
drag, startPoint x: 717, startPoint y: 95, endPoint x: 370, endPoint y: 88, distance: 347.1
click at [370, 88] on div "Create new price [MEDICAL_DATA]. This page is ready Create new price [MEDICAL_D…" at bounding box center [762, 665] width 1526 height 1331
type input "[DATE] - Flash Sale 2"
click at [531, 209] on span "Set product prices individually" at bounding box center [533, 205] width 114 height 10
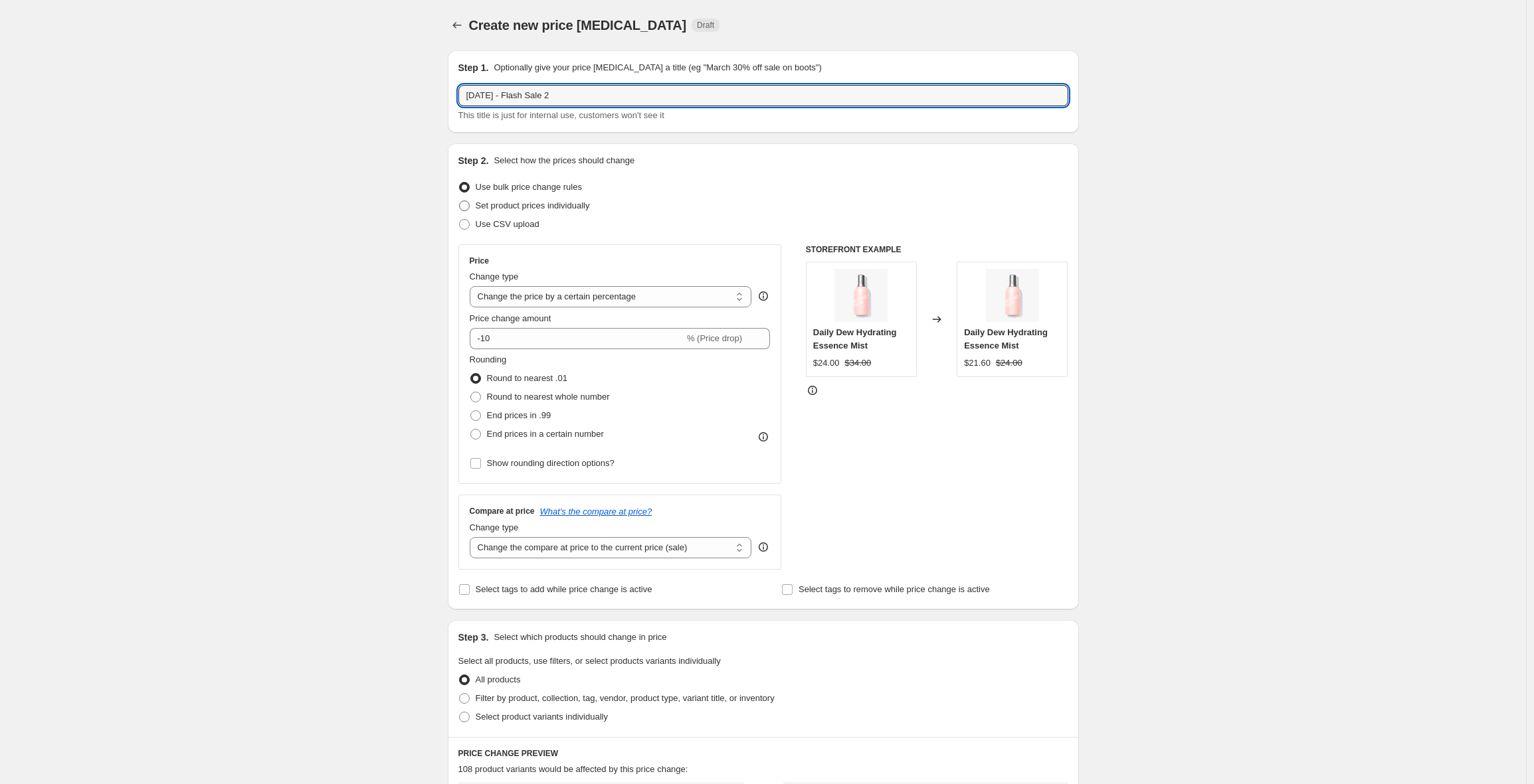
click at [460, 201] on input "Set product prices individually" at bounding box center [459, 201] width 1 height 1
radio input "true"
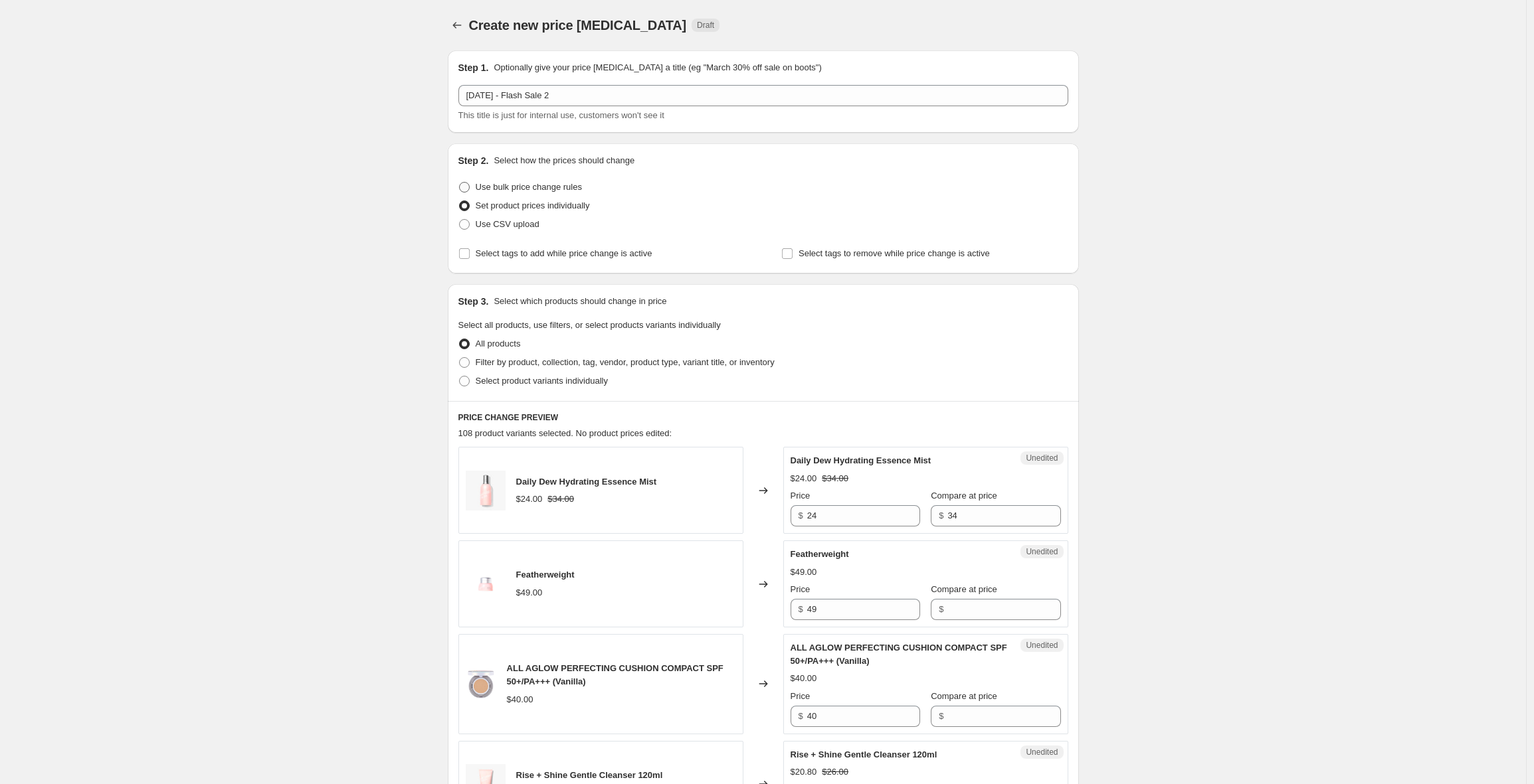
click at [524, 188] on span "Use bulk price change rules" at bounding box center [528, 186] width 106 height 10
click at [460, 182] on input "Use bulk price change rules" at bounding box center [459, 182] width 1 height 1
radio input "true"
select select "percentage"
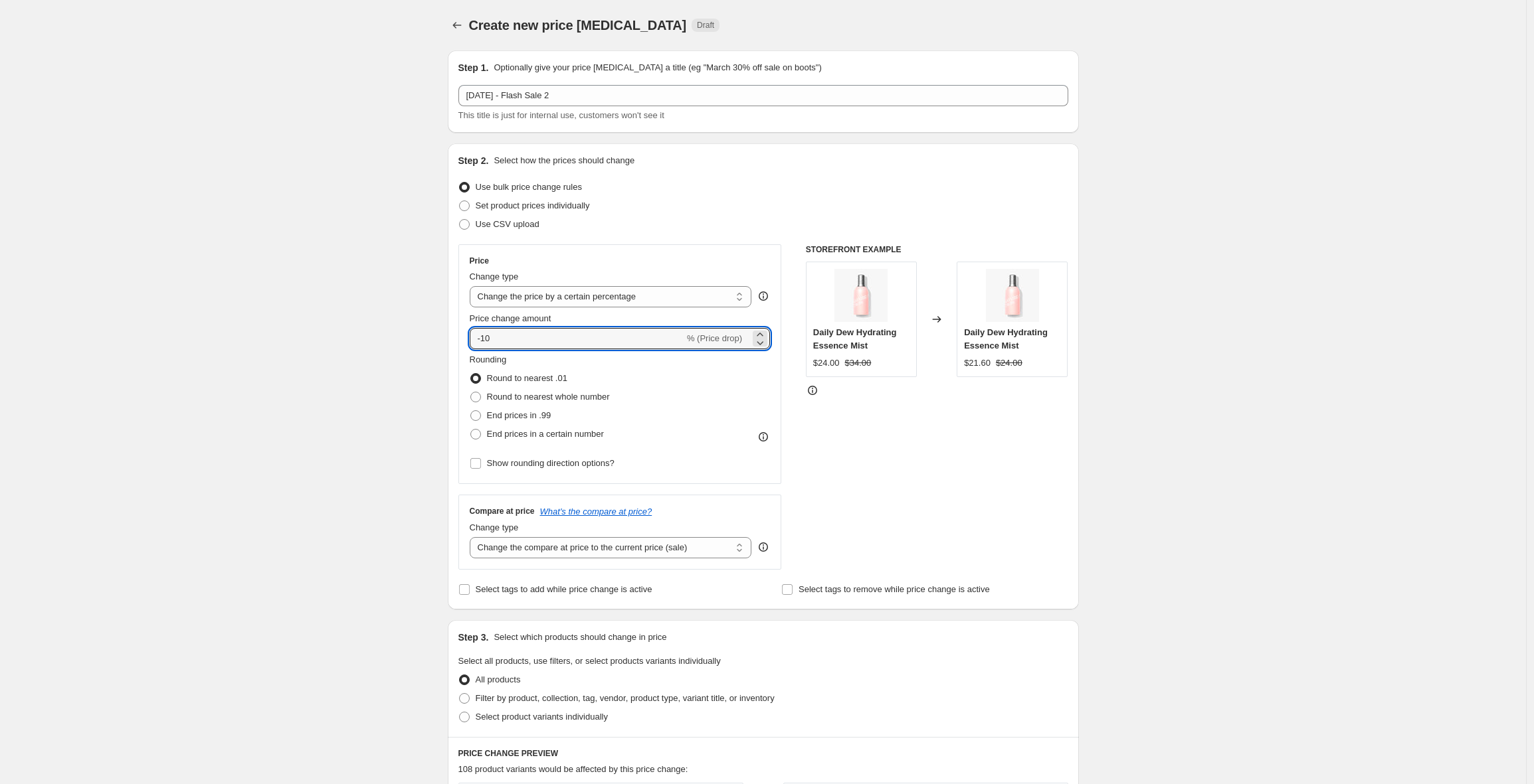
drag, startPoint x: 515, startPoint y: 336, endPoint x: 393, endPoint y: 326, distance: 122.4
click at [394, 327] on div "Create new price [MEDICAL_DATA]. This page is ready Create new price [MEDICAL_D…" at bounding box center [762, 665] width 1526 height 1331
type input "30"
click at [353, 472] on div "Create new price [MEDICAL_DATA]. This page is ready Create new price [MEDICAL_D…" at bounding box center [762, 665] width 1526 height 1331
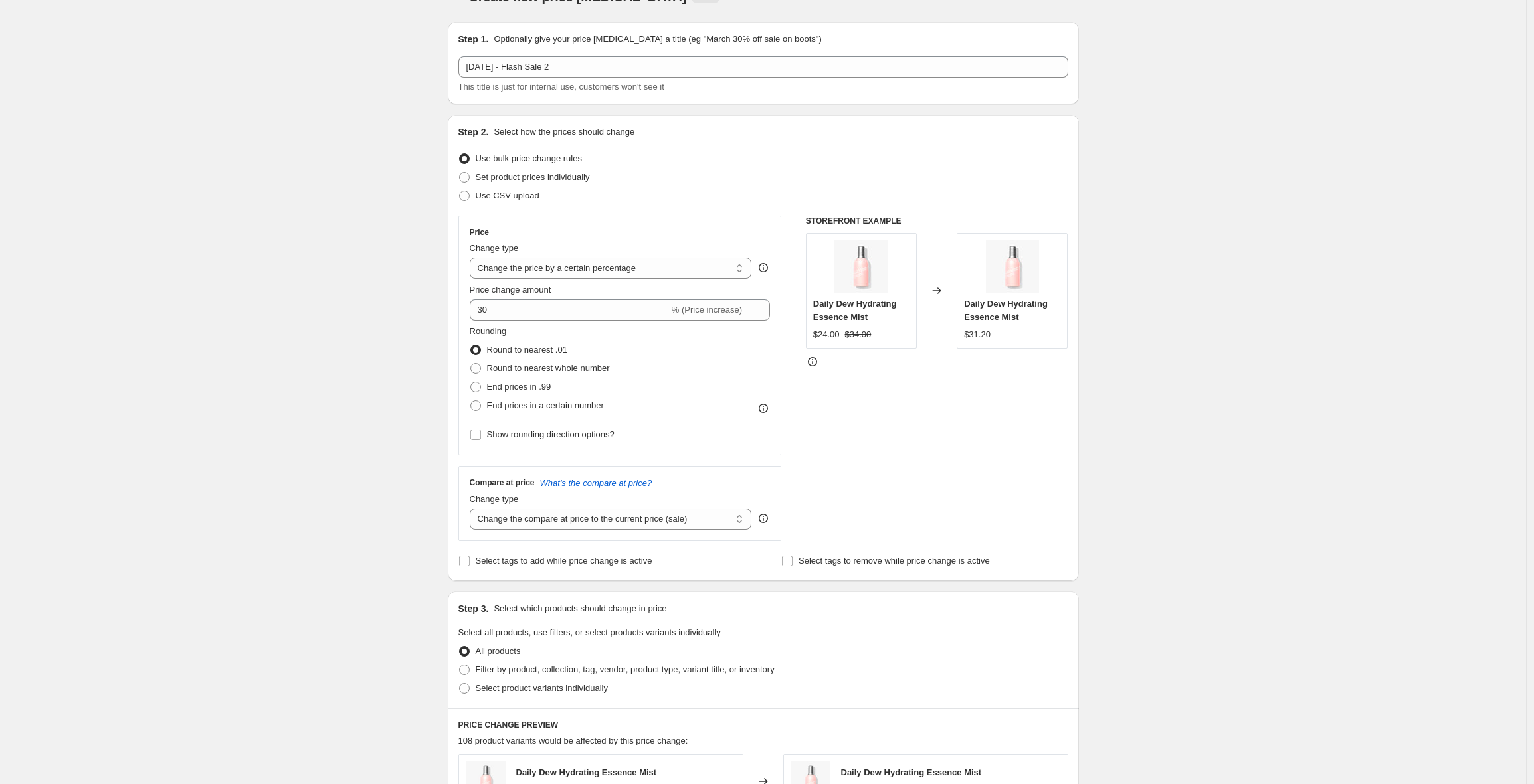
scroll to position [116, 0]
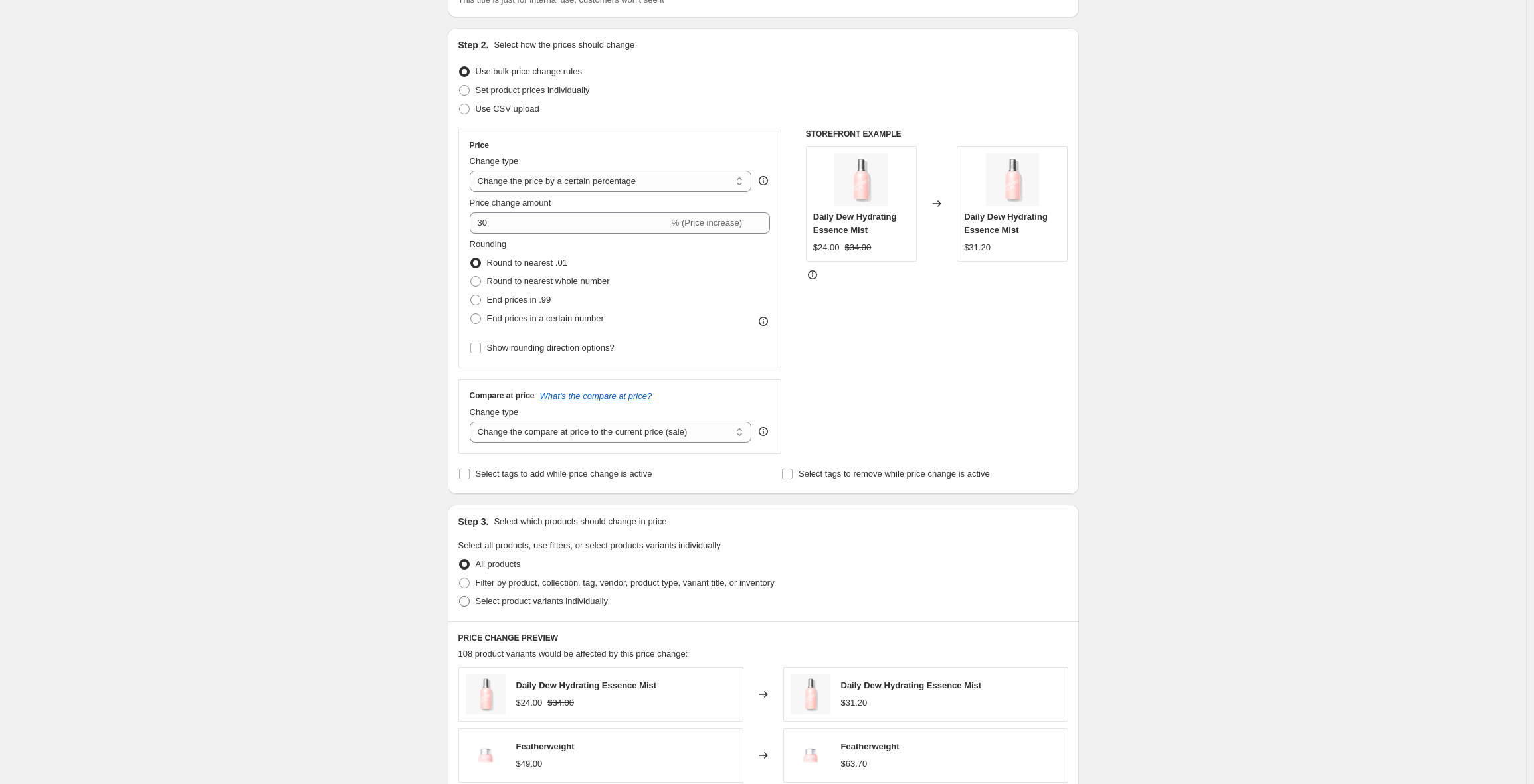
click at [512, 599] on span "Select product variants individually" at bounding box center [542, 601] width 132 height 10
click at [460, 597] on input "Select product variants individually" at bounding box center [459, 596] width 1 height 1
radio input "true"
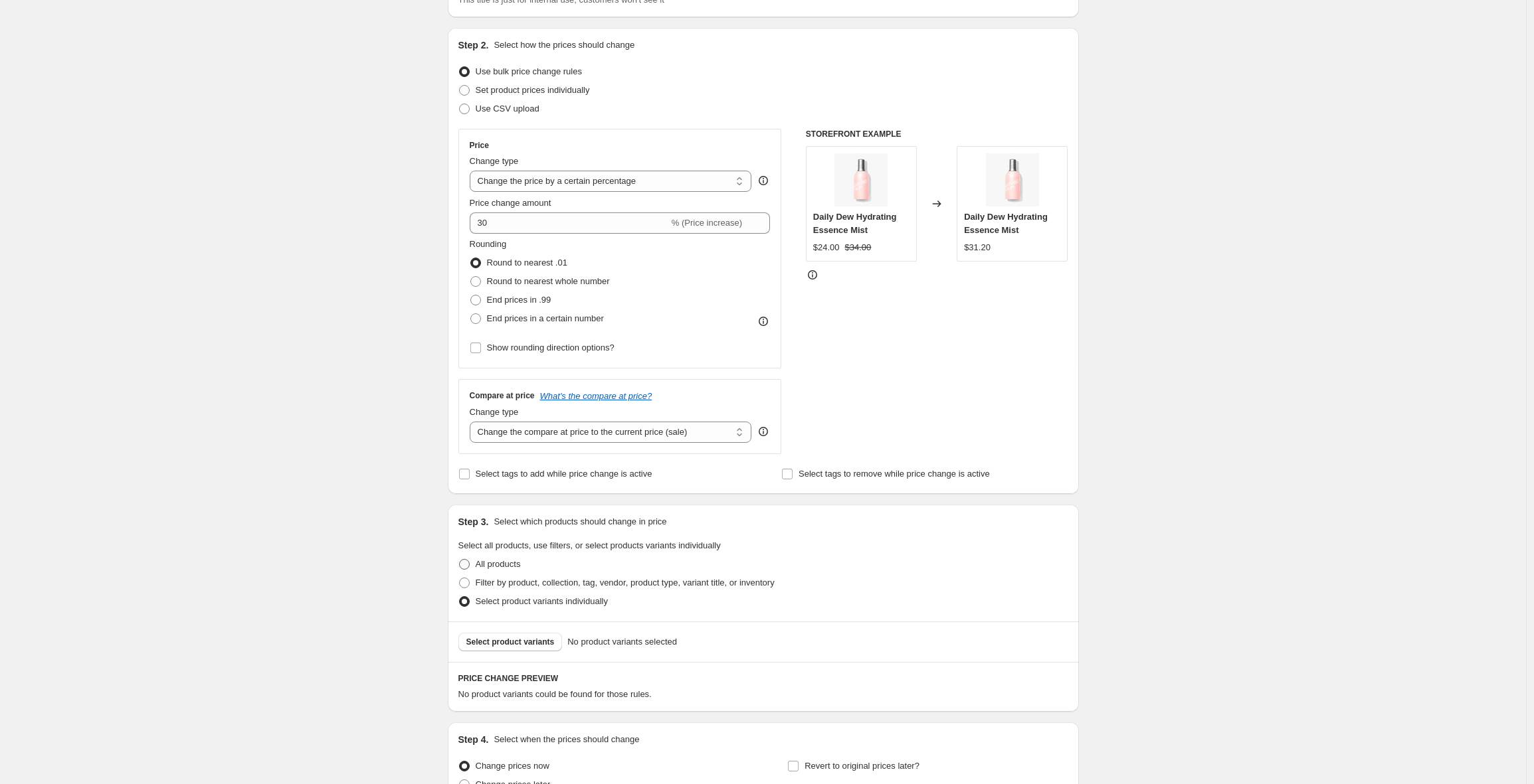
scroll to position [249, 0]
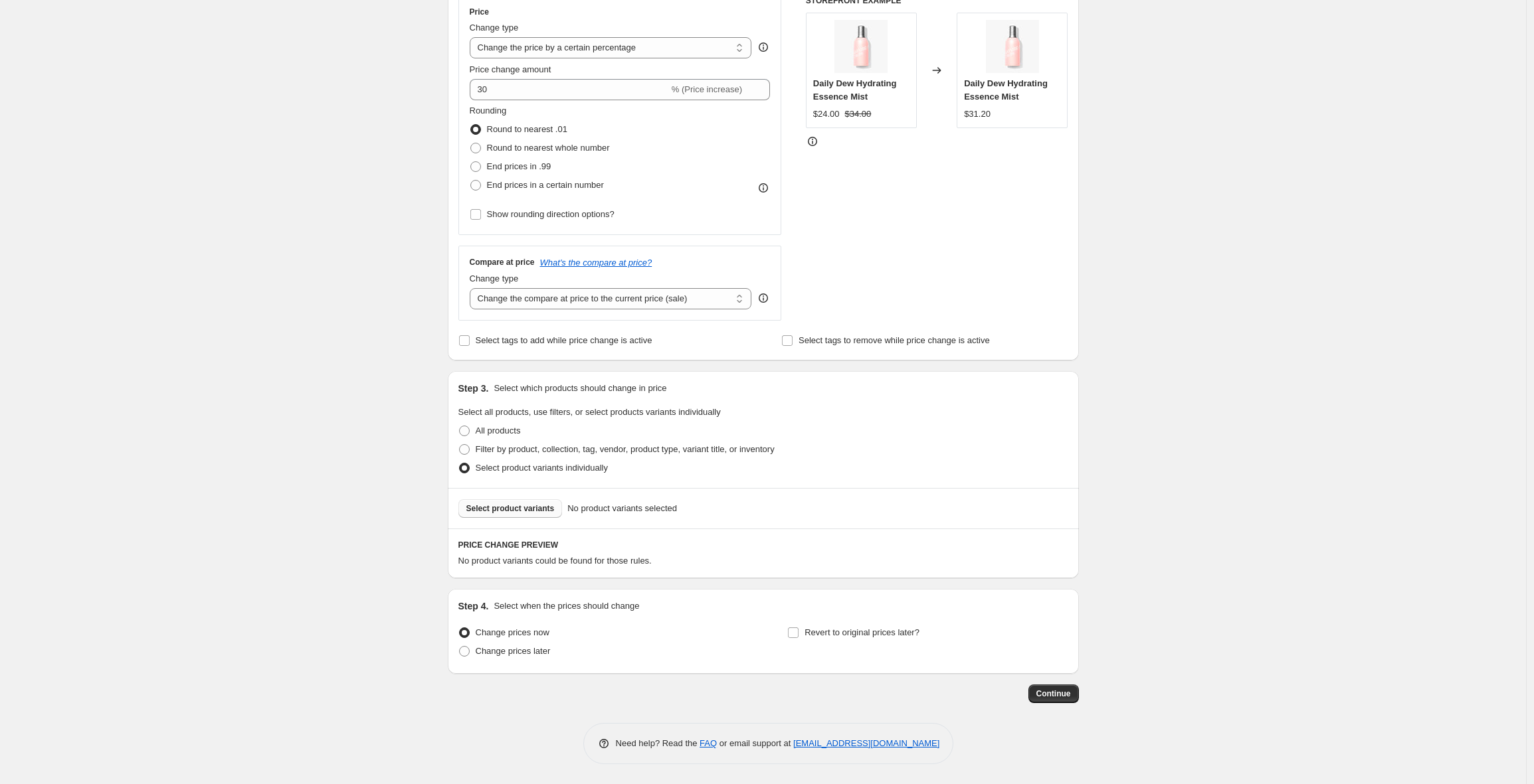
click at [531, 499] on div "Select product variants No product variants selected" at bounding box center [763, 508] width 631 height 41
click at [529, 505] on span "Select product variants" at bounding box center [511, 508] width 89 height 11
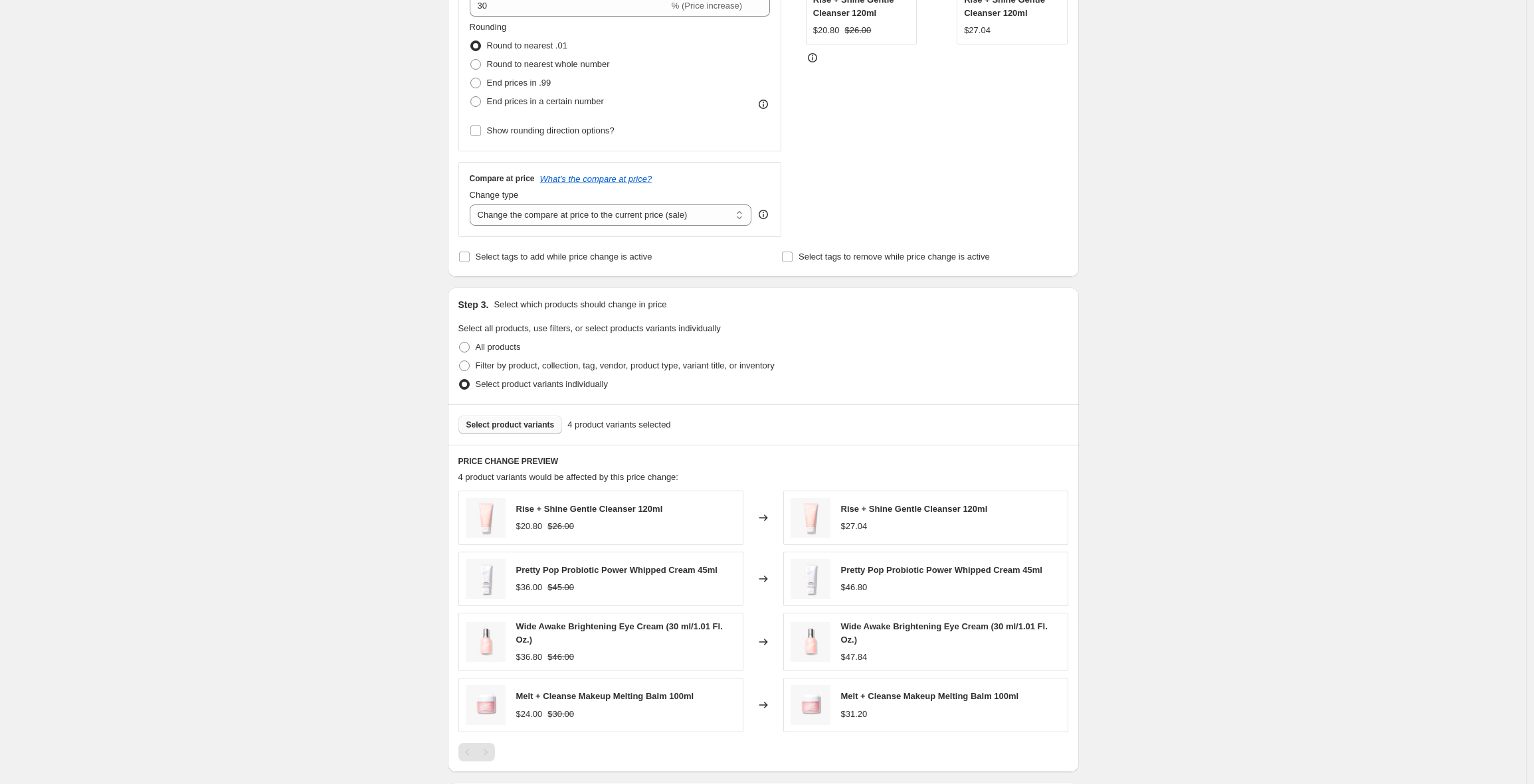
scroll to position [498, 0]
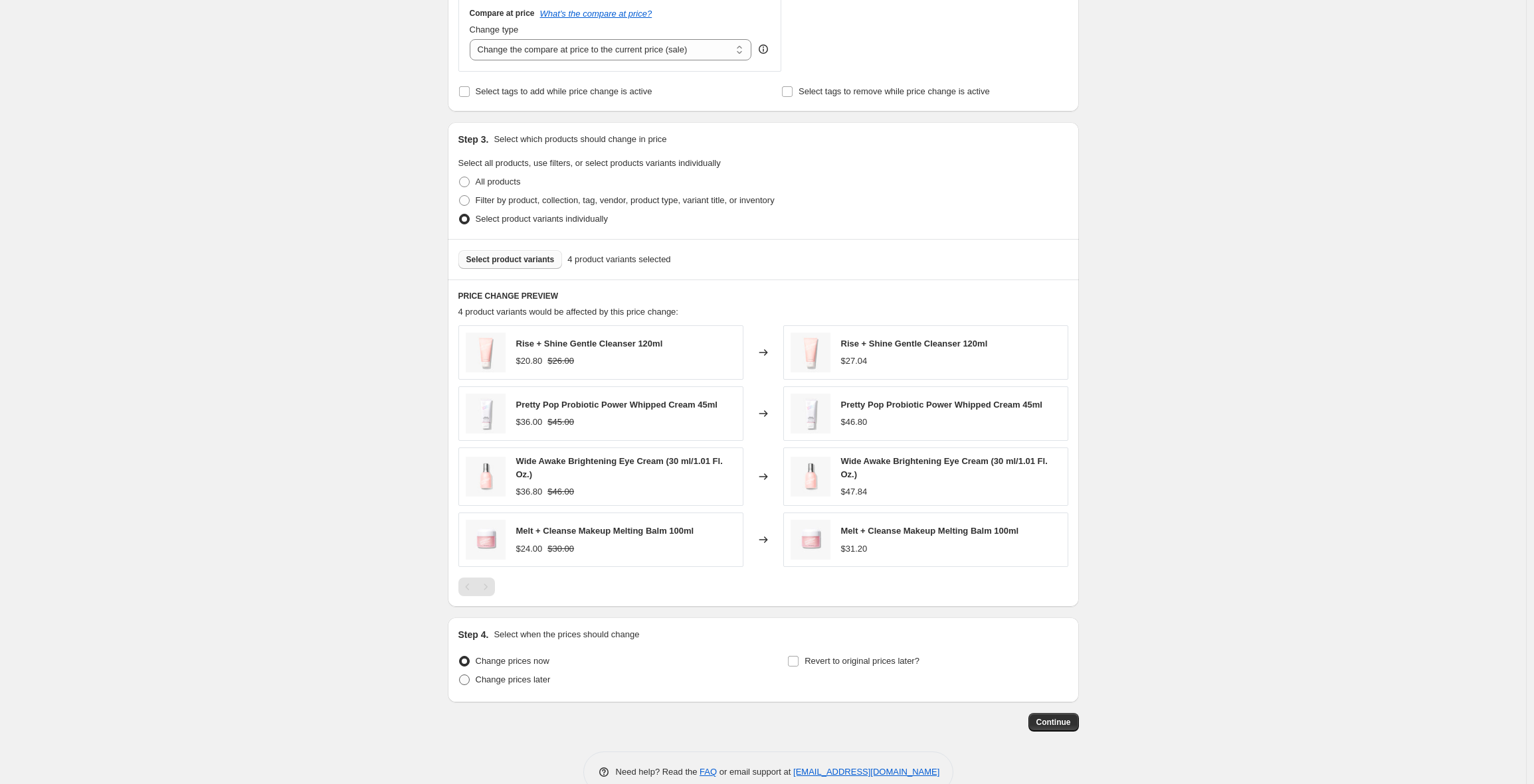
click at [497, 683] on span "Change prices later" at bounding box center [513, 679] width 75 height 10
click at [460, 675] on input "Change prices later" at bounding box center [459, 674] width 1 height 1
radio input "true"
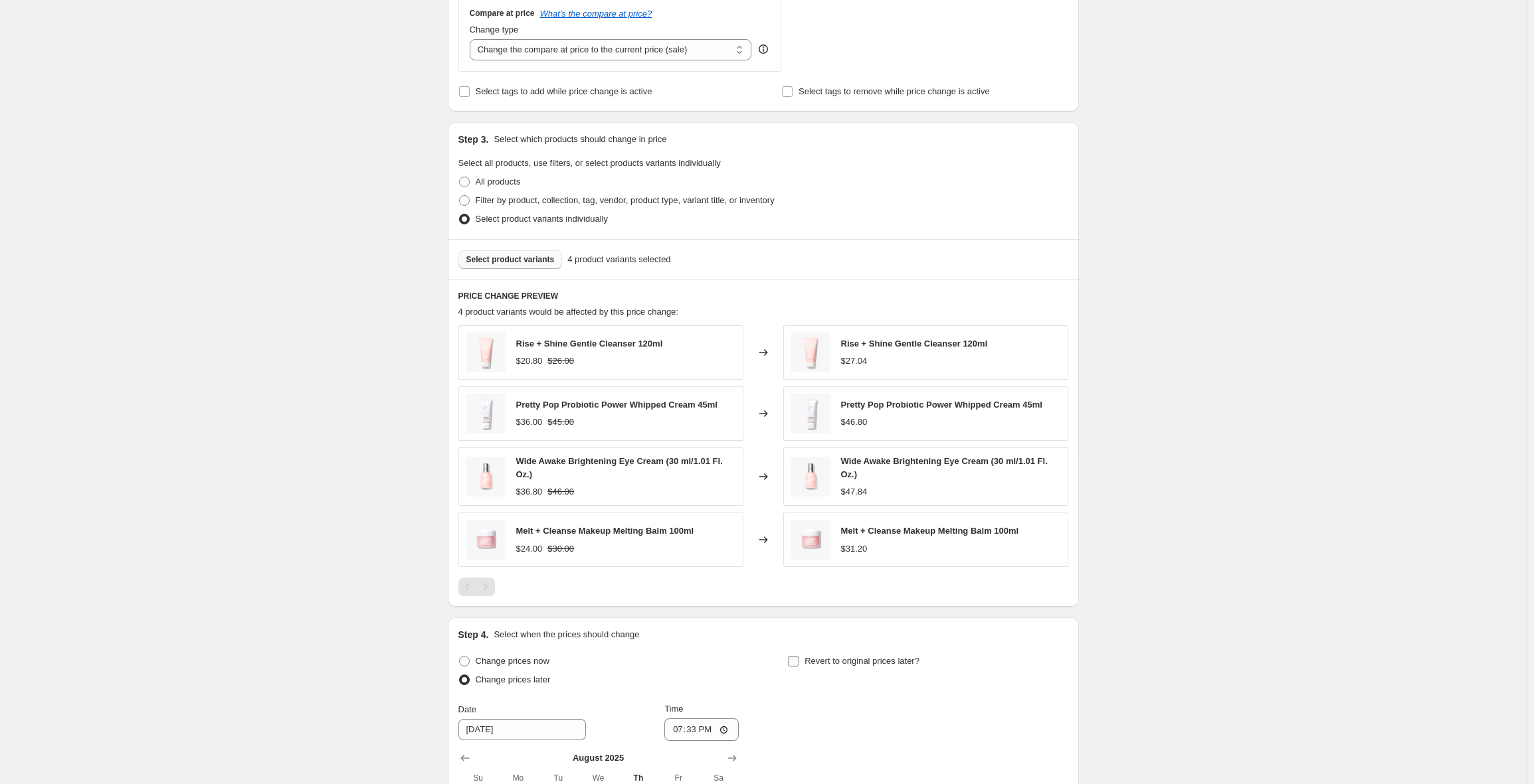
click at [817, 661] on span "Revert to original prices later?" at bounding box center [862, 661] width 115 height 10
click at [799, 661] on input "Revert to original prices later?" at bounding box center [793, 662] width 11 height 11
checkbox input "true"
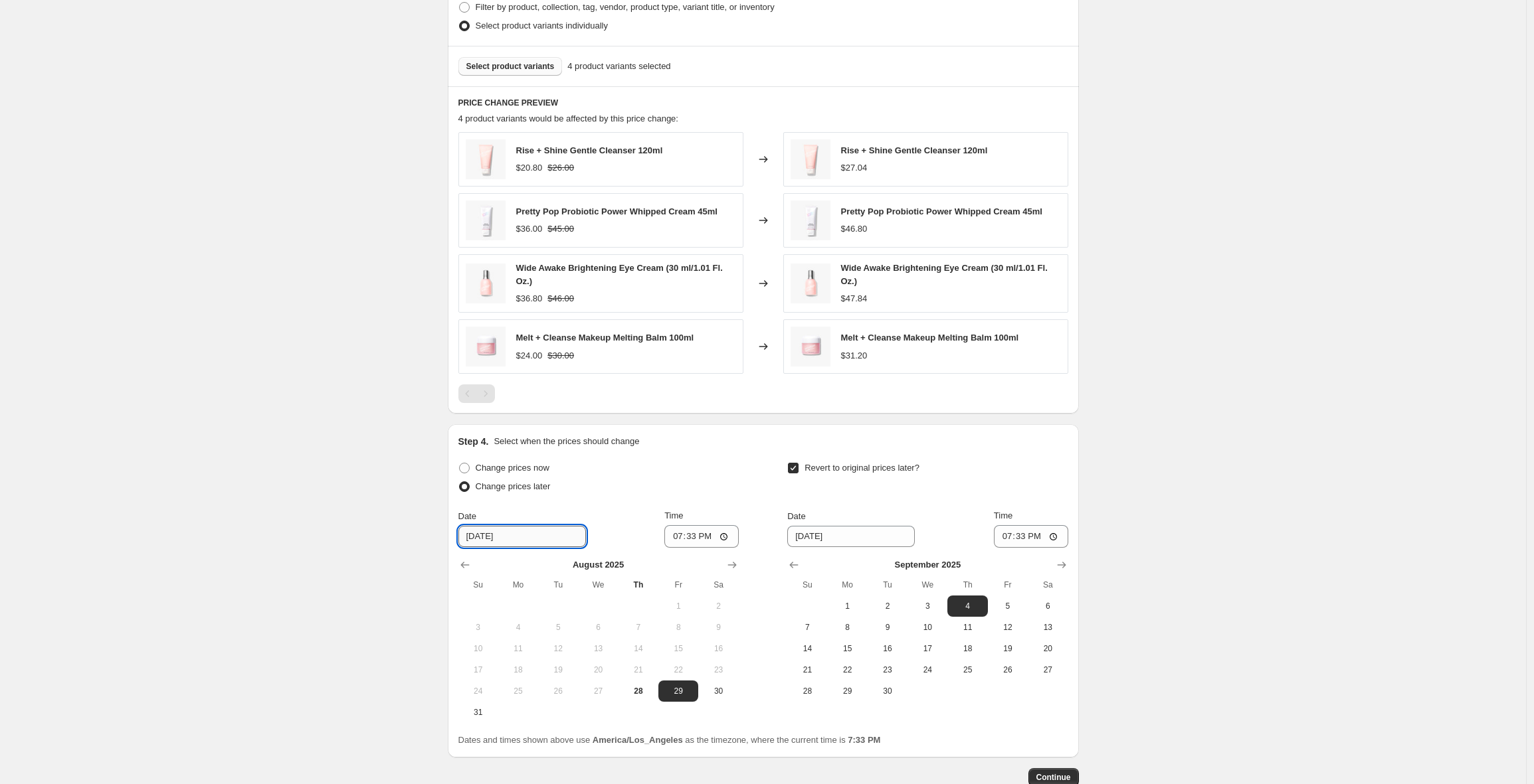
click at [508, 544] on input "[DATE]" at bounding box center [522, 536] width 128 height 21
click at [488, 536] on input "[DATE]" at bounding box center [522, 536] width 128 height 21
type input "[DATE]"
click at [701, 538] on input "19:33" at bounding box center [701, 536] width 74 height 23
click at [681, 537] on input "19:33" at bounding box center [701, 536] width 74 height 23
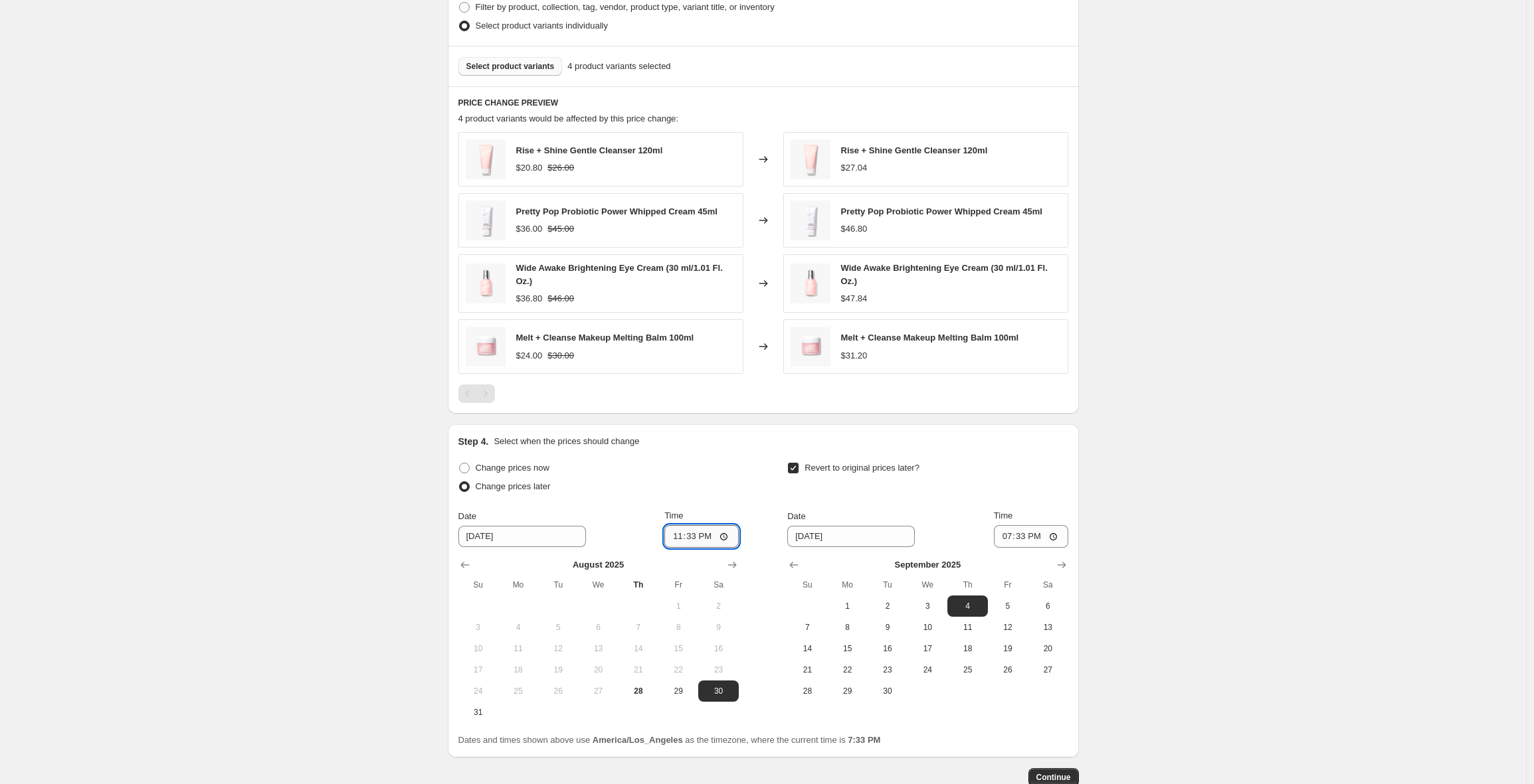
click at [669, 536] on input "23:33" at bounding box center [701, 536] width 74 height 23
click at [680, 536] on input "23:33" at bounding box center [701, 536] width 74 height 23
click at [676, 536] on input "14:02" at bounding box center [701, 536] width 74 height 23
type input "00:01"
click at [801, 532] on input "[DATE]" at bounding box center [851, 536] width 128 height 21
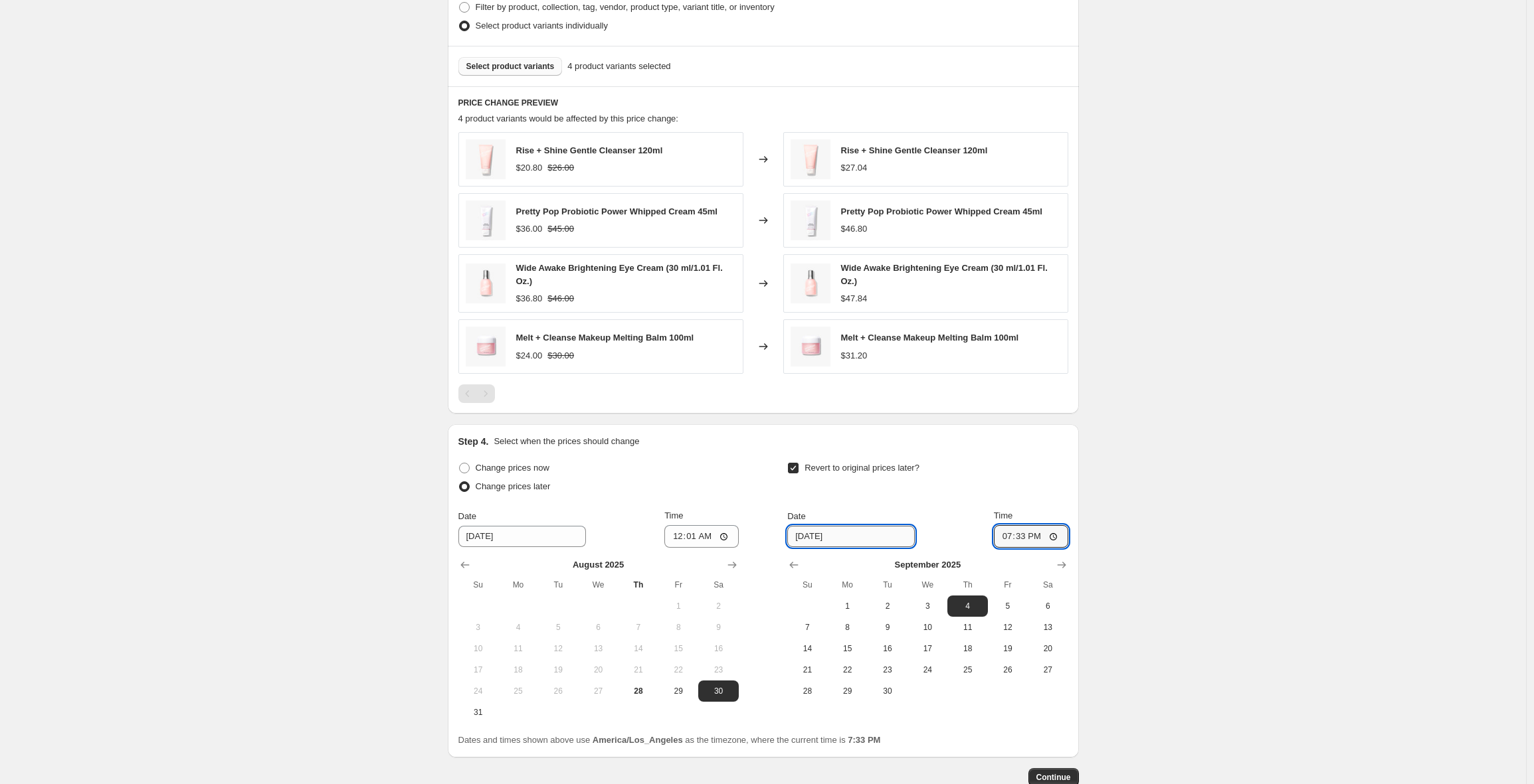
click at [847, 536] on input "[DATE]" at bounding box center [851, 536] width 128 height 21
type input "[DATE]"
click at [1031, 538] on input "19:33" at bounding box center [1031, 536] width 74 height 23
click at [1004, 537] on input "19:33" at bounding box center [1031, 536] width 74 height 23
click at [1016, 535] on input "23:33" at bounding box center [1031, 536] width 74 height 23
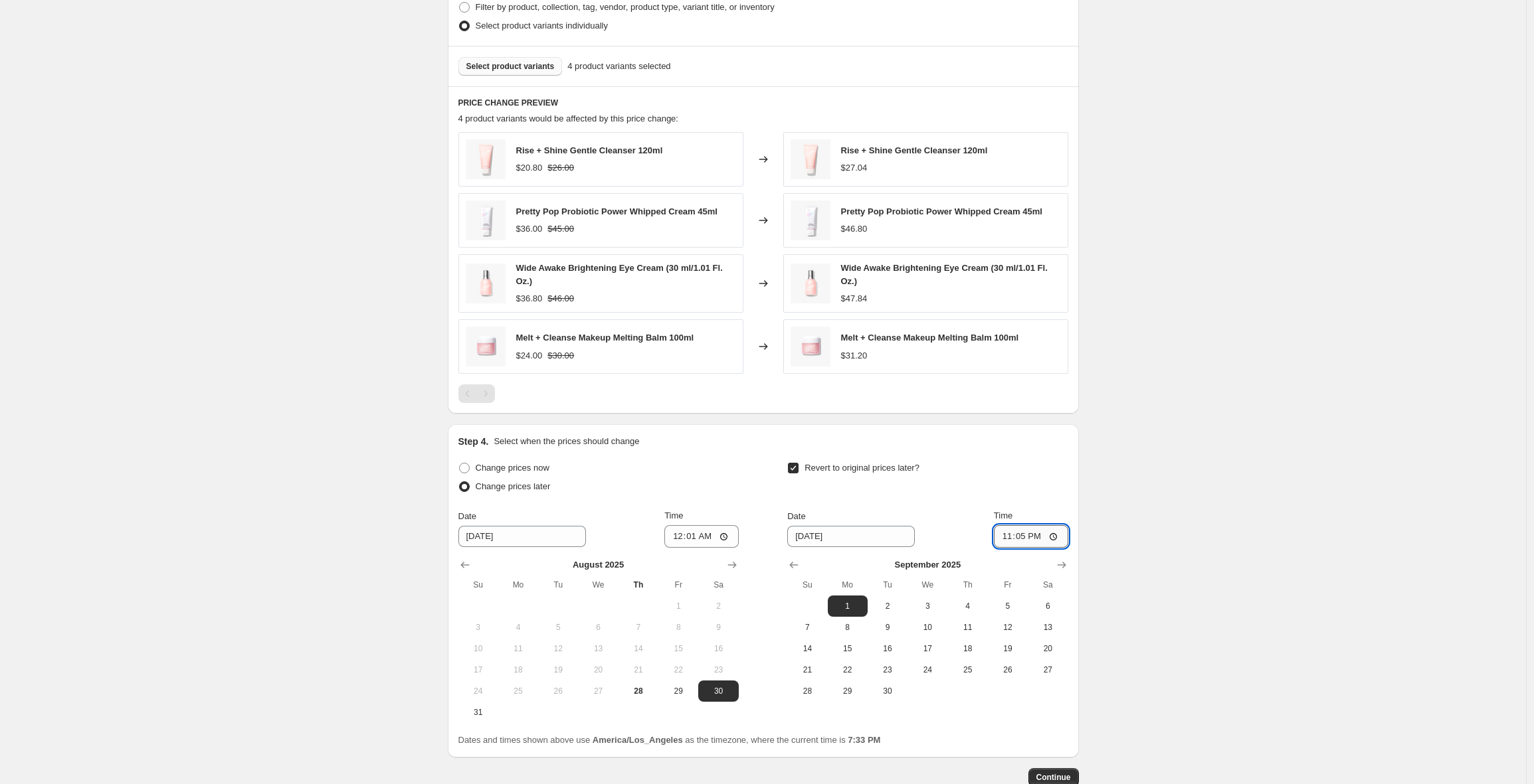
type input "23:59"
click at [1060, 769] on button "Continue" at bounding box center [1053, 777] width 50 height 19
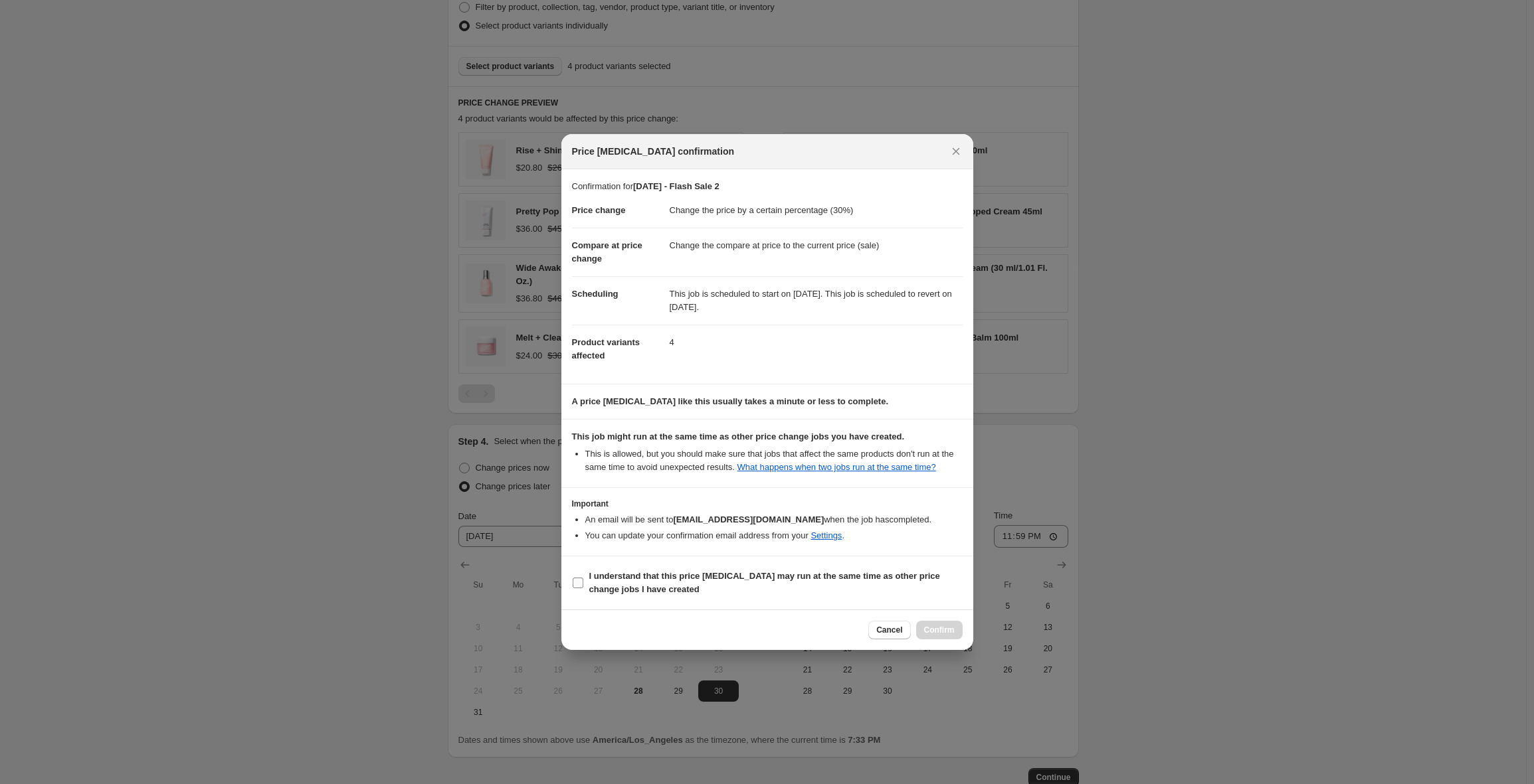
click at [627, 583] on b "I understand that this price [MEDICAL_DATA] may run at the same time as other p…" at bounding box center [764, 582] width 351 height 23
click at [583, 583] on input "I understand that this price [MEDICAL_DATA] may run at the same time as other p…" at bounding box center [578, 583] width 11 height 11
checkbox input "true"
click at [936, 634] on span "Confirm" at bounding box center [939, 630] width 31 height 11
